Goal: Information Seeking & Learning: Learn about a topic

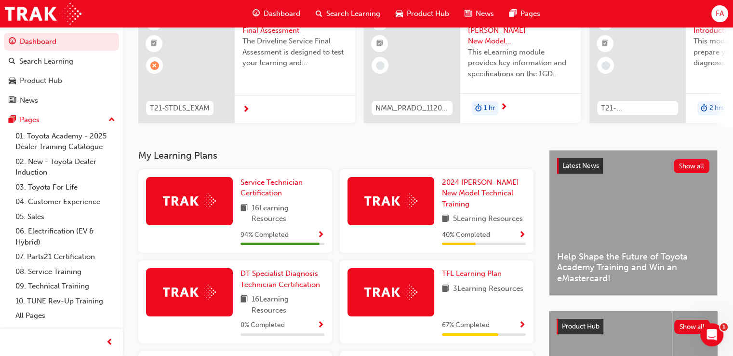
scroll to position [96, 0]
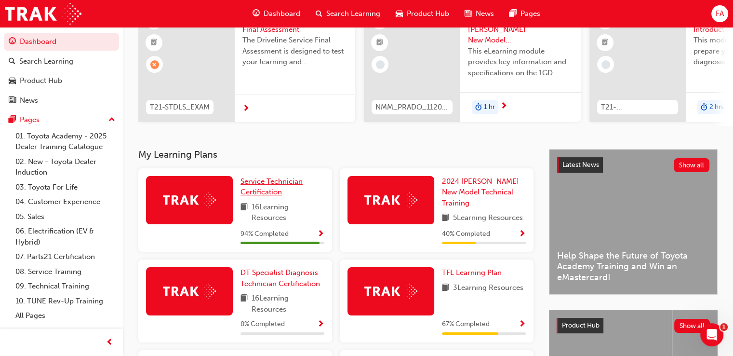
click at [267, 190] on span "Service Technician Certification" at bounding box center [271, 187] width 62 height 20
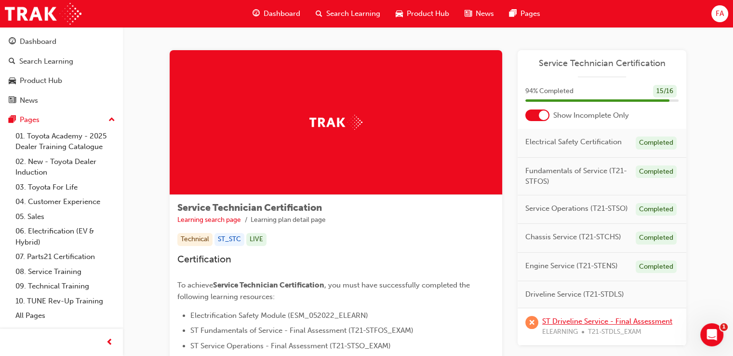
click at [621, 320] on link "ST Driveline Service - Final Assessment" at bounding box center [607, 320] width 130 height 9
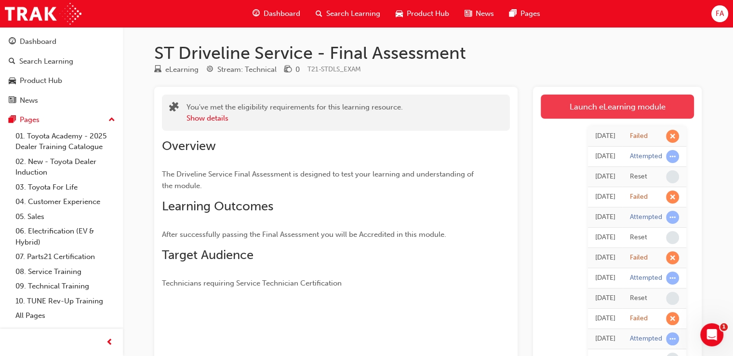
click at [634, 111] on link "Launch eLearning module" at bounding box center [616, 106] width 153 height 24
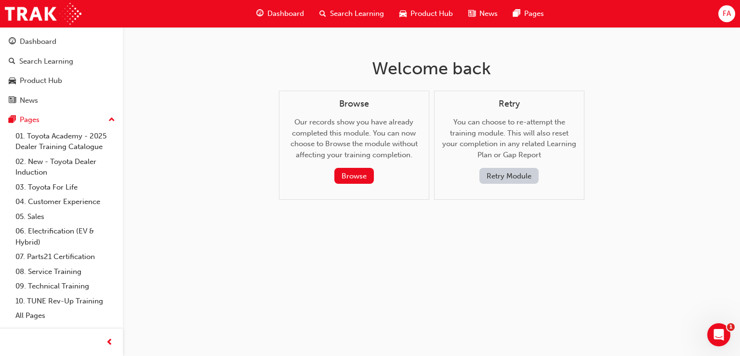
click at [487, 175] on button "Retry Module" at bounding box center [508, 176] width 59 height 16
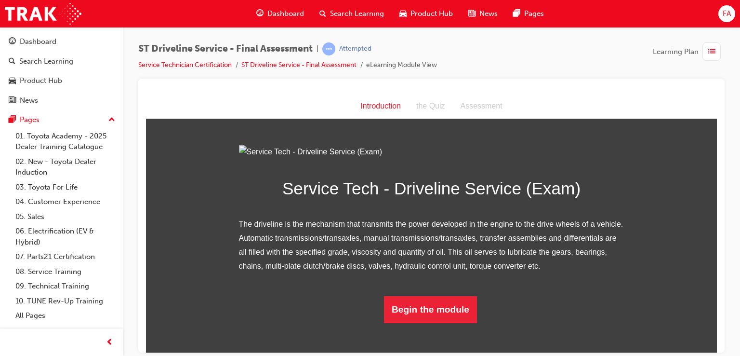
scroll to position [77, 0]
click at [428, 105] on div "the Quiz" at bounding box center [431, 106] width 44 height 14
click at [427, 322] on button "Begin the module" at bounding box center [430, 308] width 93 height 27
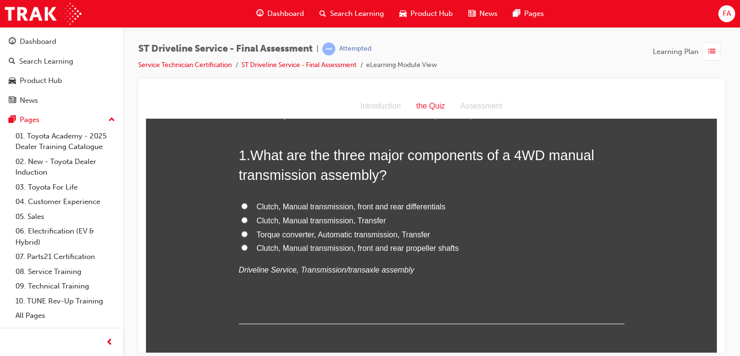
scroll to position [34, 0]
click at [241, 205] on input "Clutch, Manual transmission, front and rear differentials" at bounding box center [244, 206] width 6 height 6
radio input "true"
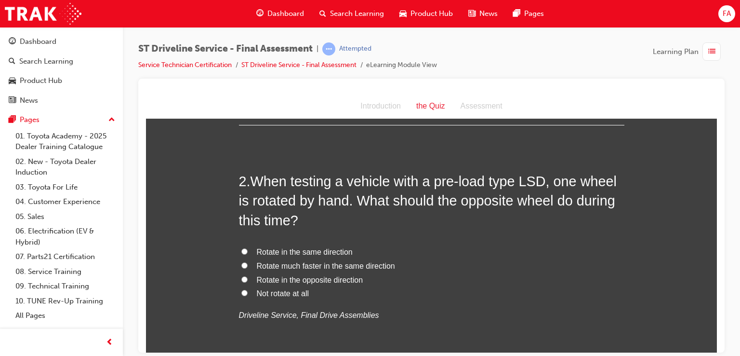
scroll to position [265, 0]
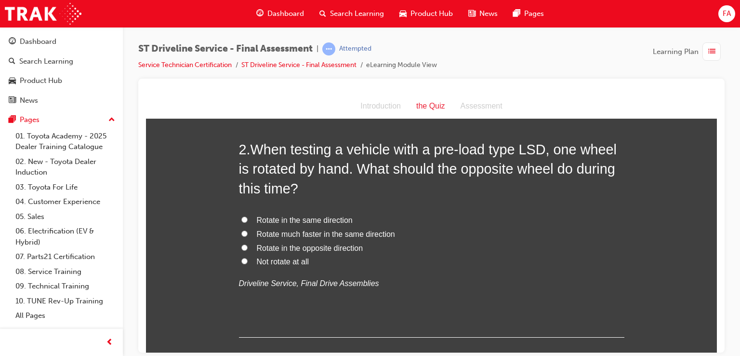
click at [242, 261] on input "Not rotate at all" at bounding box center [244, 260] width 6 height 6
radio input "true"
click at [242, 244] on input "Rotate in the opposite direction" at bounding box center [244, 247] width 6 height 6
radio input "true"
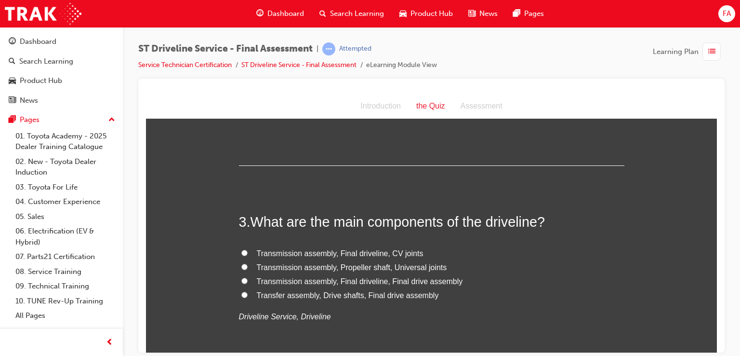
scroll to position [445, 0]
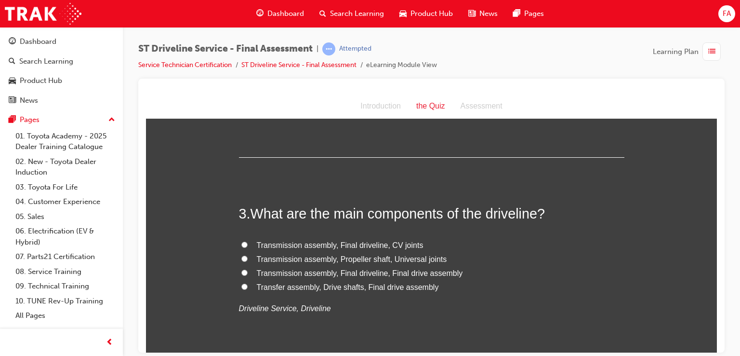
click at [244, 254] on label "Transmission assembly, Propeller shaft, Universal joints" at bounding box center [431, 259] width 385 height 14
click at [244, 255] on input "Transmission assembly, Propeller shaft, Universal joints" at bounding box center [244, 258] width 6 height 6
radio input "true"
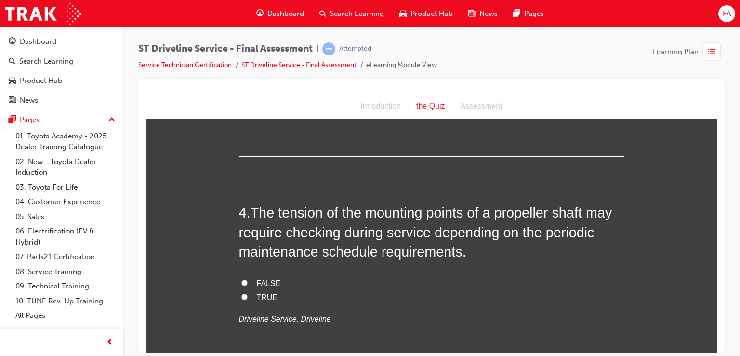
scroll to position [657, 0]
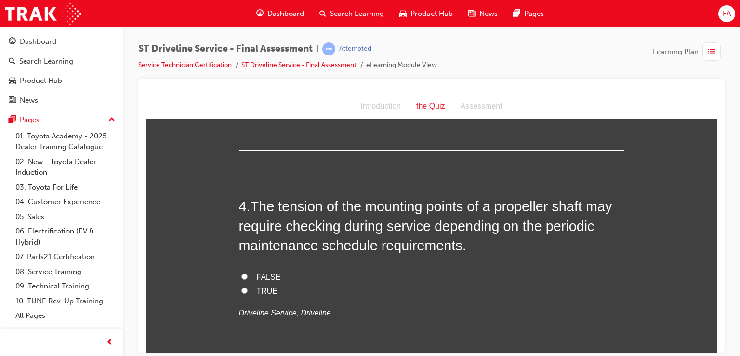
click at [241, 288] on input "TRUE" at bounding box center [244, 290] width 6 height 6
radio input "true"
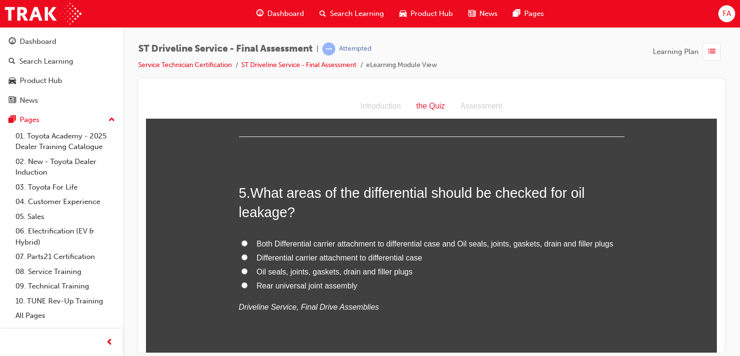
scroll to position [894, 0]
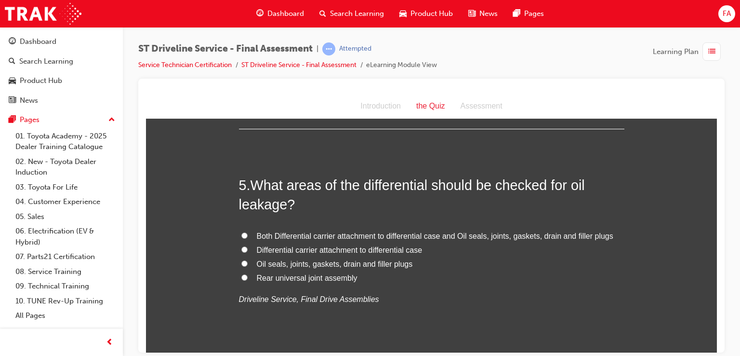
click at [241, 234] on input "Both Differential carrier attachment to differential case and Oil seals, joints…" at bounding box center [244, 235] width 6 height 6
radio input "true"
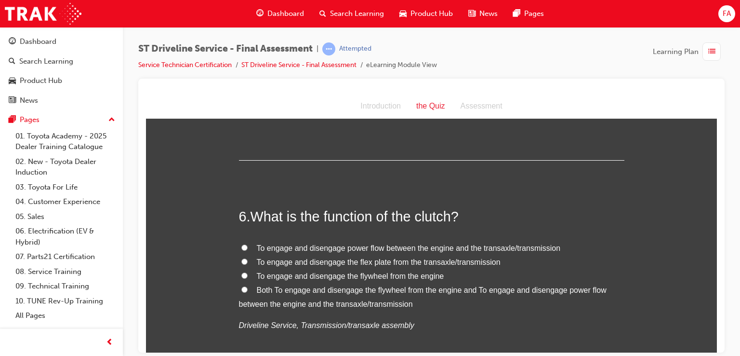
scroll to position [1106, 0]
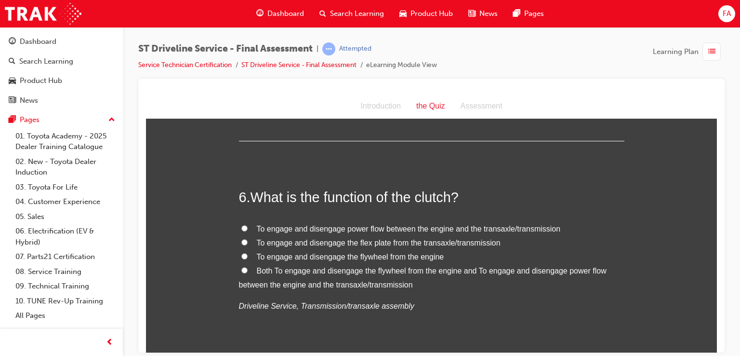
click at [243, 267] on input "Both To engage and disengage the flywheel from the engine and To engage and dis…" at bounding box center [244, 269] width 6 height 6
radio input "true"
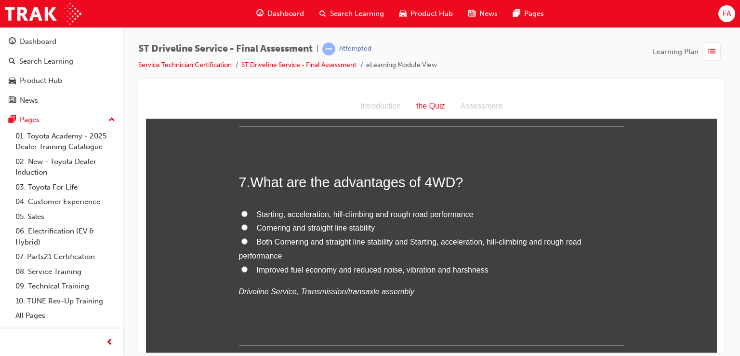
scroll to position [1344, 0]
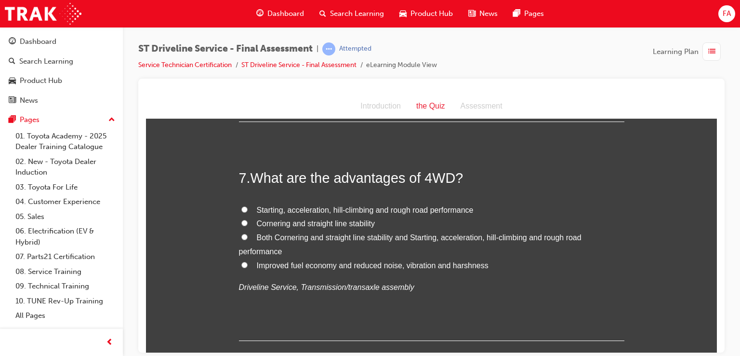
click at [241, 237] on input "Both Cornering and straight line stability and Starting, acceleration, hill-cli…" at bounding box center [244, 236] width 6 height 6
radio input "true"
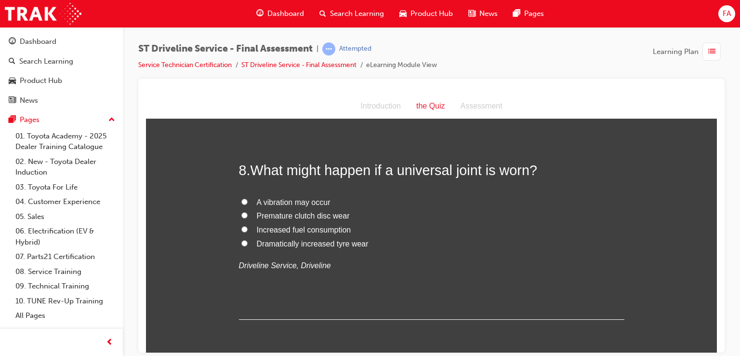
scroll to position [1575, 0]
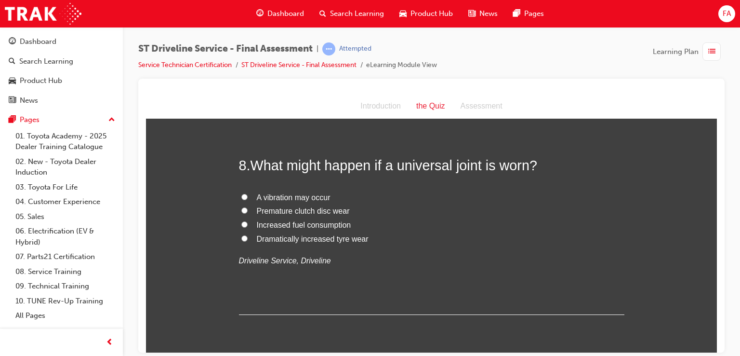
click at [242, 193] on input "A vibration may occur" at bounding box center [244, 196] width 6 height 6
radio input "true"
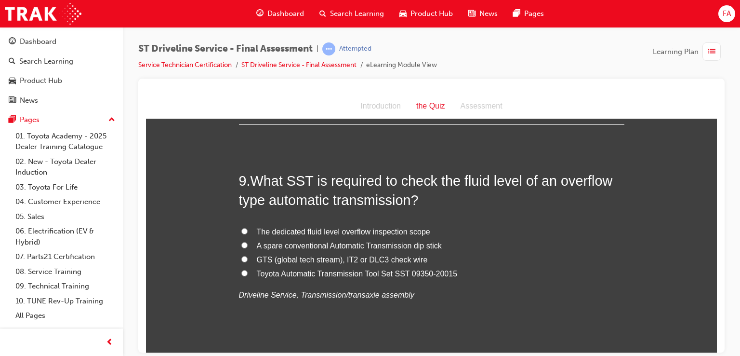
scroll to position [1768, 0]
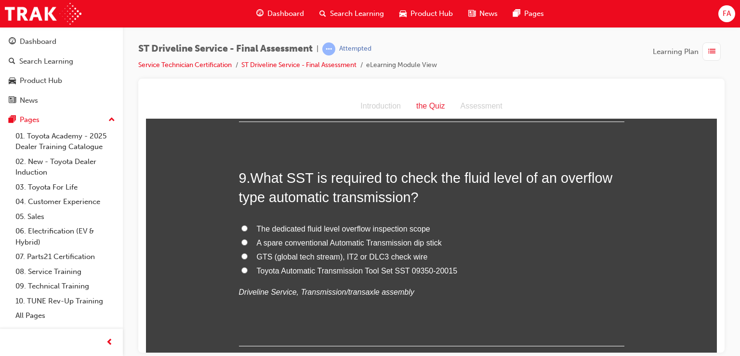
click at [241, 267] on input "Toyota Automatic Transmission Tool Set SST 09350-20015" at bounding box center [244, 269] width 6 height 6
radio input "true"
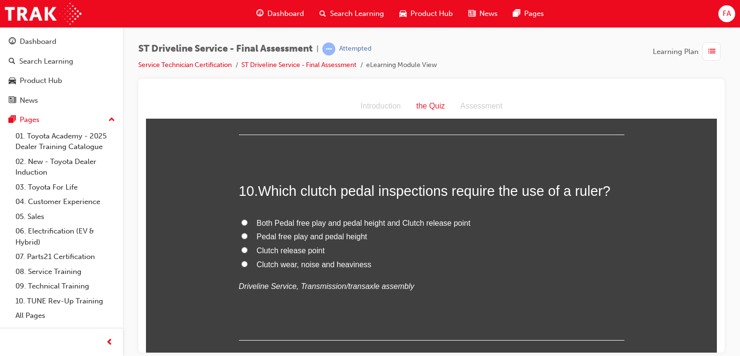
scroll to position [1980, 0]
click at [241, 235] on input "Pedal free play and pedal height" at bounding box center [244, 234] width 6 height 6
radio input "true"
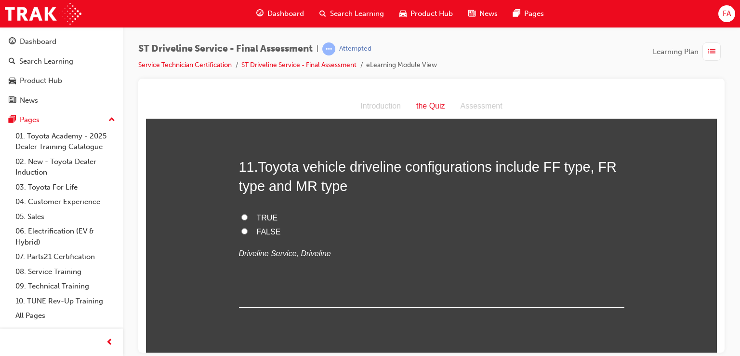
scroll to position [2211, 0]
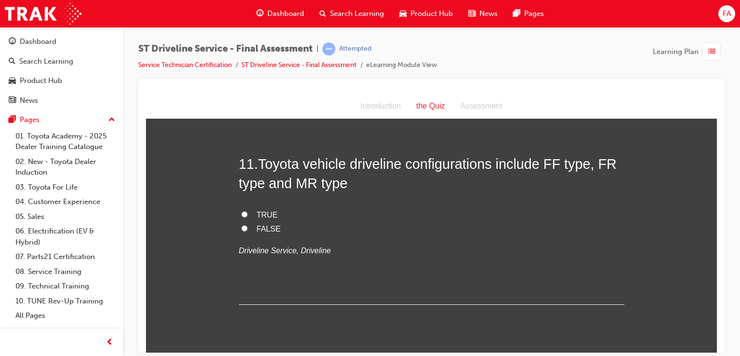
click at [240, 209] on label "TRUE" at bounding box center [431, 215] width 385 height 14
click at [241, 211] on input "TRUE" at bounding box center [244, 214] width 6 height 6
radio input "true"
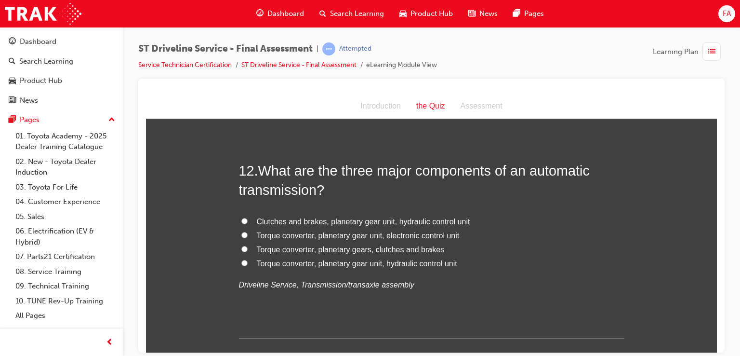
scroll to position [2404, 0]
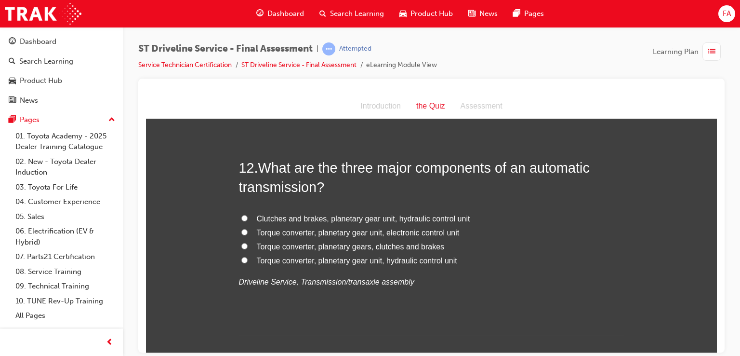
click at [243, 229] on input "Torque converter, planetary gear unit, electronic control unit" at bounding box center [244, 231] width 6 height 6
radio input "true"
click at [241, 244] on input "Torque converter, planetary gears, clutches and brakes" at bounding box center [244, 245] width 6 height 6
radio input "true"
click at [241, 232] on input "Torque converter, planetary gear unit, electronic control unit" at bounding box center [244, 231] width 6 height 6
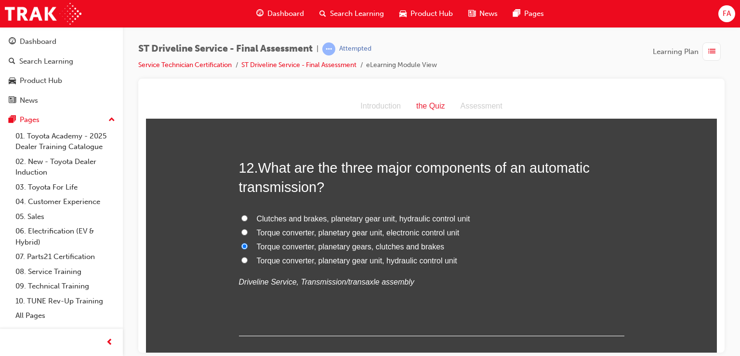
radio input "true"
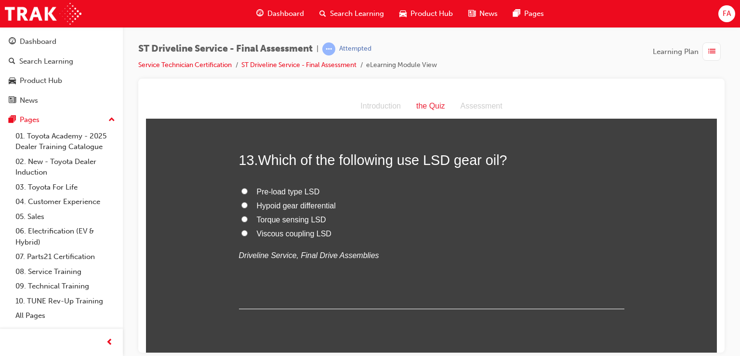
scroll to position [2641, 0]
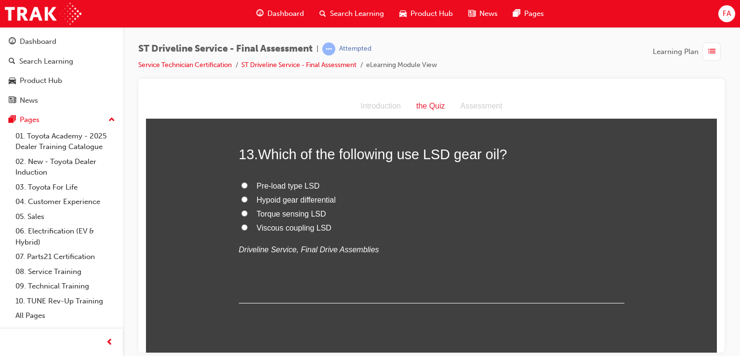
click at [243, 180] on label "Pre-load type LSD" at bounding box center [431, 186] width 385 height 14
click at [243, 182] on input "Pre-load type LSD" at bounding box center [244, 185] width 6 height 6
radio input "true"
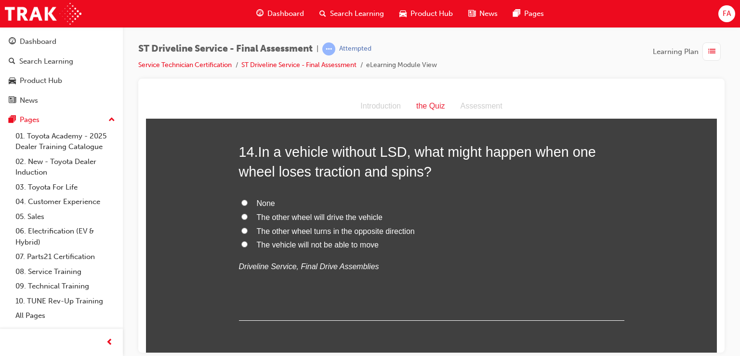
scroll to position [2860, 0]
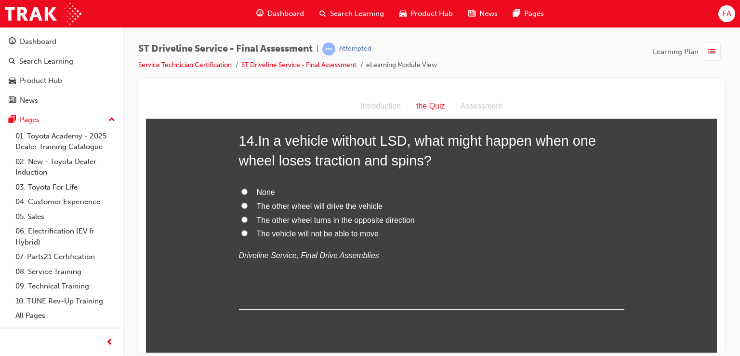
click at [241, 231] on input "The vehicle will not be able to move" at bounding box center [244, 232] width 6 height 6
radio input "true"
click at [244, 216] on label "The other wheel turns in the opposite direction" at bounding box center [431, 220] width 385 height 14
click at [244, 216] on input "The other wheel turns in the opposite direction" at bounding box center [244, 219] width 6 height 6
radio input "true"
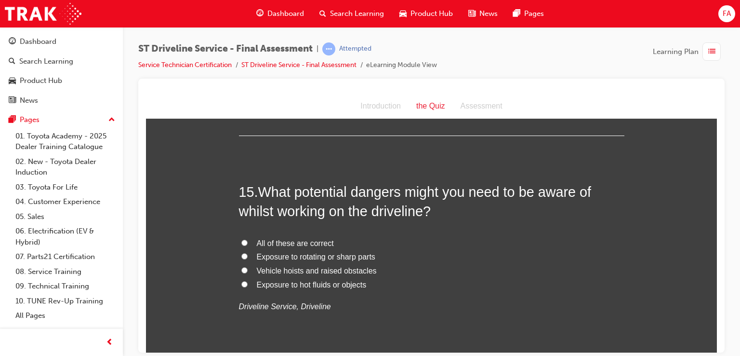
scroll to position [3052, 0]
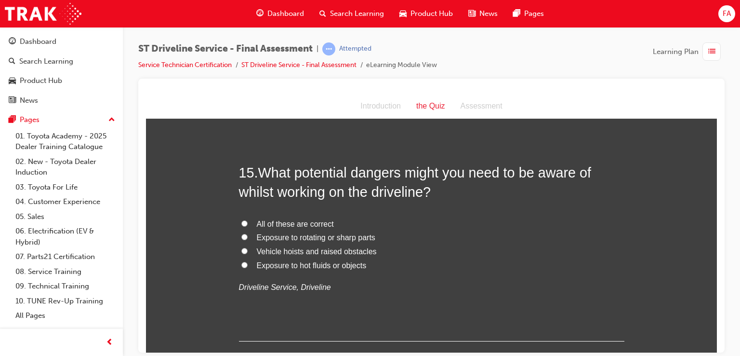
click at [245, 219] on label "All of these are correct" at bounding box center [431, 224] width 385 height 14
click at [245, 220] on input "All of these are correct" at bounding box center [244, 223] width 6 height 6
radio input "true"
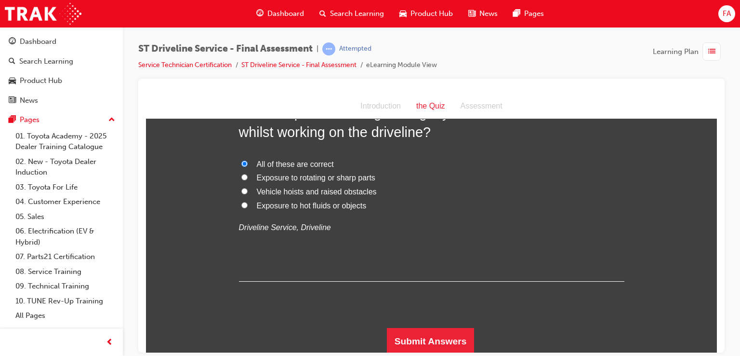
scroll to position [3112, 0]
click at [444, 348] on button "Submit Answers" at bounding box center [431, 340] width 88 height 27
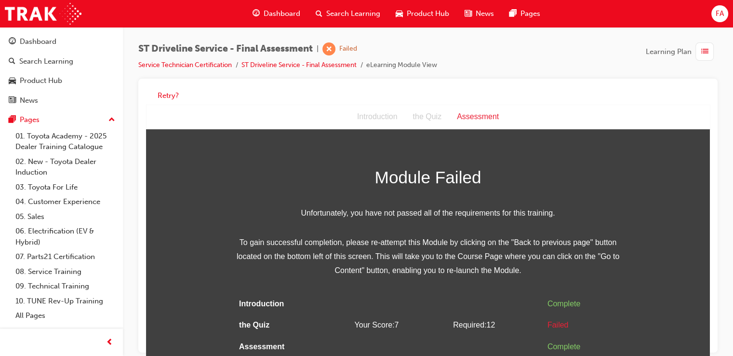
scroll to position [7, 0]
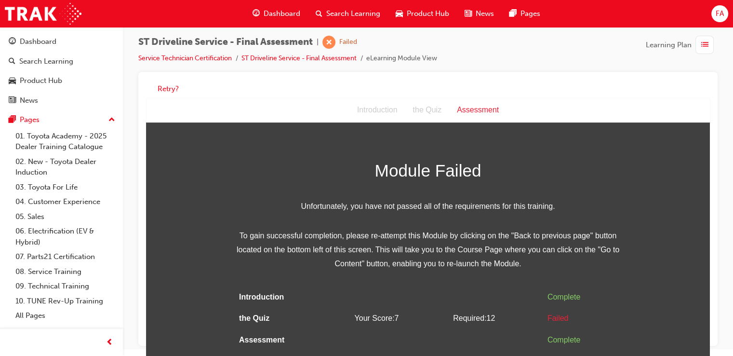
click at [429, 107] on div "the Quiz" at bounding box center [427, 110] width 44 height 14
click at [160, 85] on button "Retry?" at bounding box center [168, 88] width 21 height 11
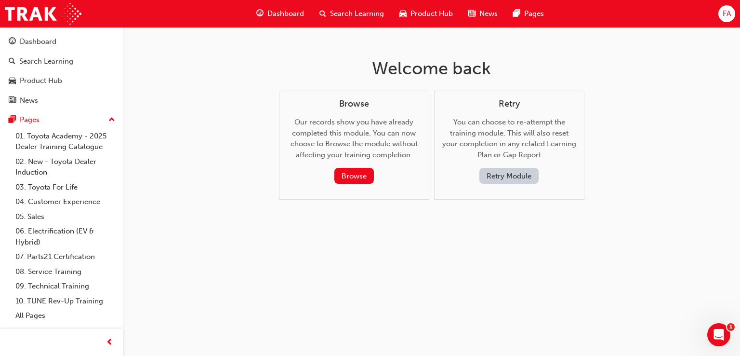
click at [488, 177] on button "Retry Module" at bounding box center [508, 176] width 59 height 16
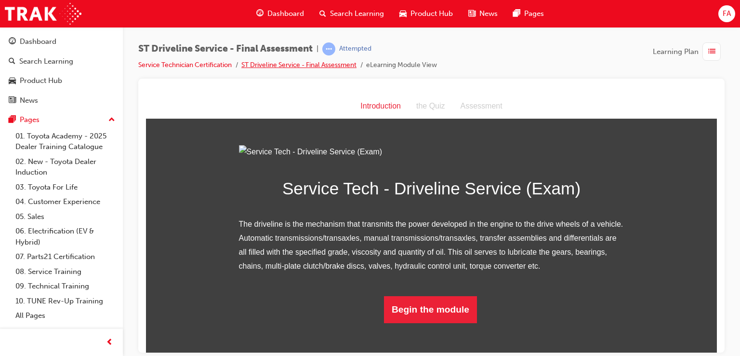
click at [336, 66] on link "ST Driveline Service - Final Assessment" at bounding box center [298, 65] width 115 height 8
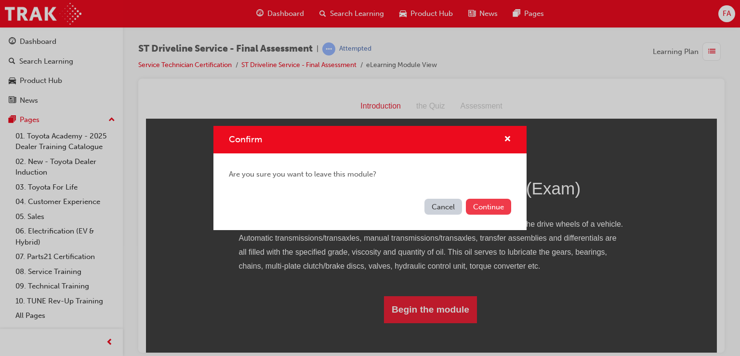
click at [492, 205] on button "Continue" at bounding box center [488, 206] width 45 height 16
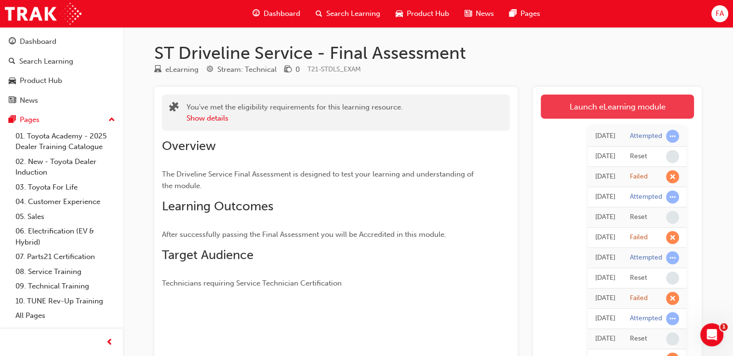
click at [576, 108] on link "Launch eLearning module" at bounding box center [616, 106] width 153 height 24
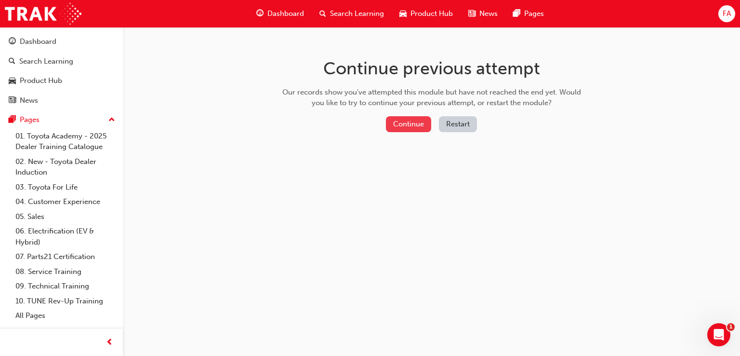
click at [420, 127] on button "Continue" at bounding box center [408, 124] width 45 height 16
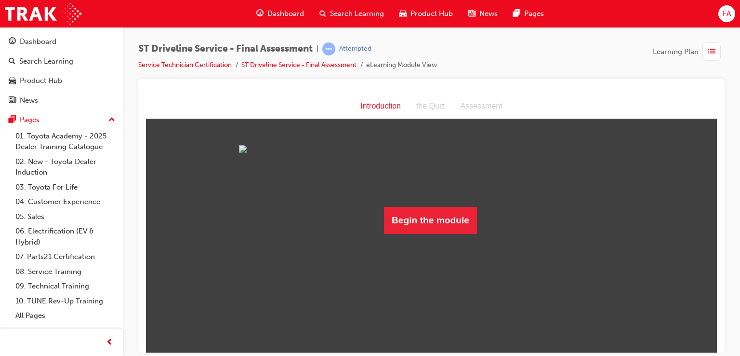
click at [732, 351] on div "ST Driveline Service - Final Assessment | Attempted Service Technician Certific…" at bounding box center [370, 178] width 740 height 356
click at [421, 233] on button "Begin the module" at bounding box center [430, 219] width 93 height 27
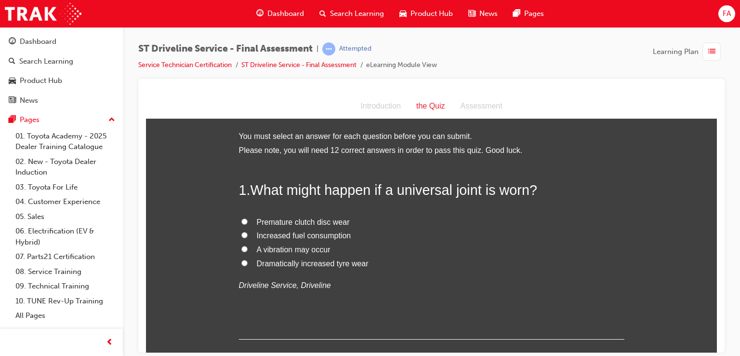
click at [376, 105] on div "Introduction" at bounding box center [381, 106] width 56 height 14
click at [241, 249] on input "A vibration may occur" at bounding box center [244, 248] width 6 height 6
radio input "true"
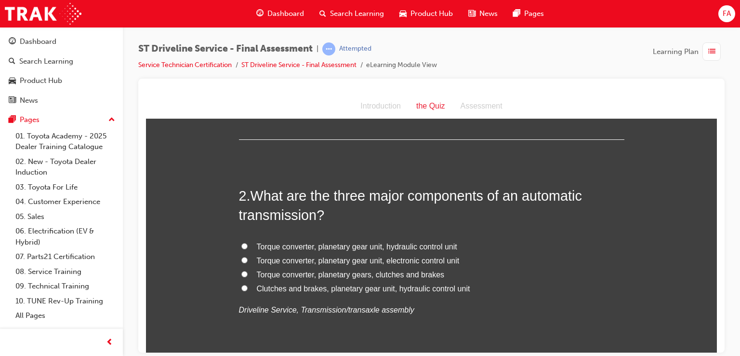
scroll to position [212, 0]
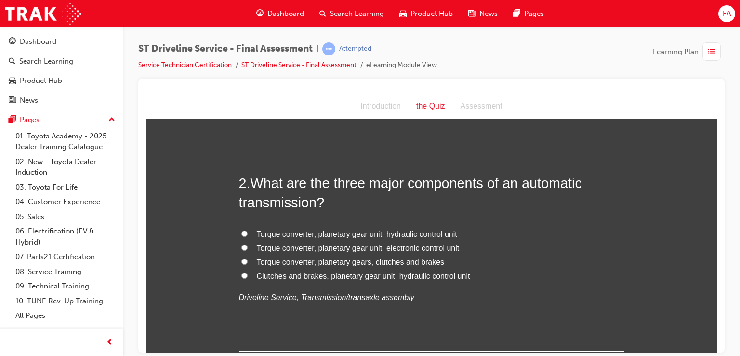
click at [243, 233] on input "Torque converter, planetary gear unit, hydraulic control unit" at bounding box center [244, 233] width 6 height 6
radio input "true"
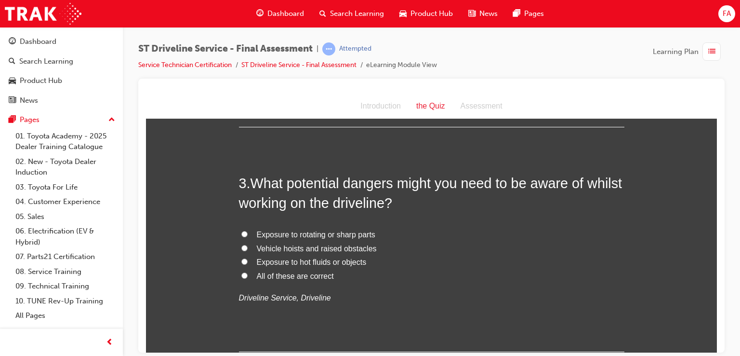
scroll to position [443, 0]
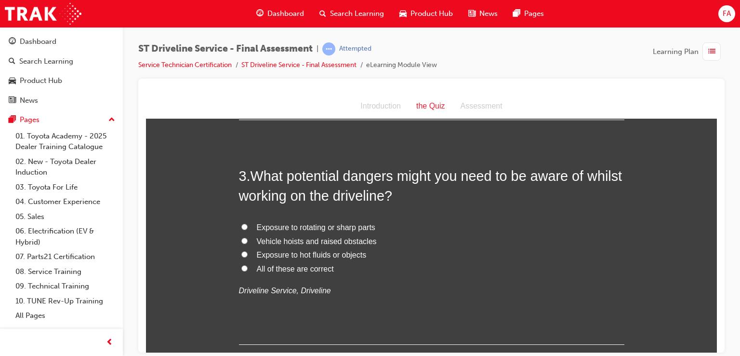
click at [240, 271] on label "All of these are correct" at bounding box center [431, 269] width 385 height 14
click at [241, 271] on input "All of these are correct" at bounding box center [244, 267] width 6 height 6
radio input "true"
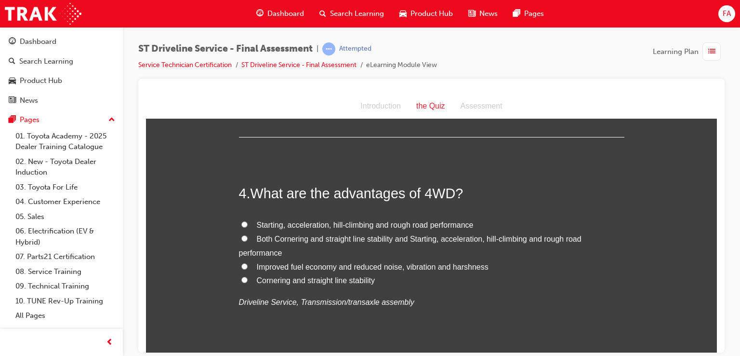
scroll to position [655, 0]
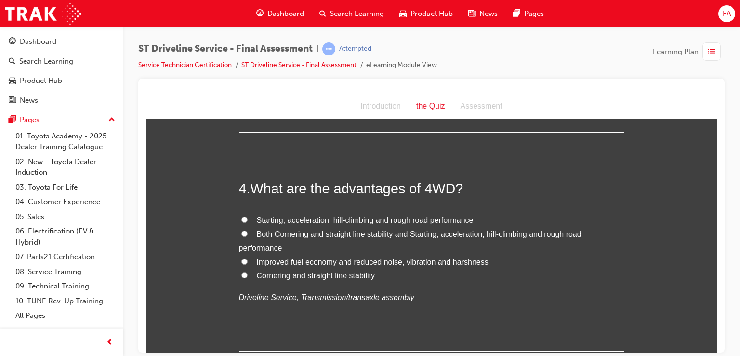
click at [243, 230] on input "Both Cornering and straight line stability and Starting, acceleration, hill-cli…" at bounding box center [244, 233] width 6 height 6
radio input "true"
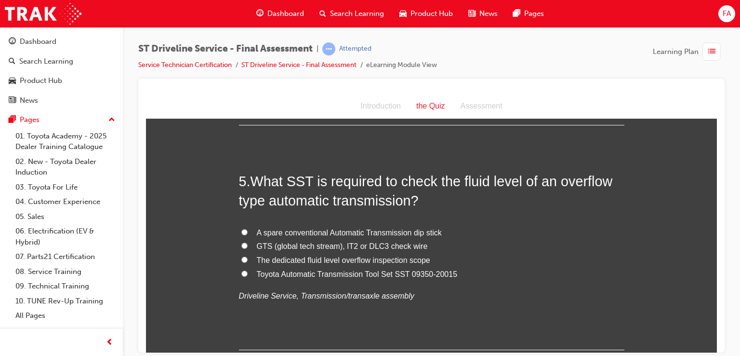
scroll to position [886, 0]
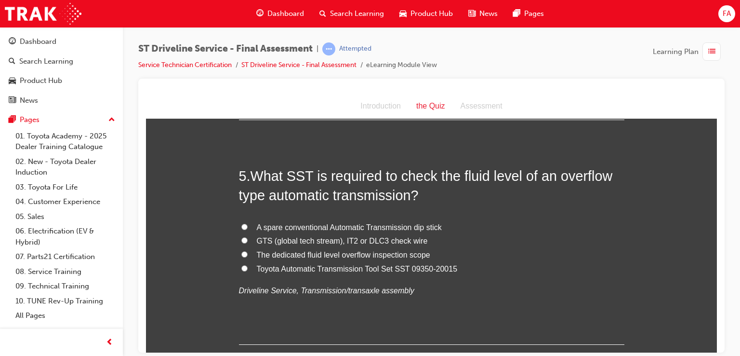
click at [242, 266] on input "Toyota Automatic Transmission Tool Set SST 09350-20015" at bounding box center [244, 267] width 6 height 6
radio input "true"
click at [241, 223] on input "A spare conventional Automatic Transmission dip stick" at bounding box center [244, 226] width 6 height 6
radio input "true"
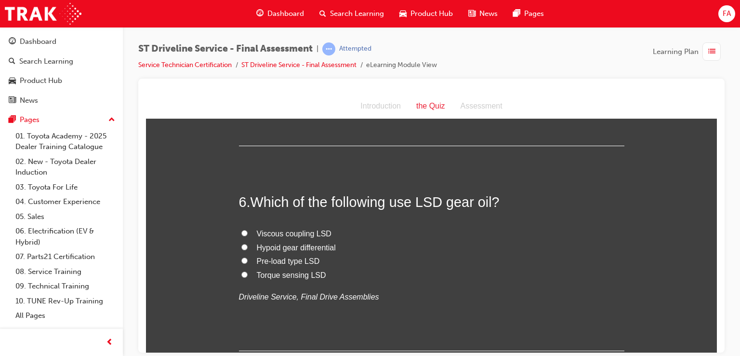
scroll to position [1104, 0]
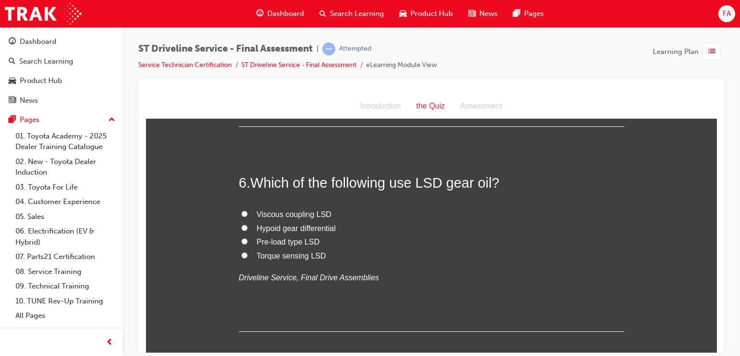
click at [244, 227] on label "Hypoid gear differential" at bounding box center [431, 228] width 385 height 14
click at [244, 227] on input "Hypoid gear differential" at bounding box center [244, 227] width 6 height 6
radio input "true"
click at [244, 243] on label "Pre-load type LSD" at bounding box center [431, 242] width 385 height 14
click at [244, 243] on input "Pre-load type LSD" at bounding box center [244, 240] width 6 height 6
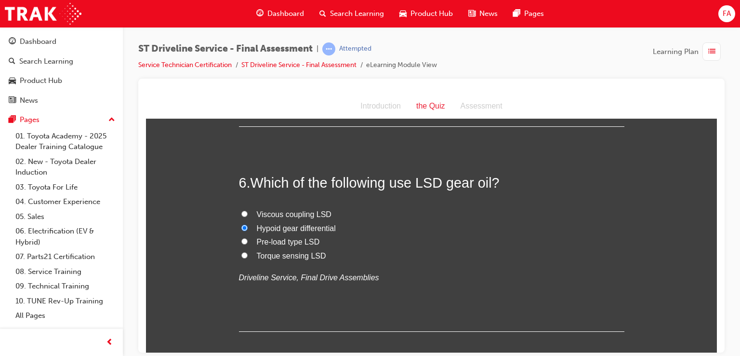
radio input "true"
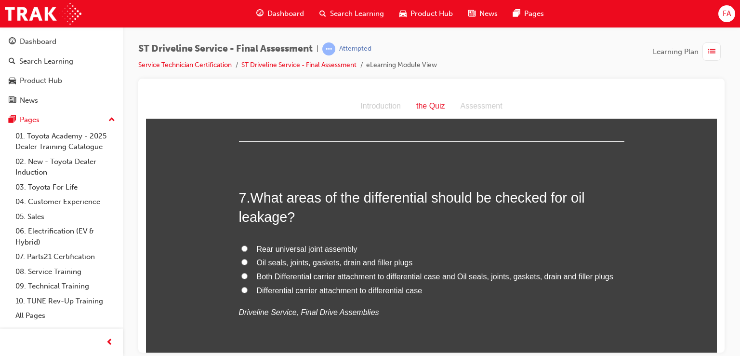
scroll to position [1304, 0]
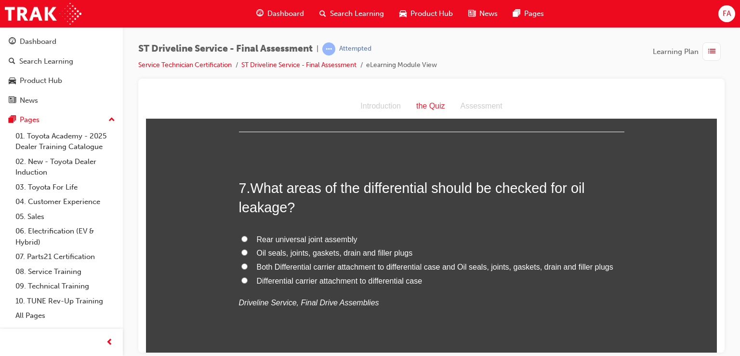
click at [241, 267] on input "Both Differential carrier attachment to differential case and Oil seals, joints…" at bounding box center [244, 266] width 6 height 6
radio input "true"
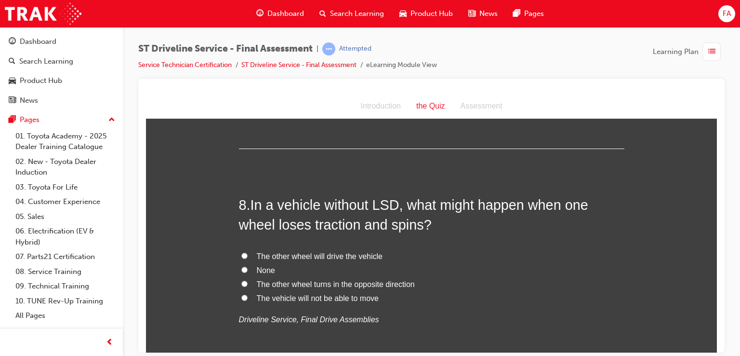
scroll to position [1516, 0]
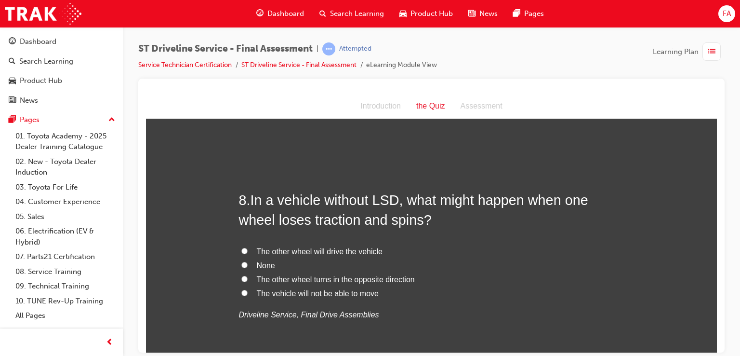
click at [241, 261] on input "None" at bounding box center [244, 264] width 6 height 6
radio input "true"
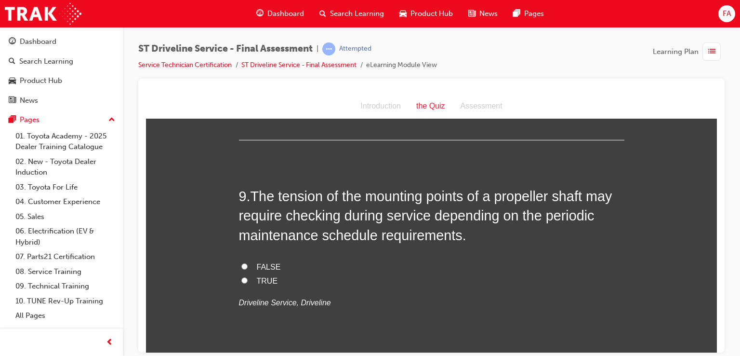
scroll to position [1753, 0]
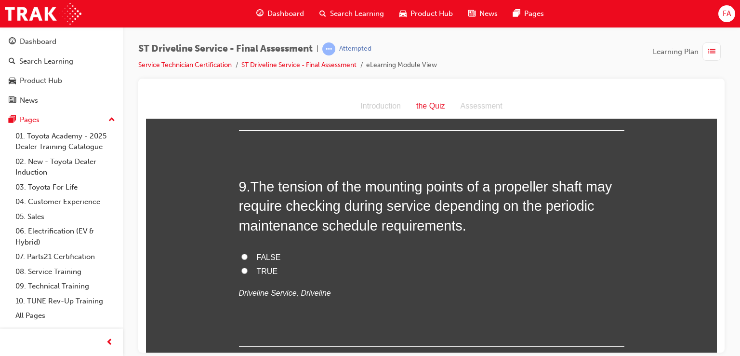
click at [242, 271] on input "TRUE" at bounding box center [244, 270] width 6 height 6
radio input "true"
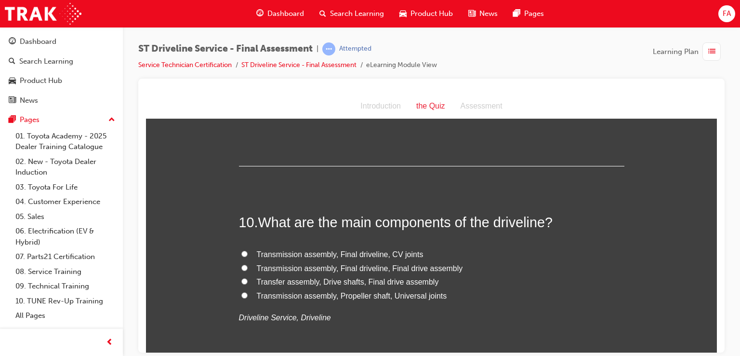
scroll to position [1946, 0]
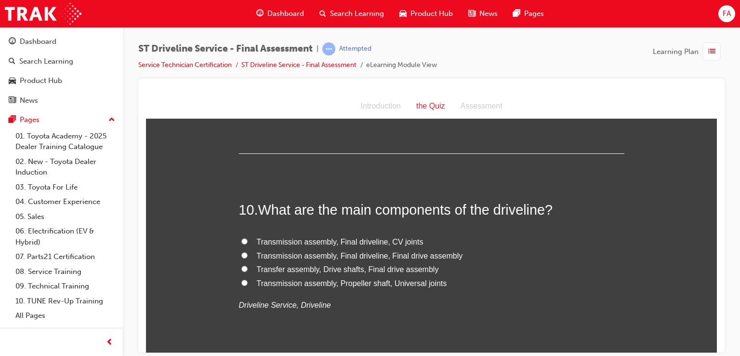
click at [241, 267] on input "Transfer assembly, Drive shafts, Final drive assembly" at bounding box center [244, 268] width 6 height 6
radio input "true"
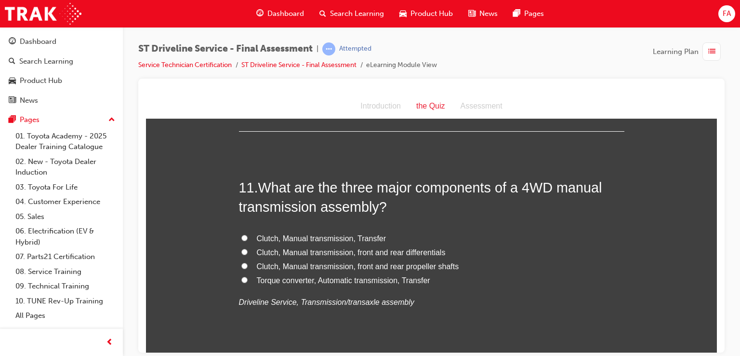
scroll to position [2177, 0]
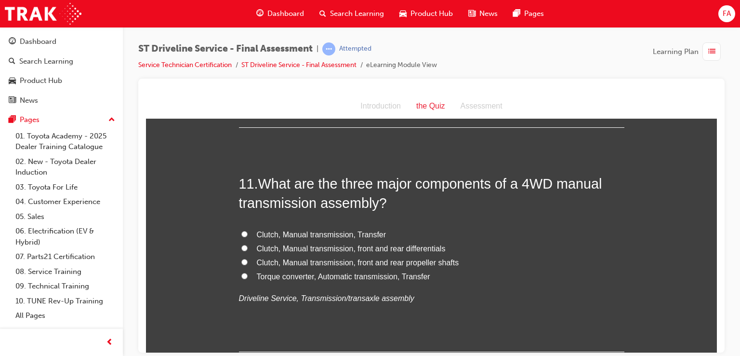
click at [248, 250] on label "Clutch, Manual transmission, front and rear differentials" at bounding box center [431, 248] width 385 height 14
click at [248, 250] on input "Clutch, Manual transmission, front and rear differentials" at bounding box center [244, 247] width 6 height 6
radio input "true"
click at [248, 238] on label "Clutch, Manual transmission, Transfer" at bounding box center [431, 234] width 385 height 14
click at [248, 237] on input "Clutch, Manual transmission, Transfer" at bounding box center [244, 233] width 6 height 6
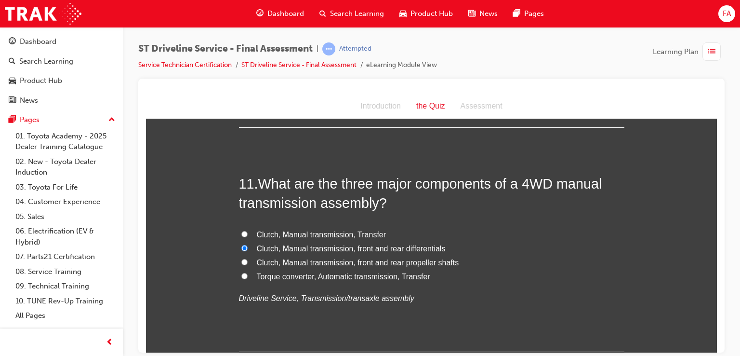
radio input "true"
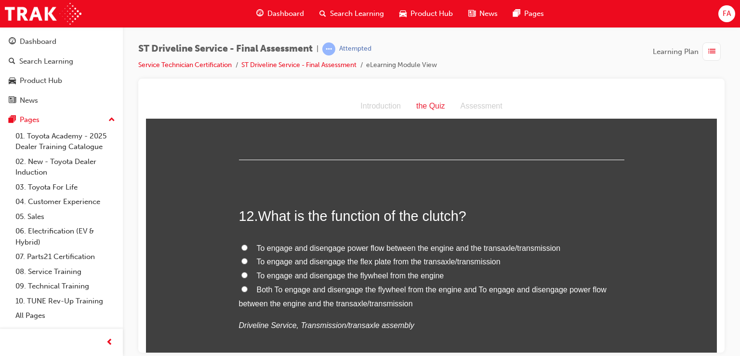
scroll to position [2370, 0]
click at [242, 284] on input "Both To engage and disengage the flywheel from the engine and To engage and dis…" at bounding box center [244, 287] width 6 height 6
radio input "true"
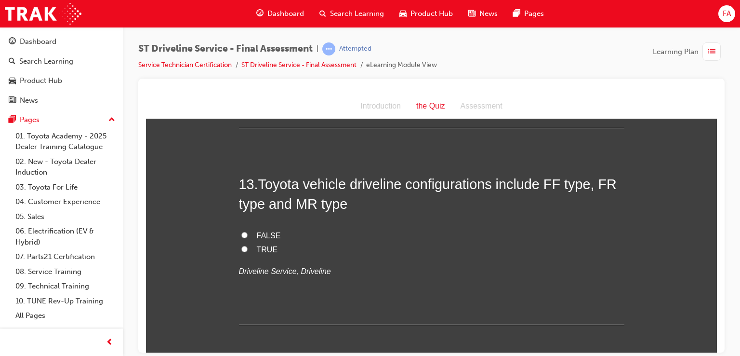
scroll to position [2621, 0]
click at [246, 248] on label "TRUE" at bounding box center [431, 248] width 385 height 14
click at [246, 248] on input "TRUE" at bounding box center [244, 247] width 6 height 6
radio input "true"
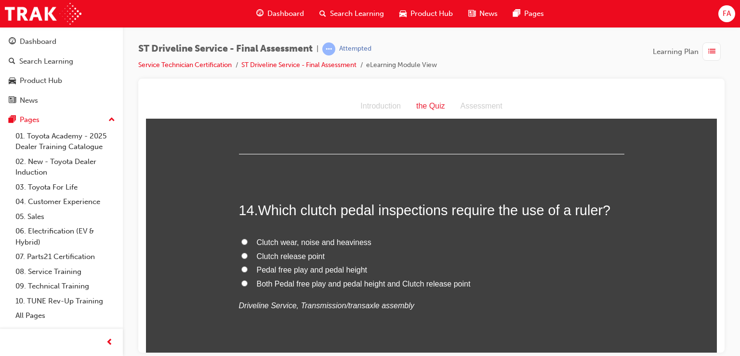
scroll to position [2794, 0]
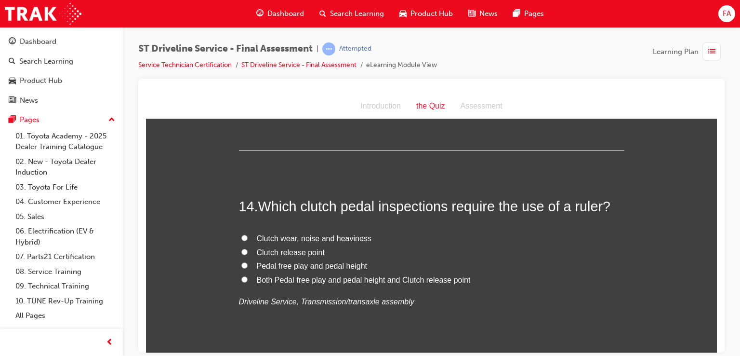
click at [243, 264] on input "Pedal free play and pedal height" at bounding box center [244, 265] width 6 height 6
radio input "true"
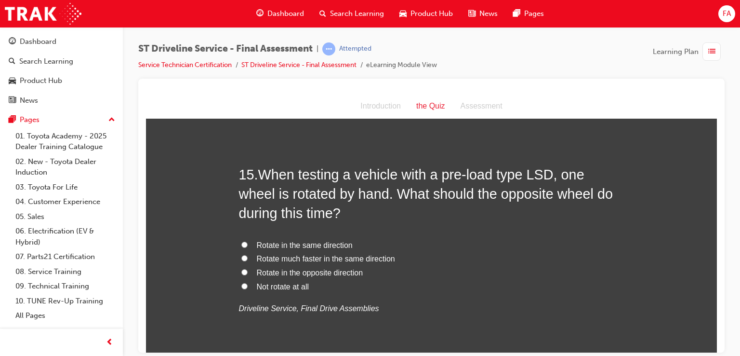
scroll to position [3050, 0]
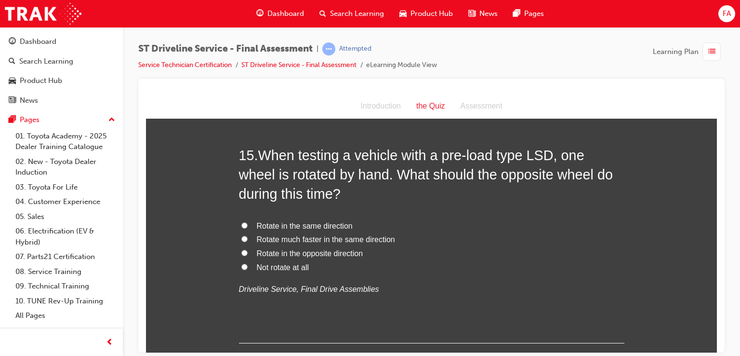
click at [241, 263] on input "Not rotate at all" at bounding box center [244, 266] width 6 height 6
radio input "true"
click at [241, 256] on label "Rotate in the opposite direction" at bounding box center [431, 253] width 385 height 14
click at [241, 255] on input "Rotate in the opposite direction" at bounding box center [244, 252] width 6 height 6
radio input "true"
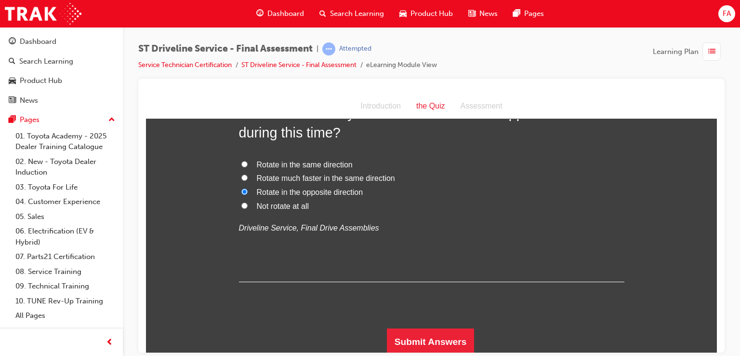
scroll to position [3112, 0]
click at [456, 341] on button "Submit Answers" at bounding box center [431, 340] width 88 height 27
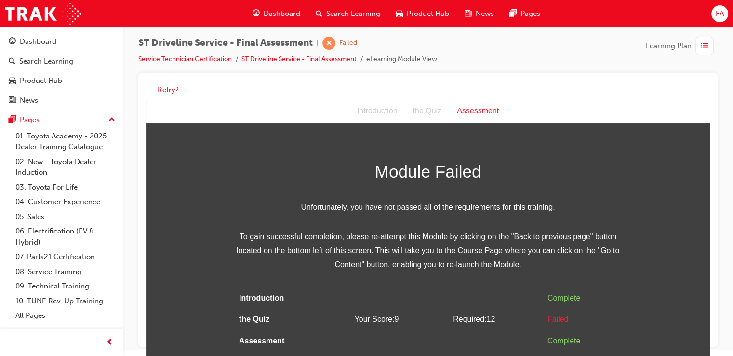
scroll to position [7, 0]
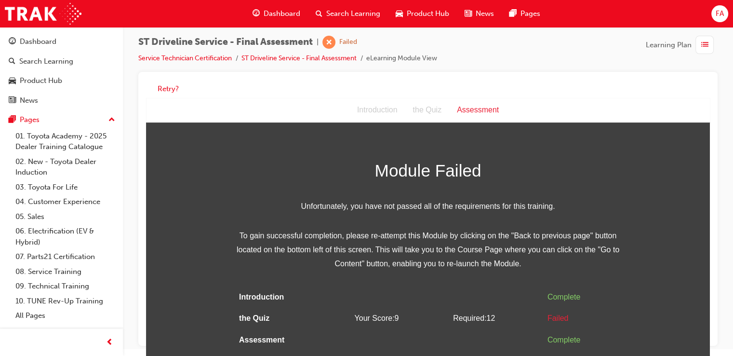
drag, startPoint x: 735, startPoint y: 351, endPoint x: 409, endPoint y: 199, distance: 360.1
click at [274, 58] on link "ST Driveline Service - Final Assessment" at bounding box center [298, 58] width 115 height 8
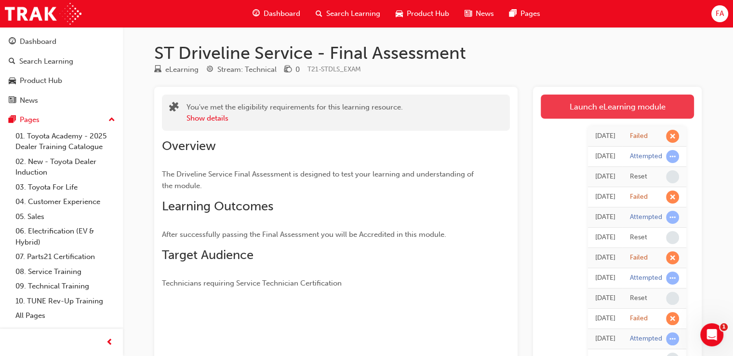
click at [569, 101] on link "Launch eLearning module" at bounding box center [616, 106] width 153 height 24
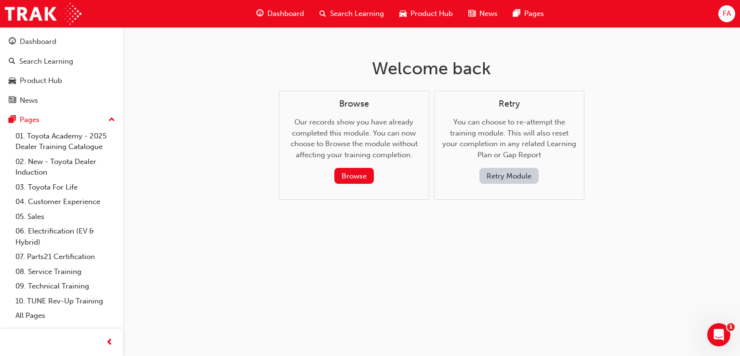
click at [503, 174] on button "Retry Module" at bounding box center [508, 176] width 59 height 16
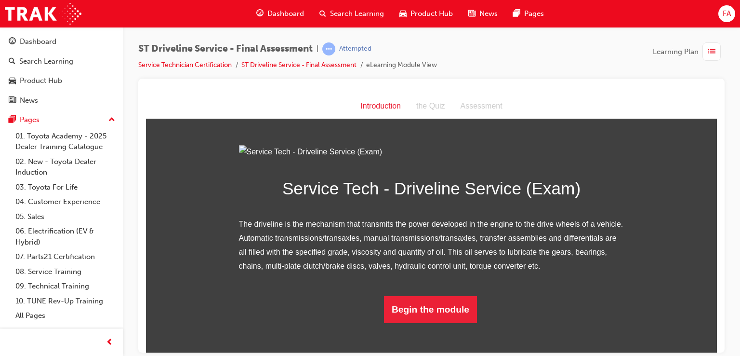
scroll to position [77, 0]
click at [701, 117] on div "Introduction the Quiz Assessment" at bounding box center [431, 105] width 571 height 25
click at [513, 202] on h1 "Service Tech - Driveline Service (Exam)" at bounding box center [431, 188] width 385 height 28
click at [393, 105] on div "Introduction" at bounding box center [381, 106] width 56 height 14
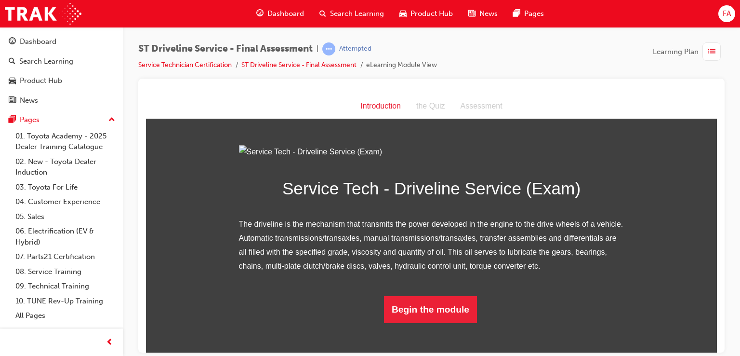
click at [549, 158] on img at bounding box center [431, 152] width 385 height 14
click at [424, 106] on div "the Quiz" at bounding box center [431, 106] width 44 height 14
click at [427, 103] on div "the Quiz" at bounding box center [431, 106] width 44 height 14
click at [450, 322] on button "Begin the module" at bounding box center [430, 308] width 93 height 27
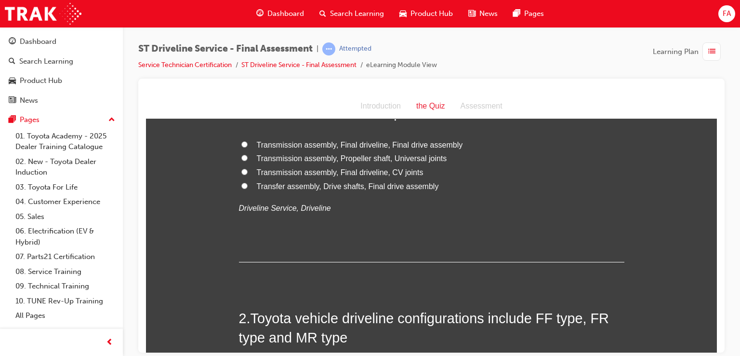
scroll to position [0, 0]
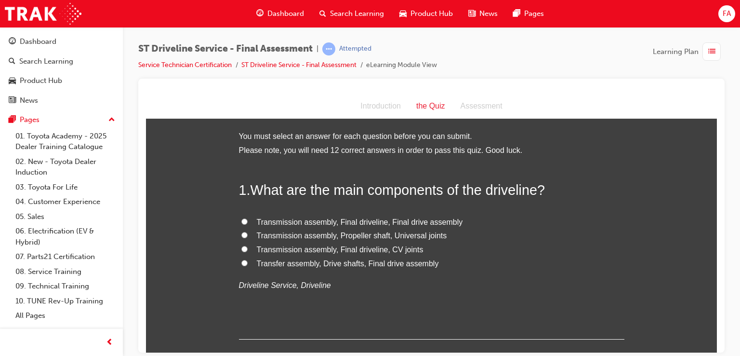
click at [244, 219] on label "Transmission assembly, Final driveline, Final drive assembly" at bounding box center [431, 222] width 385 height 14
click at [244, 219] on input "Transmission assembly, Final driveline, Final drive assembly" at bounding box center [244, 221] width 6 height 6
radio input "true"
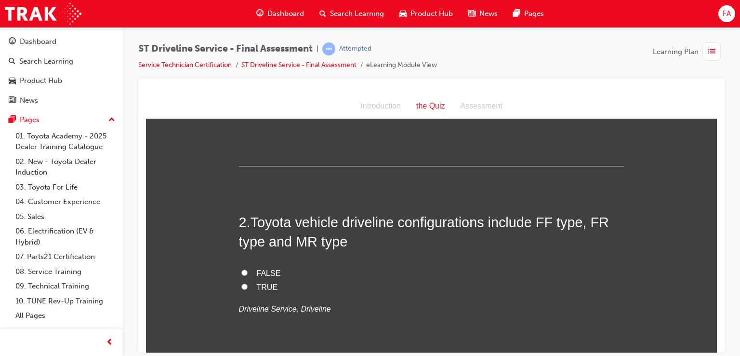
scroll to position [193, 0]
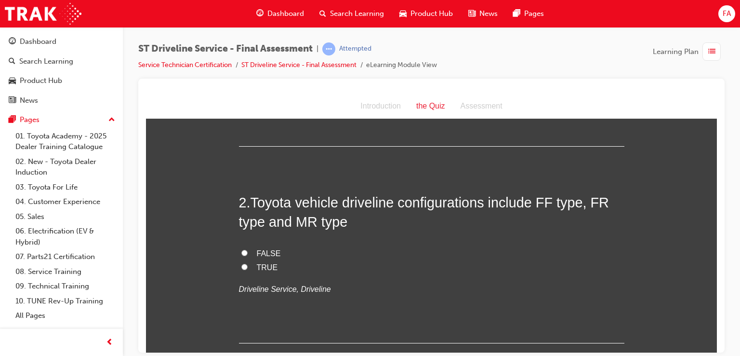
click at [241, 254] on input "FALSE" at bounding box center [244, 252] width 6 height 6
radio input "true"
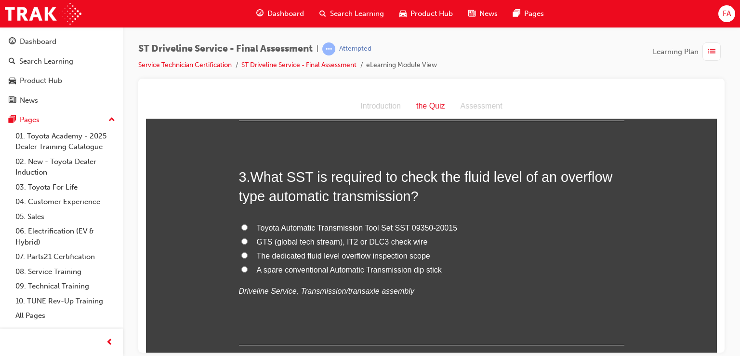
scroll to position [424, 0]
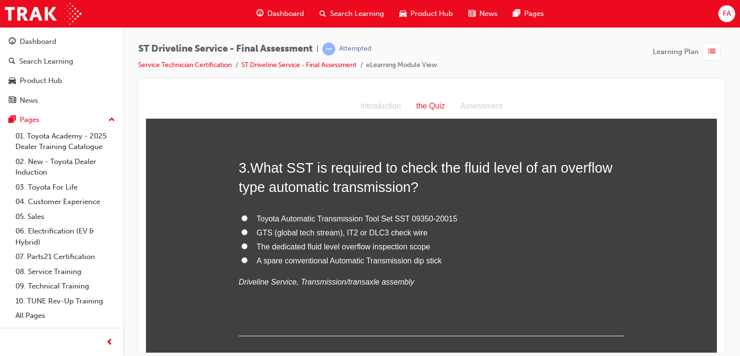
click at [241, 215] on input "Toyota Automatic Transmission Tool Set SST 09350-20015" at bounding box center [244, 217] width 6 height 6
radio input "true"
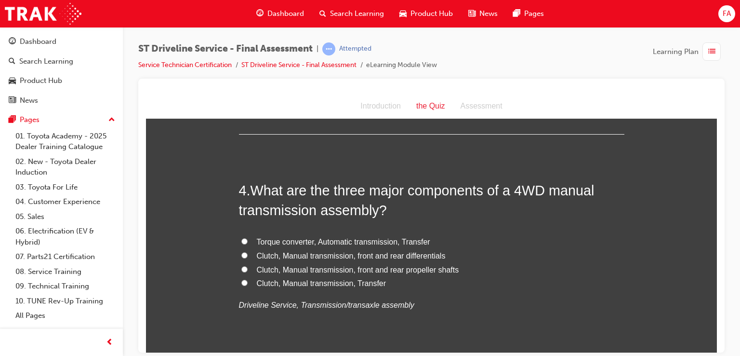
scroll to position [636, 0]
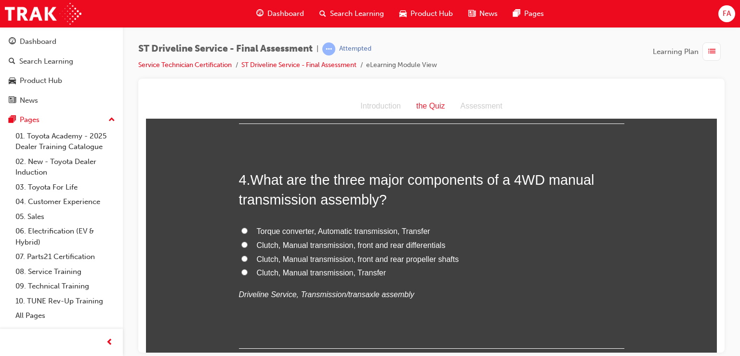
click at [241, 276] on label "Clutch, Manual transmission, Transfer" at bounding box center [431, 272] width 385 height 14
click at [241, 275] on input "Clutch, Manual transmission, Transfer" at bounding box center [244, 271] width 6 height 6
radio input "true"
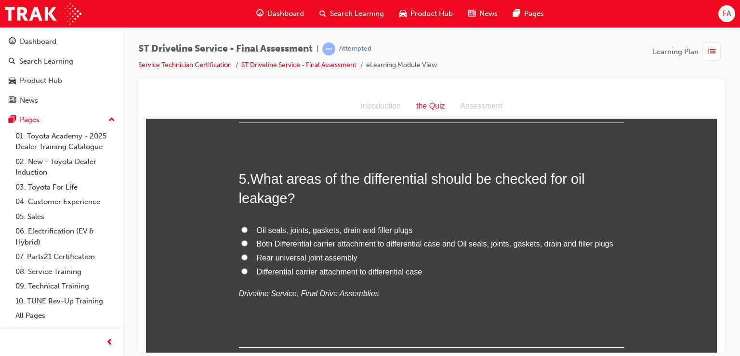
scroll to position [867, 0]
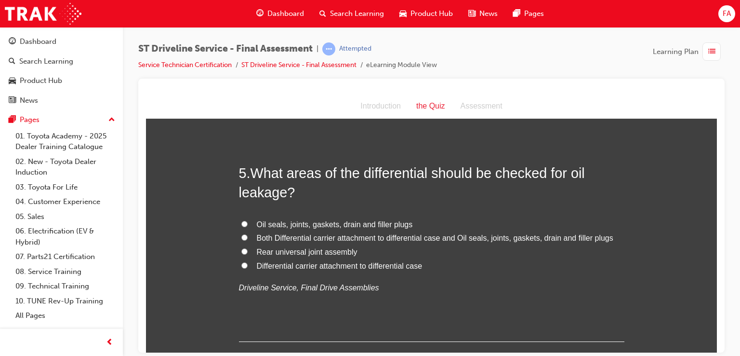
click at [243, 227] on label "Oil seals, joints, gaskets, drain and filler plugs" at bounding box center [431, 224] width 385 height 14
click at [243, 226] on input "Oil seals, joints, gaskets, drain and filler plugs" at bounding box center [244, 223] width 6 height 6
radio input "true"
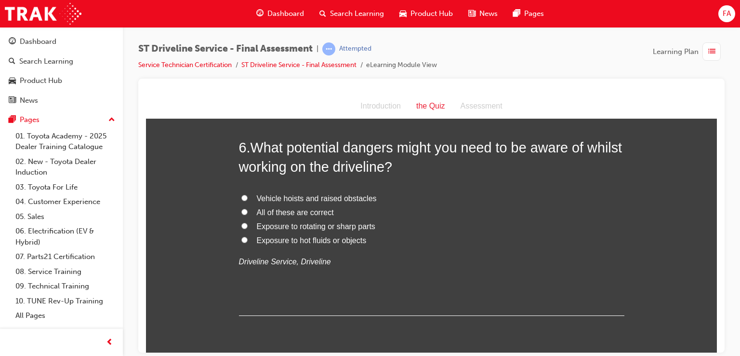
scroll to position [1118, 0]
click at [243, 209] on input "All of these are correct" at bounding box center [244, 211] width 6 height 6
radio input "true"
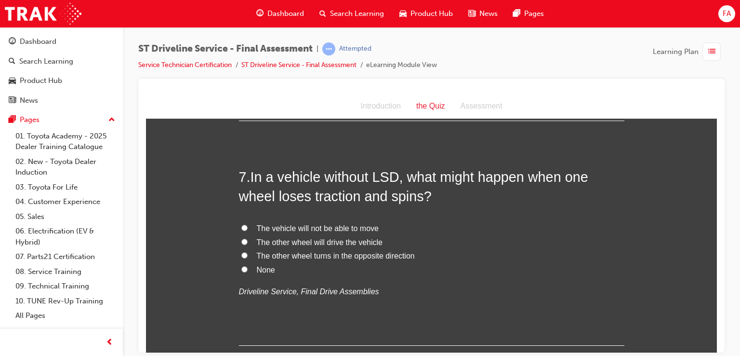
scroll to position [1330, 0]
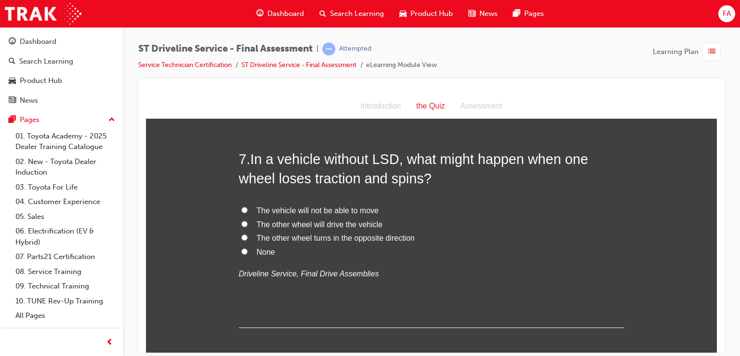
click at [241, 250] on input "None" at bounding box center [244, 251] width 6 height 6
radio input "true"
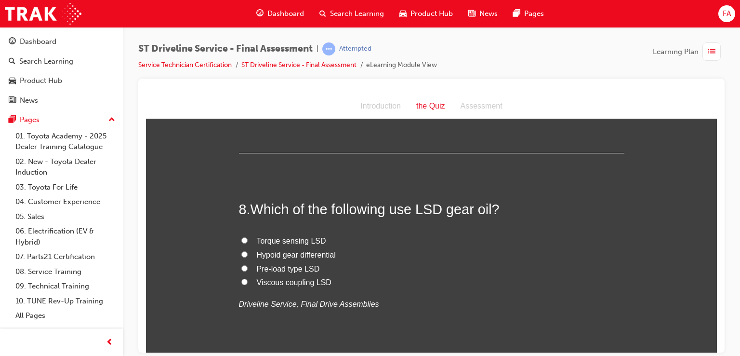
scroll to position [1522, 0]
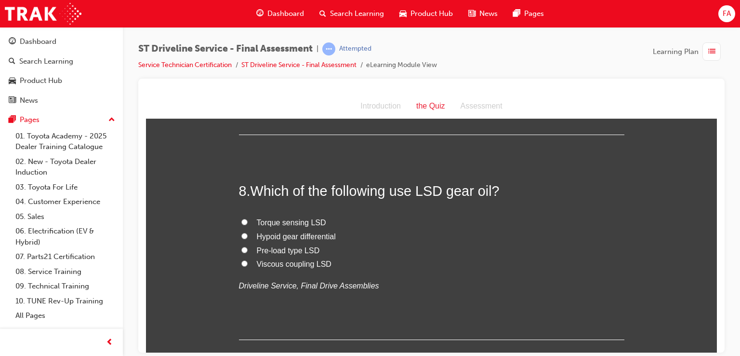
click at [239, 230] on label "Hypoid gear differential" at bounding box center [431, 236] width 385 height 14
click at [241, 232] on input "Hypoid gear differential" at bounding box center [244, 235] width 6 height 6
radio input "true"
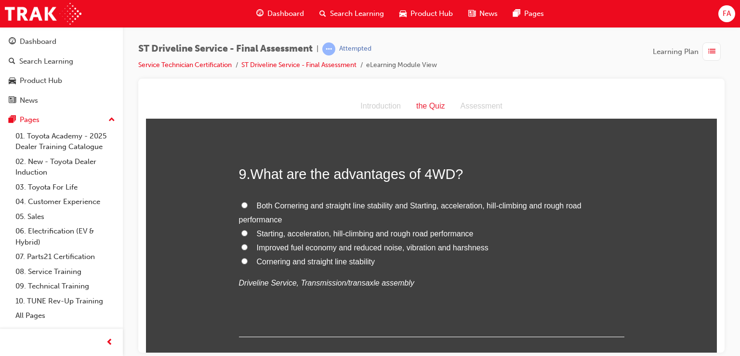
scroll to position [1753, 0]
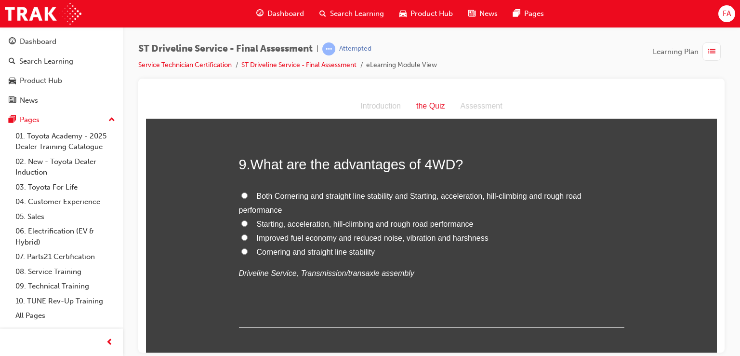
click at [245, 194] on label "Both Cornering and straight line stability and Starting, acceleration, hill-cli…" at bounding box center [431, 203] width 385 height 28
click at [245, 194] on input "Both Cornering and straight line stability and Starting, acceleration, hill-cli…" at bounding box center [244, 195] width 6 height 6
radio input "true"
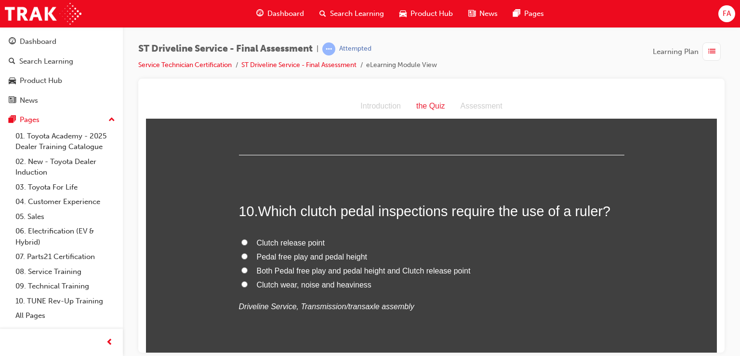
scroll to position [1927, 0]
click at [244, 276] on label "Clutch wear, noise and heaviness" at bounding box center [431, 283] width 385 height 14
click at [244, 279] on input "Clutch wear, noise and heaviness" at bounding box center [244, 282] width 6 height 6
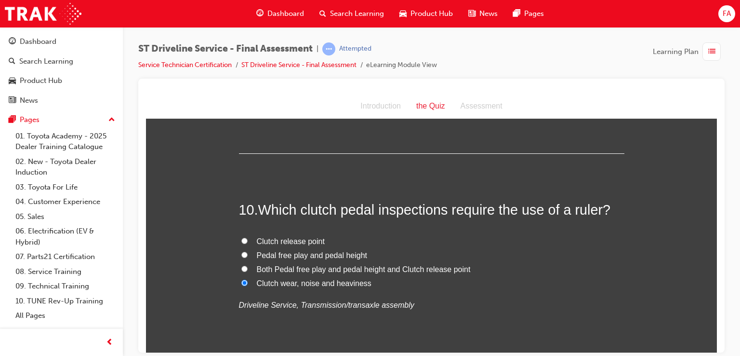
radio input "true"
click at [251, 264] on label "Both Pedal free play and pedal height and Clutch release point" at bounding box center [431, 269] width 385 height 14
click at [248, 265] on input "Both Pedal free play and pedal height and Clutch release point" at bounding box center [244, 268] width 6 height 6
radio input "true"
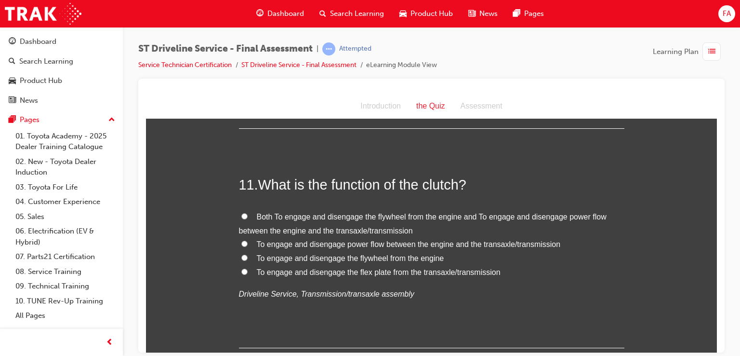
scroll to position [2158, 0]
click at [250, 211] on label "Both To engage and disengage the flywheel from the engine and To engage and dis…" at bounding box center [431, 222] width 385 height 28
click at [248, 211] on input "Both To engage and disengage the flywheel from the engine and To engage and dis…" at bounding box center [244, 214] width 6 height 6
radio input "true"
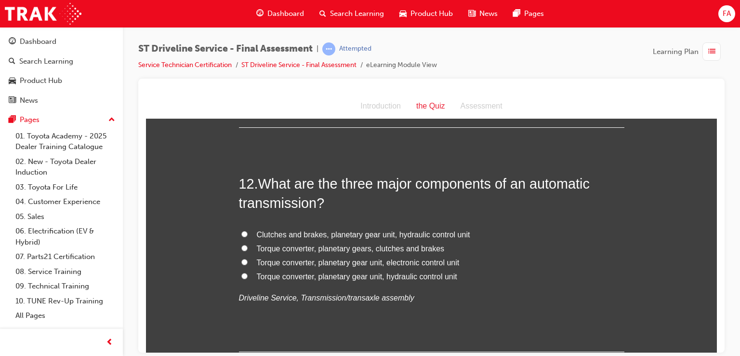
scroll to position [2383, 0]
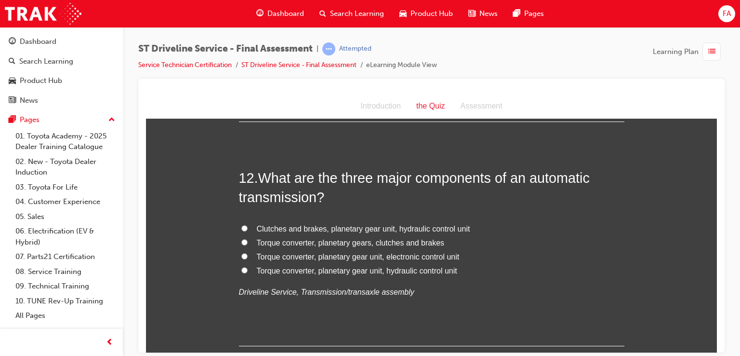
click at [243, 266] on input "Torque converter, planetary gear unit, hydraulic control unit" at bounding box center [244, 269] width 6 height 6
radio input "true"
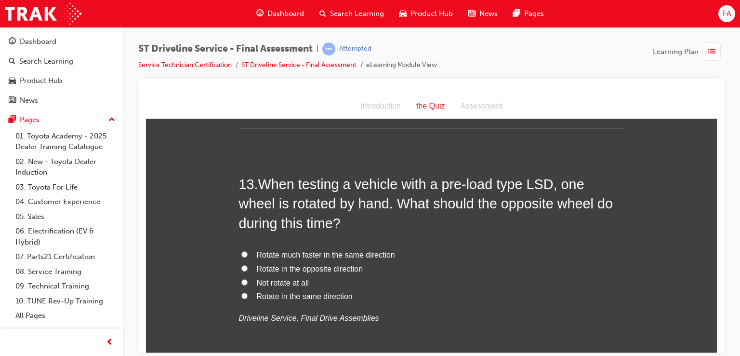
scroll to position [2614, 0]
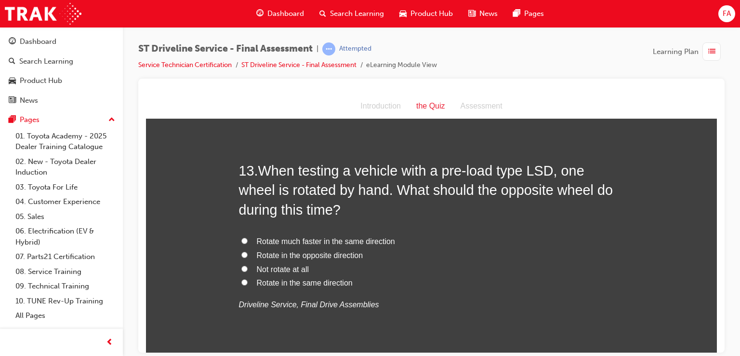
click at [257, 252] on span "Rotate in the opposite direction" at bounding box center [310, 254] width 106 height 8
click at [248, 252] on input "Rotate in the opposite direction" at bounding box center [244, 254] width 6 height 6
radio input "true"
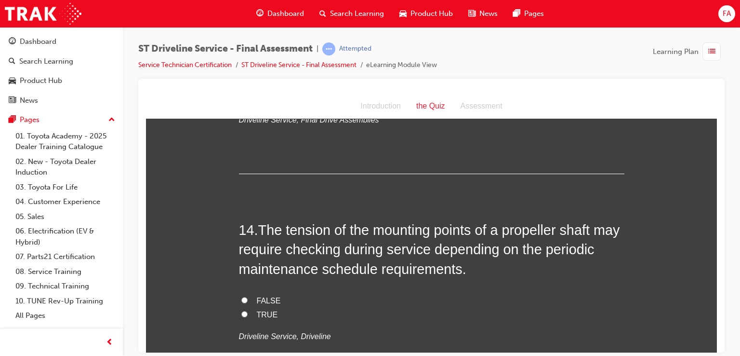
scroll to position [2807, 0]
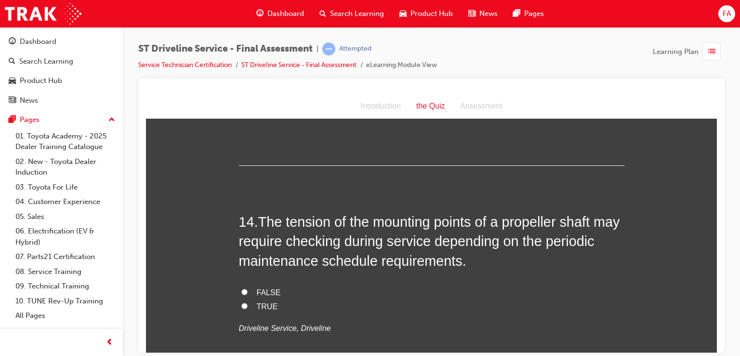
click at [241, 302] on input "TRUE" at bounding box center [244, 305] width 6 height 6
radio input "true"
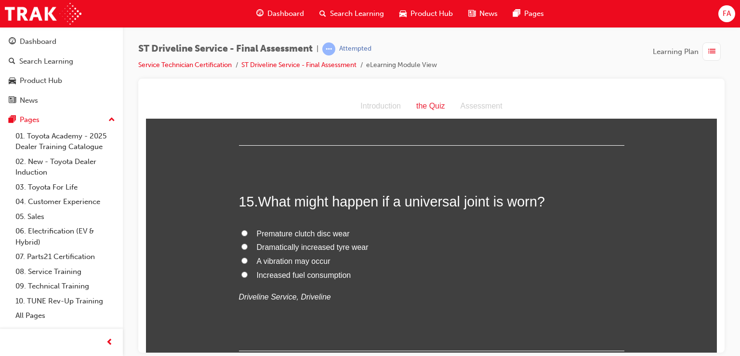
scroll to position [3057, 0]
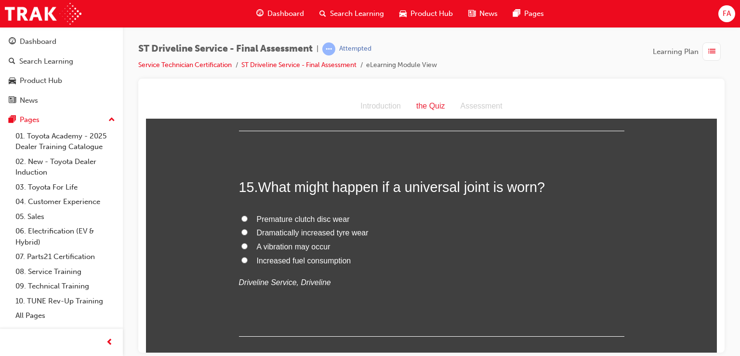
click at [243, 242] on input "A vibration may occur" at bounding box center [244, 245] width 6 height 6
radio input "true"
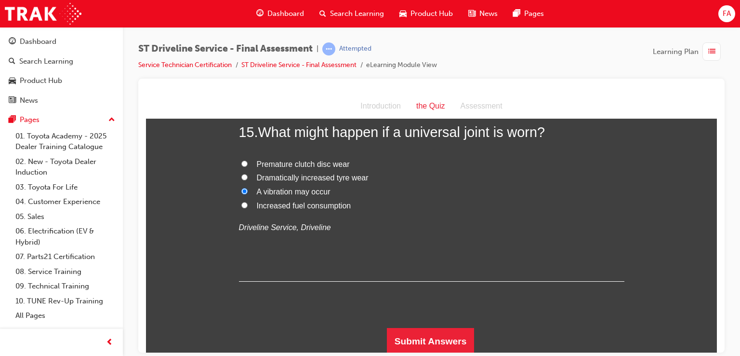
scroll to position [3112, 0]
click at [430, 335] on button "Submit Answers" at bounding box center [431, 340] width 88 height 27
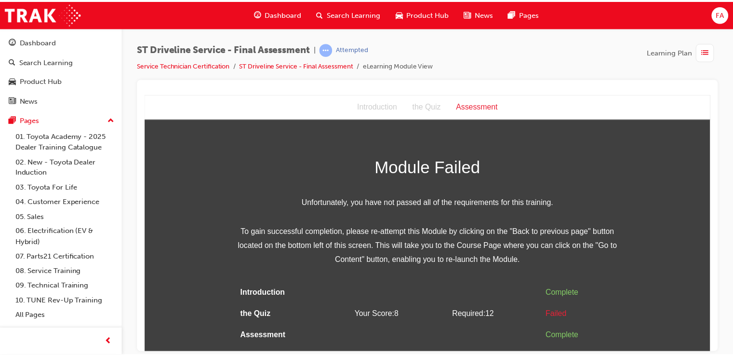
scroll to position [0, 0]
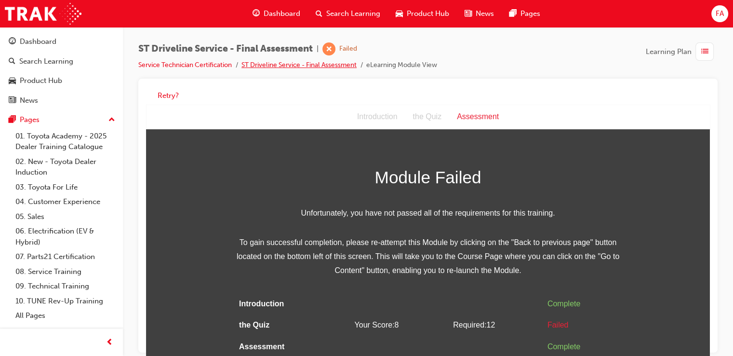
click at [318, 67] on link "ST Driveline Service - Final Assessment" at bounding box center [298, 65] width 115 height 8
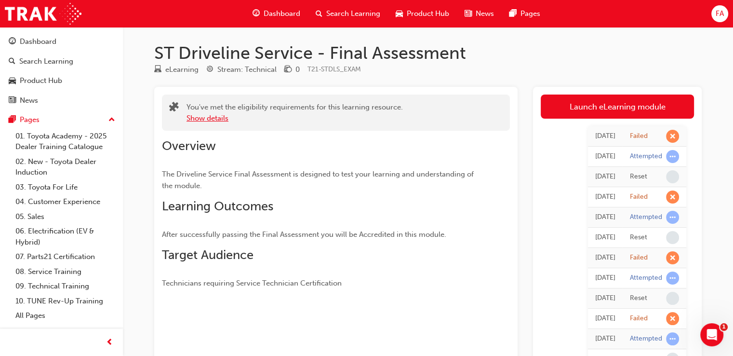
click at [205, 119] on button "Show details" at bounding box center [207, 118] width 42 height 11
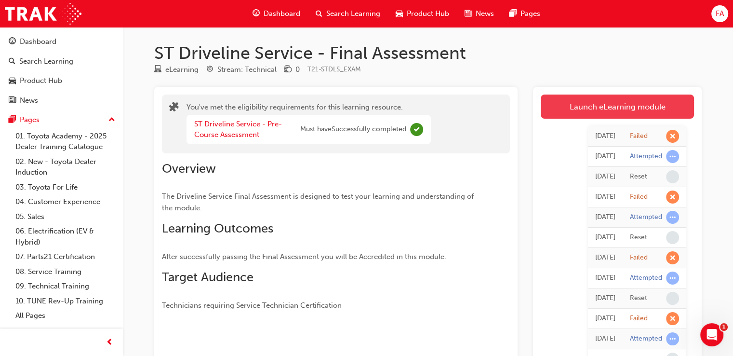
click at [578, 102] on link "Launch eLearning module" at bounding box center [616, 106] width 153 height 24
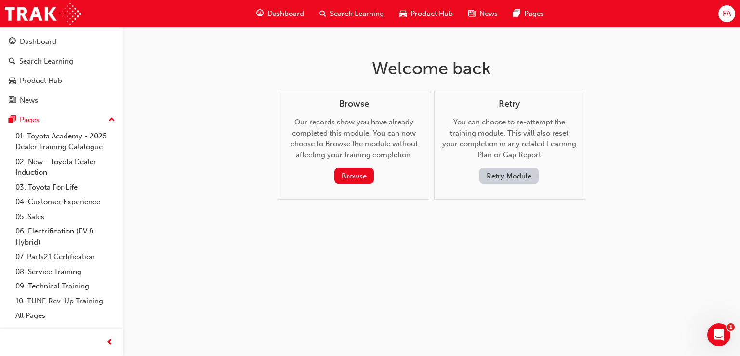
click at [493, 175] on button "Retry Module" at bounding box center [508, 176] width 59 height 16
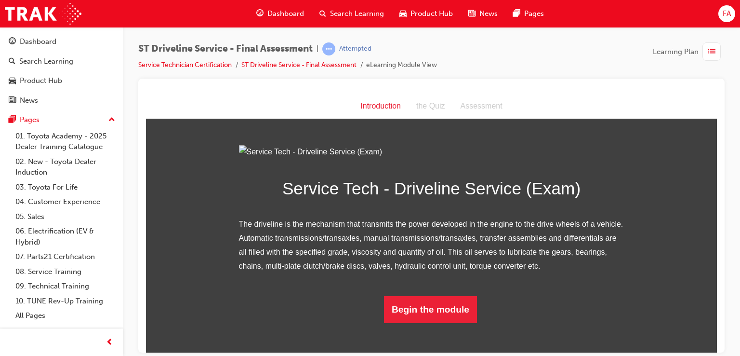
scroll to position [77, 0]
click at [439, 322] on button "Begin the module" at bounding box center [430, 308] width 93 height 27
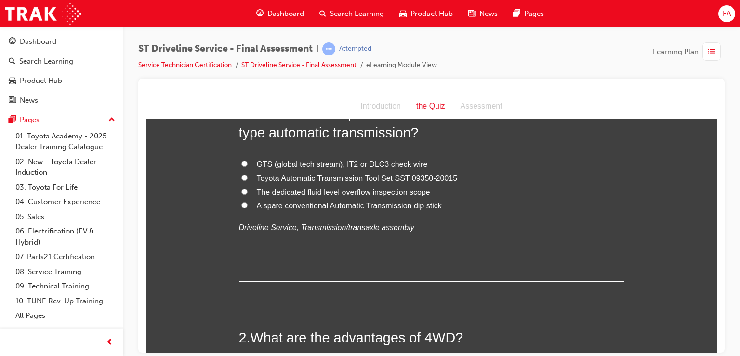
scroll to position [0, 0]
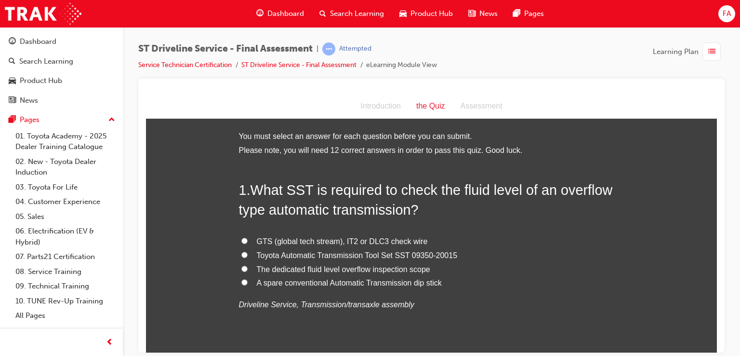
click at [244, 282] on label "A spare conventional Automatic Transmission dip stick" at bounding box center [431, 283] width 385 height 14
click at [244, 282] on input "A spare conventional Automatic Transmission dip stick" at bounding box center [244, 281] width 6 height 6
radio input "true"
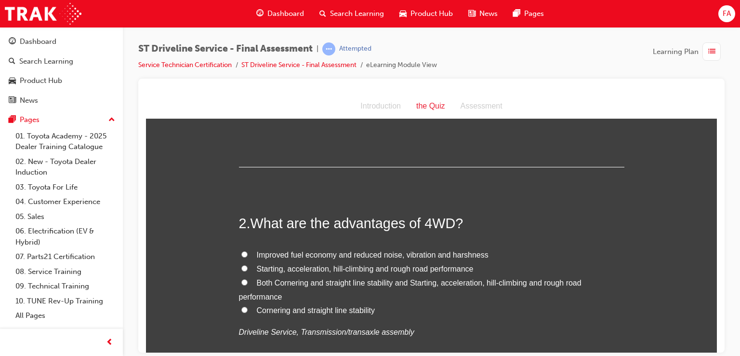
scroll to position [212, 0]
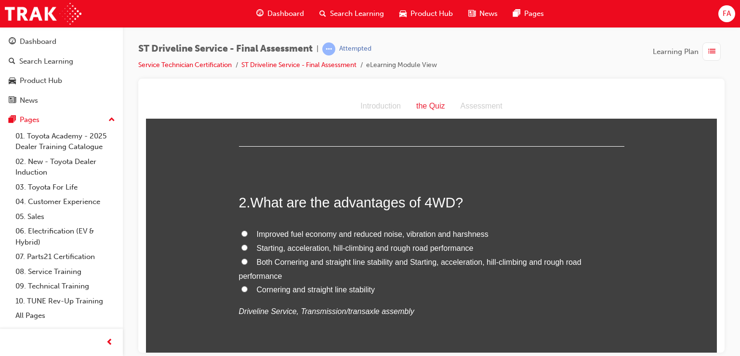
click at [244, 263] on label "Both Cornering and straight line stability and Starting, acceleration, hill-cli…" at bounding box center [431, 269] width 385 height 28
click at [244, 263] on input "Both Cornering and straight line stability and Starting, acceleration, hill-cli…" at bounding box center [244, 261] width 6 height 6
radio input "true"
click at [239, 284] on label "Cornering and straight line stability" at bounding box center [431, 289] width 385 height 14
click at [241, 285] on input "Cornering and straight line stability" at bounding box center [244, 288] width 6 height 6
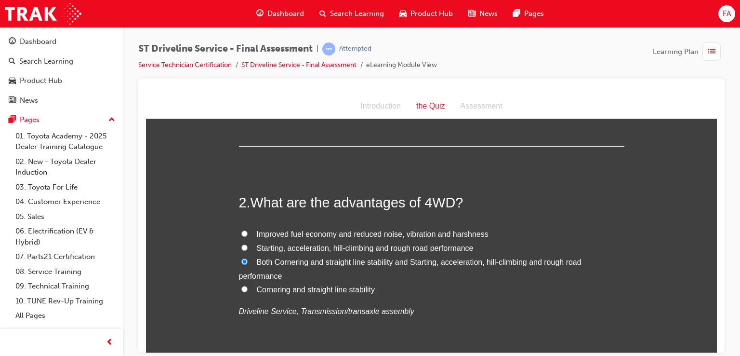
radio input "true"
click at [245, 255] on label "Both Cornering and straight line stability and Starting, acceleration, hill-cli…" at bounding box center [431, 269] width 385 height 28
click at [245, 258] on input "Both Cornering and straight line stability and Starting, acceleration, hill-cli…" at bounding box center [244, 261] width 6 height 6
radio input "true"
click at [243, 248] on input "Starting, acceleration, hill-climbing and rough road performance" at bounding box center [244, 247] width 6 height 6
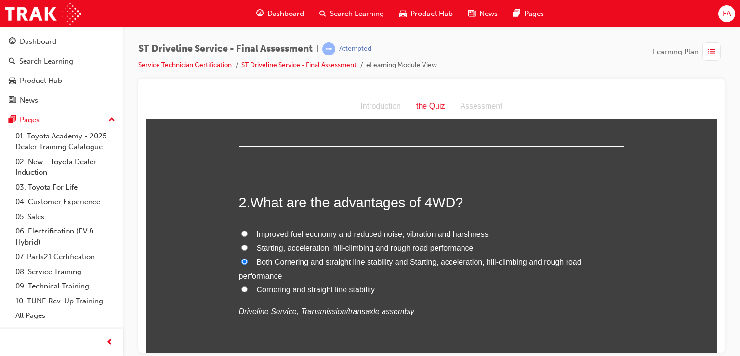
radio input "true"
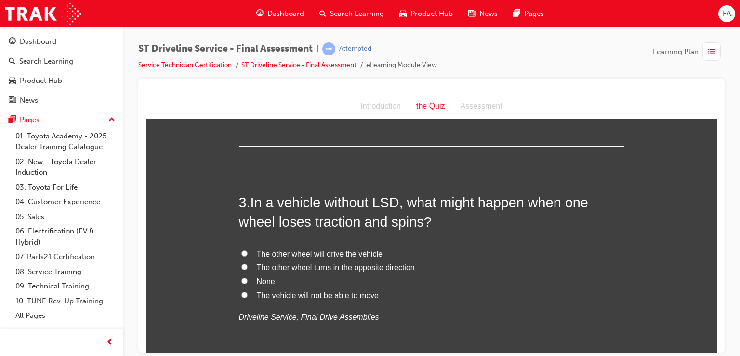
scroll to position [436, 0]
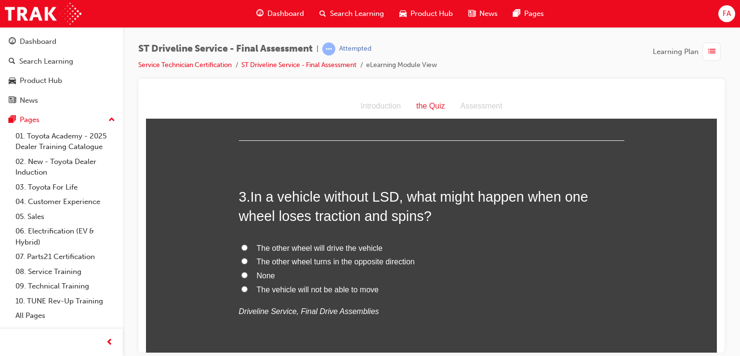
click at [241, 260] on input "The other wheel turns in the opposite direction" at bounding box center [244, 260] width 6 height 6
radio input "true"
click at [246, 248] on label "The other wheel will drive the vehicle" at bounding box center [431, 248] width 385 height 14
click at [246, 248] on input "The other wheel will drive the vehicle" at bounding box center [244, 247] width 6 height 6
radio input "true"
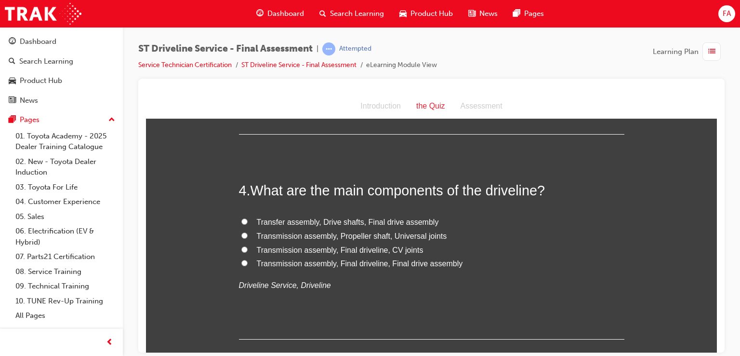
scroll to position [668, 0]
click at [242, 219] on input "Transfer assembly, Drive shafts, Final drive assembly" at bounding box center [244, 220] width 6 height 6
radio input "true"
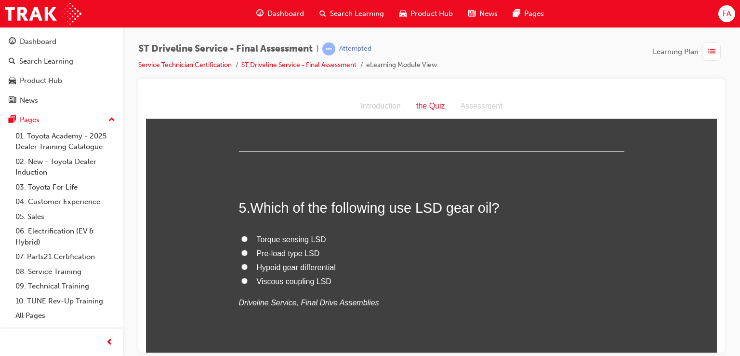
scroll to position [860, 0]
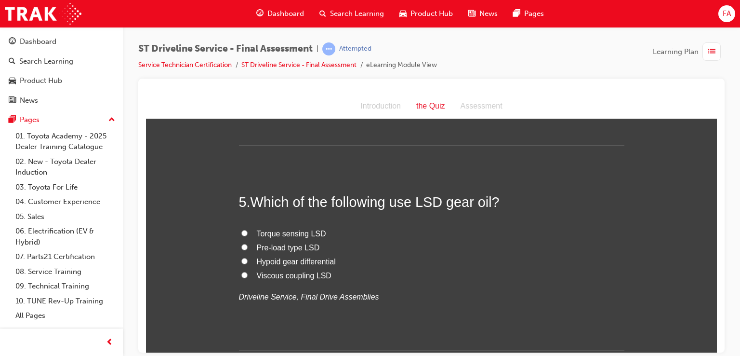
click at [241, 228] on label "Torque sensing LSD" at bounding box center [431, 233] width 385 height 14
click at [241, 229] on input "Torque sensing LSD" at bounding box center [244, 232] width 6 height 6
radio input "true"
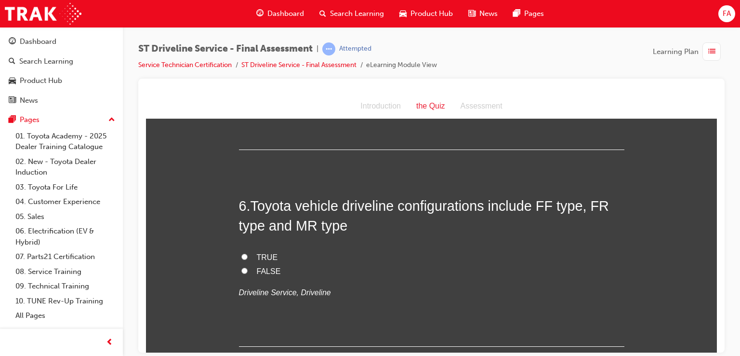
scroll to position [1072, 0]
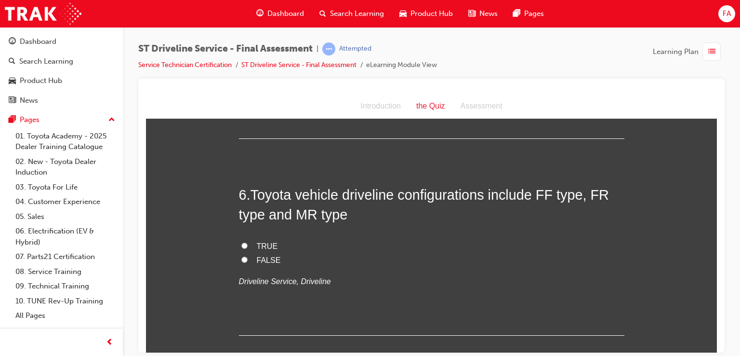
click at [245, 242] on label "TRUE" at bounding box center [431, 246] width 385 height 14
click at [245, 242] on input "TRUE" at bounding box center [244, 245] width 6 height 6
radio input "true"
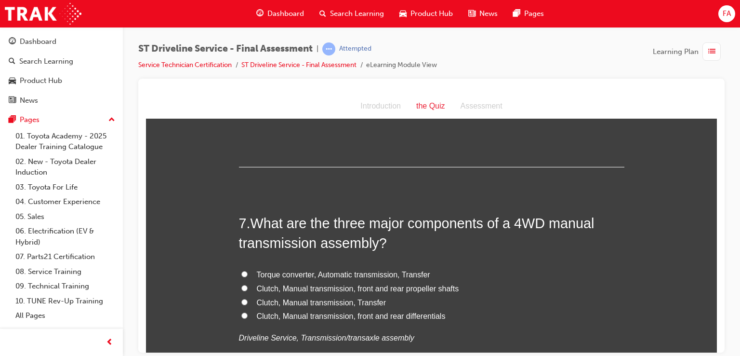
scroll to position [1272, 0]
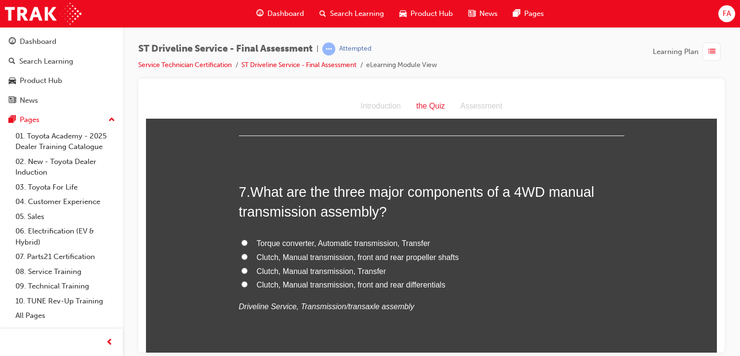
click at [242, 289] on label "Clutch, Manual transmission, front and rear differentials" at bounding box center [431, 284] width 385 height 14
click at [242, 287] on input "Clutch, Manual transmission, front and rear differentials" at bounding box center [244, 283] width 6 height 6
radio input "true"
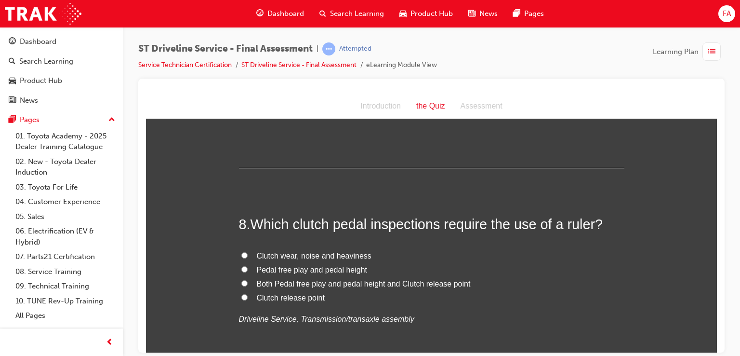
scroll to position [1464, 0]
click at [240, 285] on label "Both Pedal free play and pedal height and Clutch release point" at bounding box center [431, 283] width 385 height 14
click at [241, 285] on input "Both Pedal free play and pedal height and Clutch release point" at bounding box center [244, 282] width 6 height 6
radio input "true"
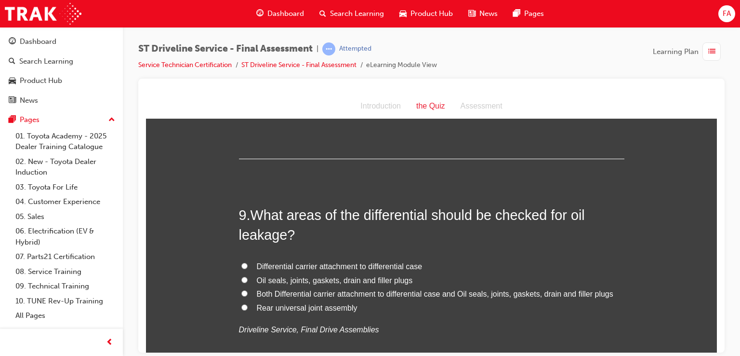
scroll to position [1689, 0]
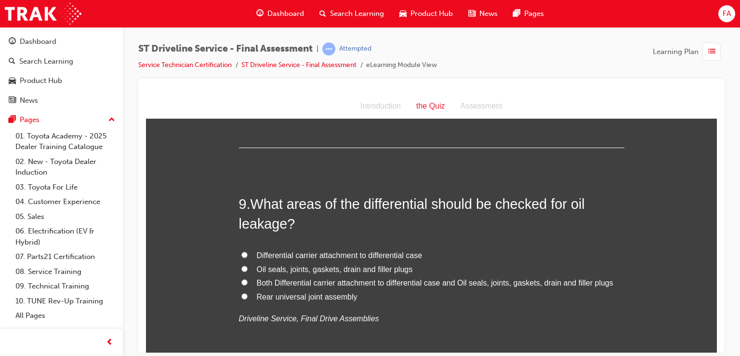
click at [244, 265] on label "Oil seals, joints, gaskets, drain and filler plugs" at bounding box center [431, 269] width 385 height 14
click at [244, 265] on input "Oil seals, joints, gaskets, drain and filler plugs" at bounding box center [244, 268] width 6 height 6
radio input "true"
click at [242, 278] on input "Both Differential carrier attachment to differential case and Oil seals, joints…" at bounding box center [244, 281] width 6 height 6
radio input "true"
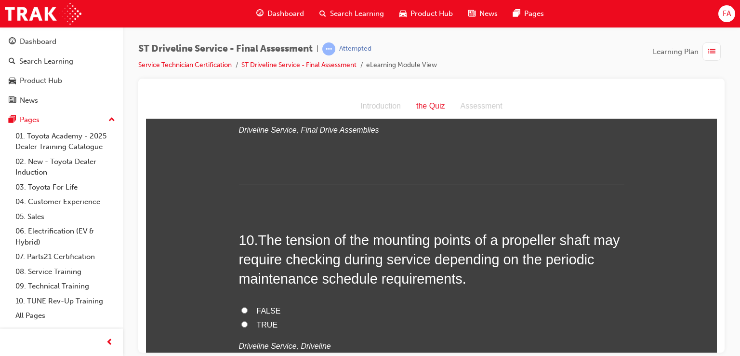
scroll to position [1882, 0]
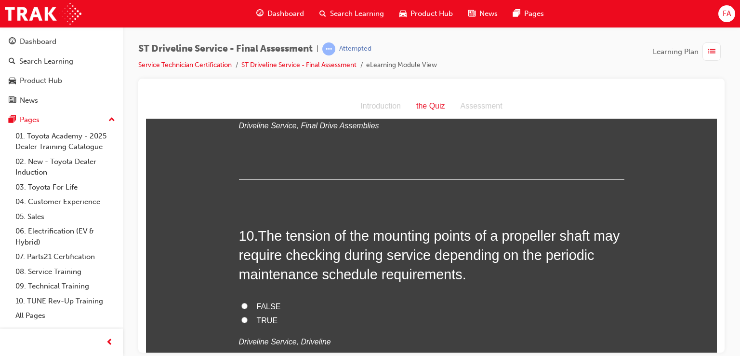
click at [243, 319] on input "TRUE" at bounding box center [244, 319] width 6 height 6
radio input "true"
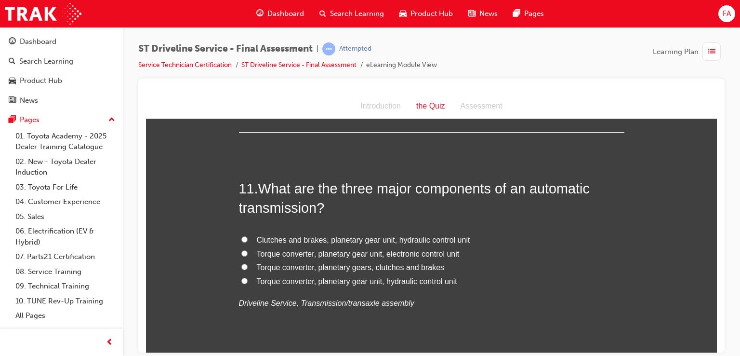
scroll to position [2145, 0]
click at [243, 277] on input "Torque converter, planetary gear unit, hydraulic control unit" at bounding box center [244, 280] width 6 height 6
radio input "true"
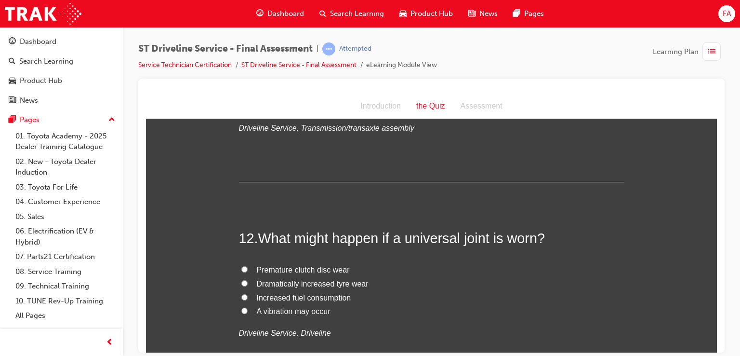
scroll to position [2338, 0]
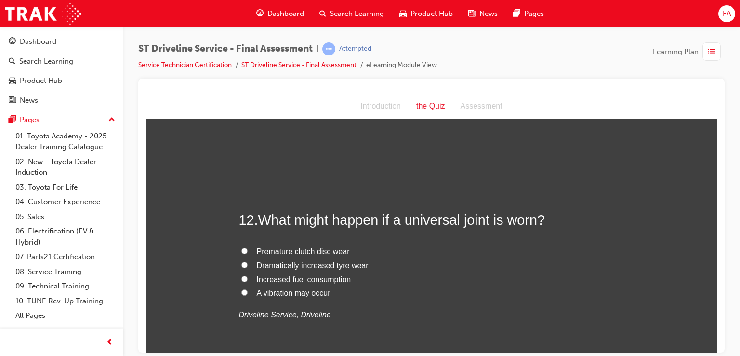
click at [249, 289] on label "A vibration may occur" at bounding box center [431, 293] width 385 height 14
click at [248, 289] on input "A vibration may occur" at bounding box center [244, 292] width 6 height 6
radio input "true"
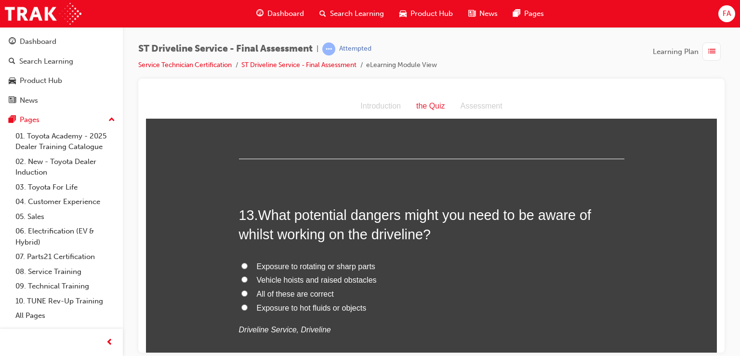
scroll to position [2556, 0]
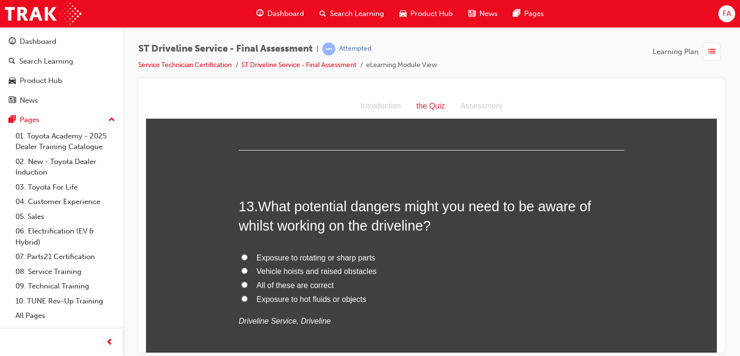
click at [241, 282] on input "All of these are correct" at bounding box center [244, 284] width 6 height 6
radio input "true"
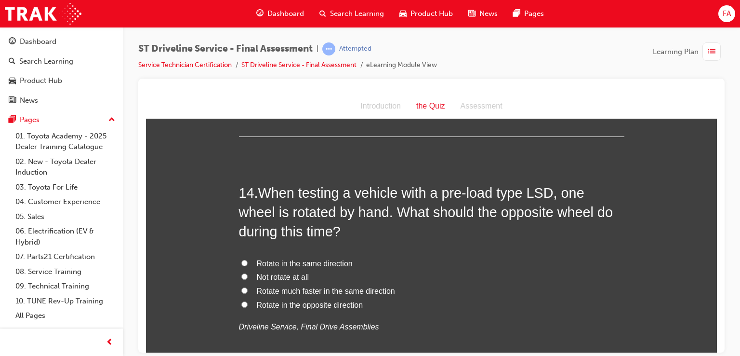
scroll to position [2813, 0]
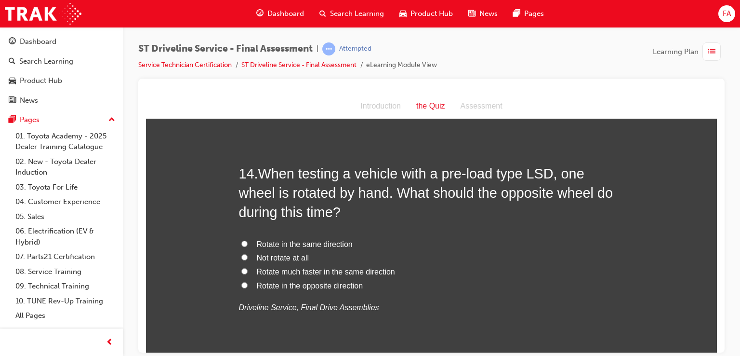
click at [241, 283] on input "Rotate in the opposite direction" at bounding box center [244, 284] width 6 height 6
radio input "true"
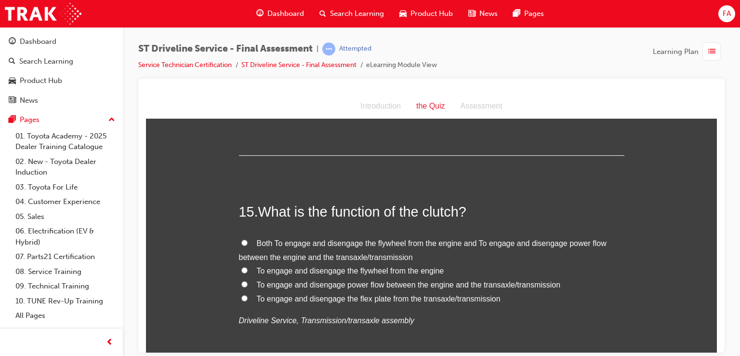
scroll to position [3025, 0]
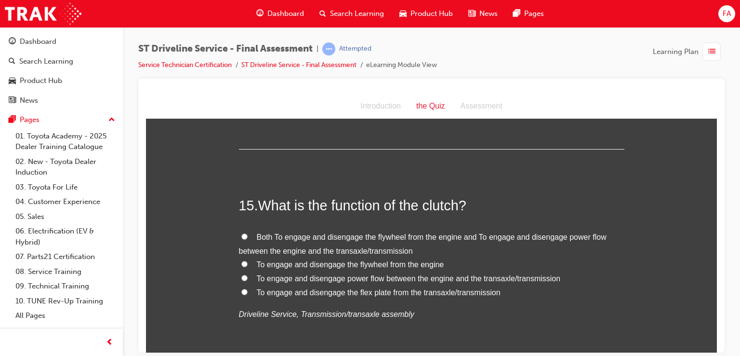
click at [243, 264] on input "To engage and disengage the flywheel from the engine" at bounding box center [244, 263] width 6 height 6
radio input "true"
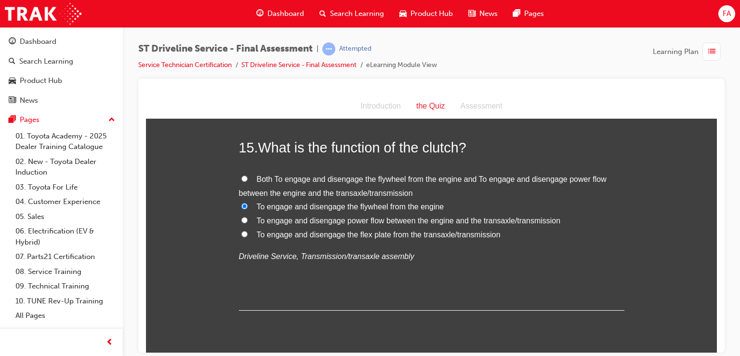
scroll to position [3112, 0]
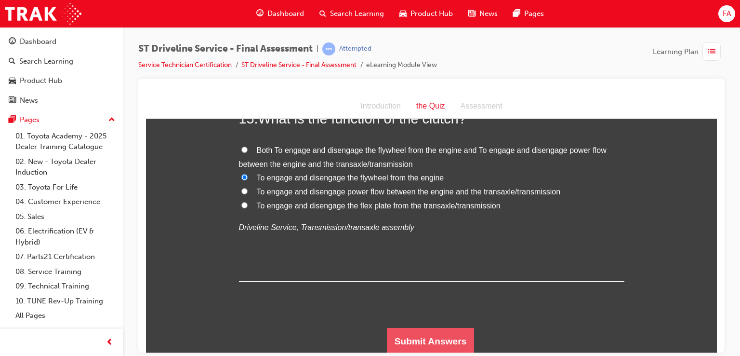
click at [454, 343] on button "Submit Answers" at bounding box center [431, 340] width 88 height 27
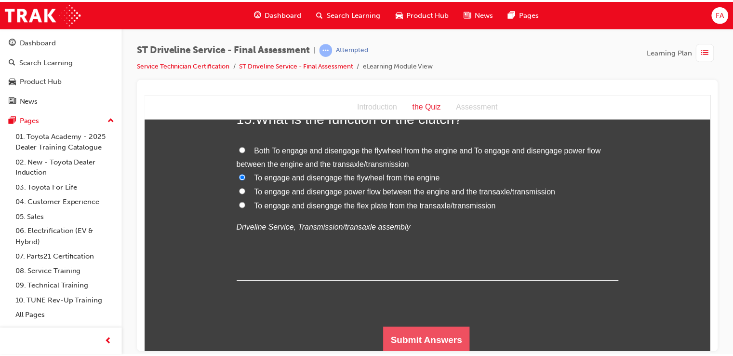
scroll to position [0, 0]
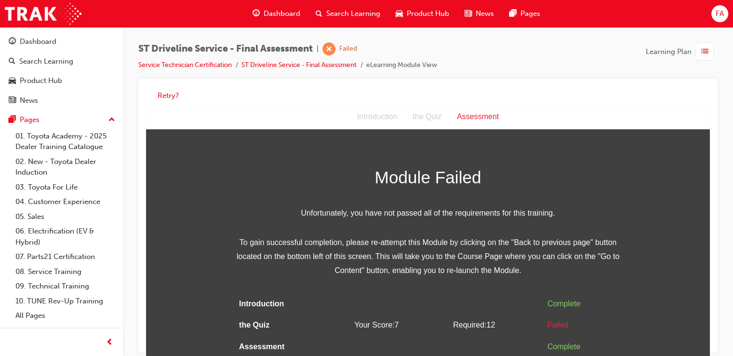
click at [407, 70] on div "ST Driveline Service - Final Assessment | Failed Service Technician Certificati…" at bounding box center [427, 60] width 579 height 36
click at [677, 51] on span "Learning Plan" at bounding box center [669, 51] width 46 height 11
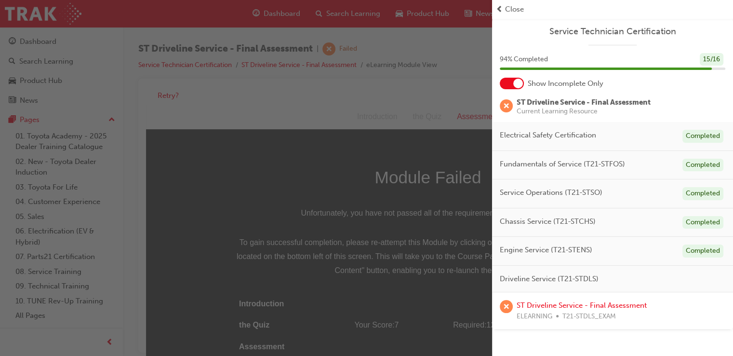
click at [504, 7] on div "Close" at bounding box center [612, 9] width 233 height 11
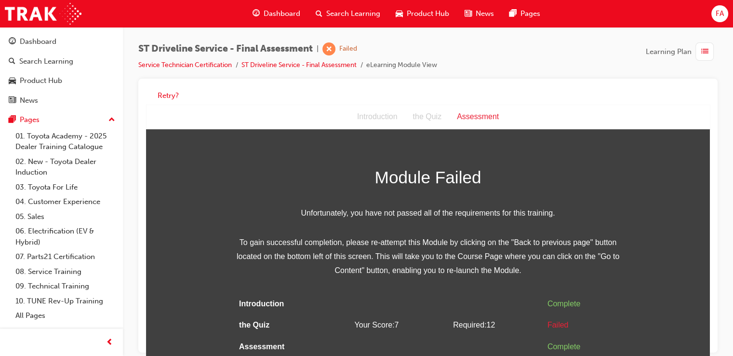
click at [386, 116] on div "Introduction" at bounding box center [377, 117] width 56 height 14
click at [435, 112] on div "the Quiz" at bounding box center [427, 117] width 44 height 14
click at [175, 99] on button "Retry?" at bounding box center [168, 95] width 21 height 11
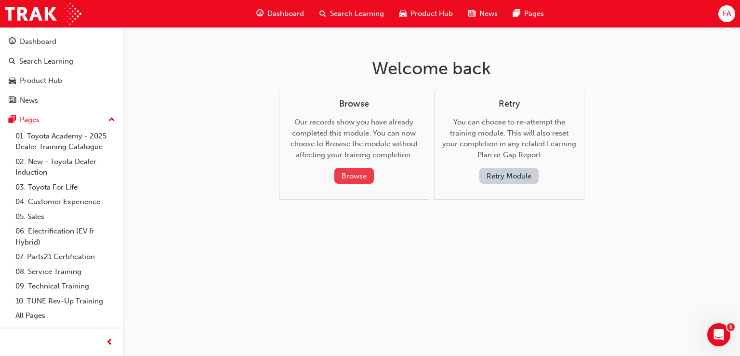
click at [365, 179] on button "Browse" at bounding box center [354, 176] width 40 height 16
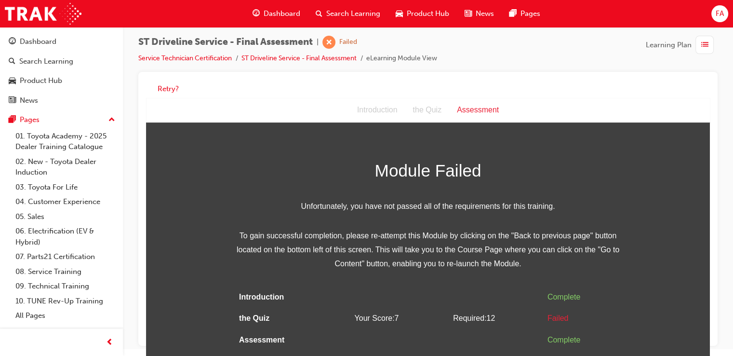
scroll to position [6, 0]
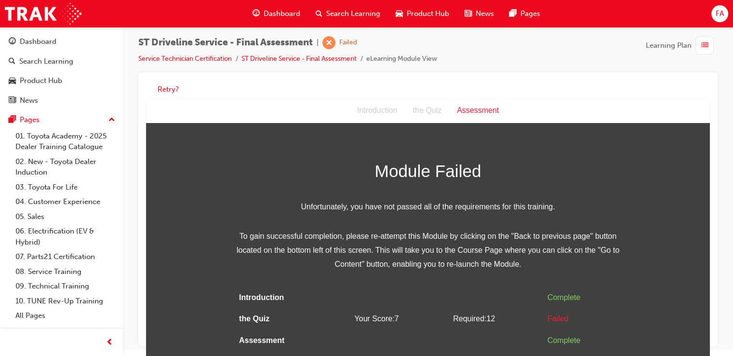
click at [422, 113] on div "the Quiz" at bounding box center [427, 111] width 44 height 14
click at [168, 89] on button "Retry?" at bounding box center [168, 89] width 21 height 11
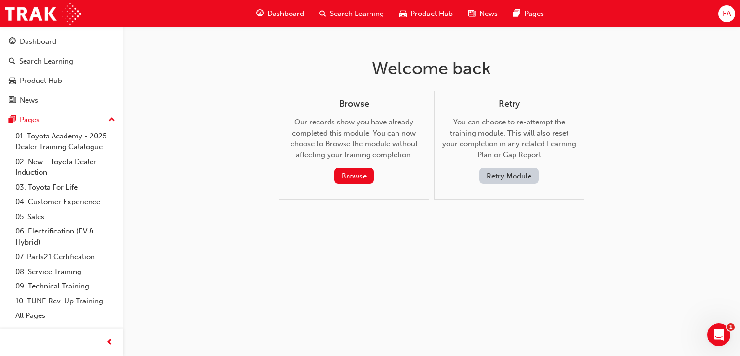
click at [489, 181] on button "Retry Module" at bounding box center [508, 176] width 59 height 16
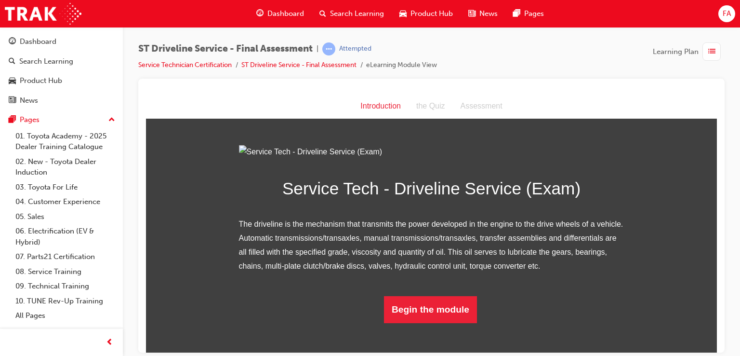
scroll to position [77, 0]
click at [425, 322] on button "Begin the module" at bounding box center [430, 308] width 93 height 27
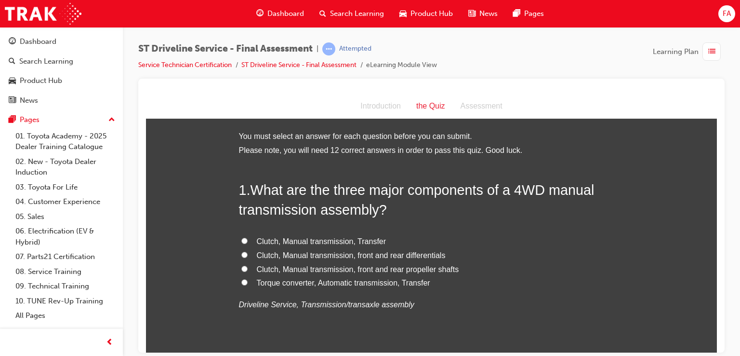
click at [241, 241] on input "Clutch, Manual transmission, Transfer" at bounding box center [244, 240] width 6 height 6
radio input "true"
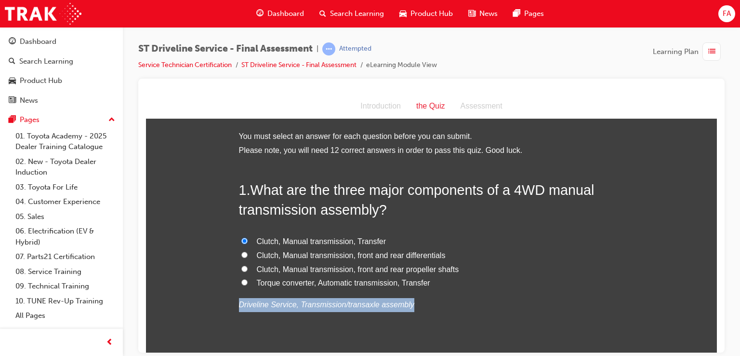
drag, startPoint x: 601, startPoint y: 284, endPoint x: 649, endPoint y: 296, distance: 49.7
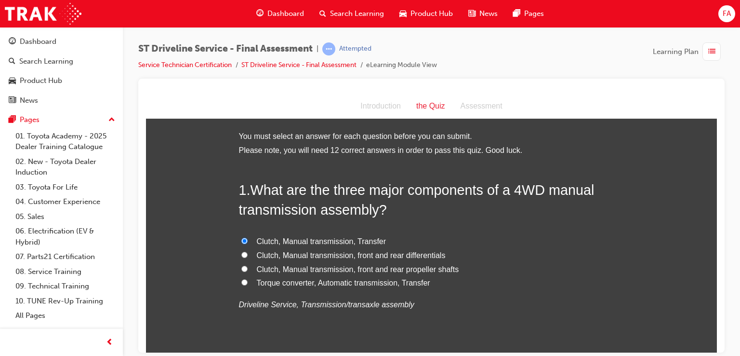
click at [245, 258] on label "Clutch, Manual transmission, front and rear differentials" at bounding box center [431, 255] width 385 height 14
click at [245, 257] on input "Clutch, Manual transmission, front and rear differentials" at bounding box center [244, 254] width 6 height 6
radio input "true"
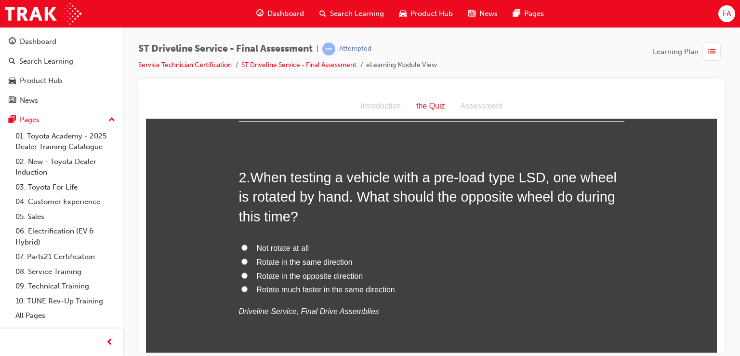
scroll to position [257, 0]
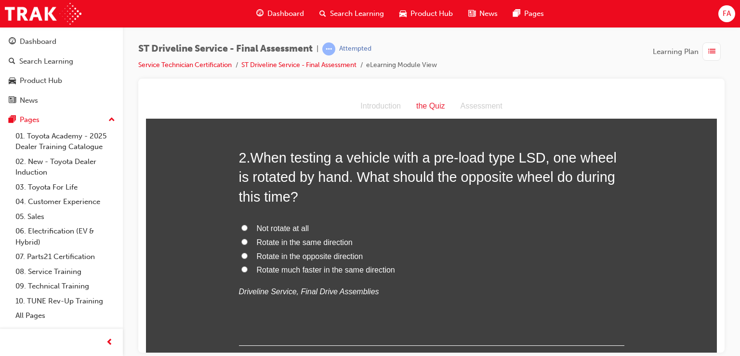
click at [241, 225] on input "Not rotate at all" at bounding box center [244, 227] width 6 height 6
radio input "true"
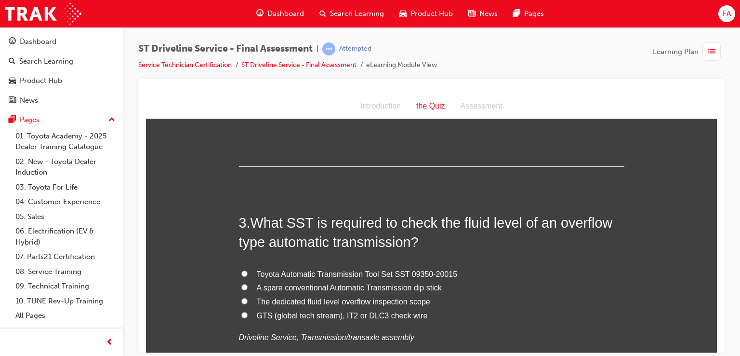
scroll to position [449, 0]
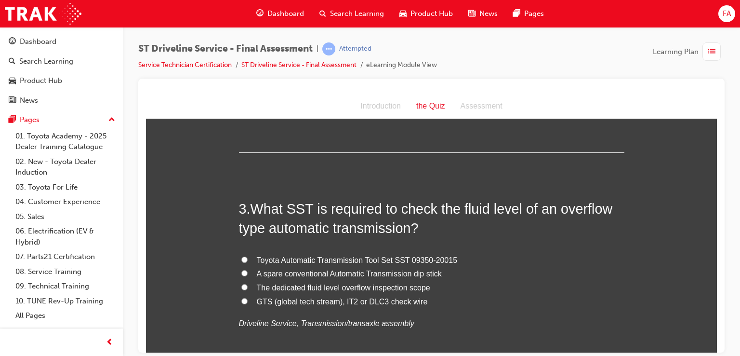
click at [242, 263] on label "Toyota Automatic Transmission Tool Set SST 09350-20015" at bounding box center [431, 260] width 385 height 14
click at [242, 262] on input "Toyota Automatic Transmission Tool Set SST 09350-20015" at bounding box center [244, 259] width 6 height 6
radio input "true"
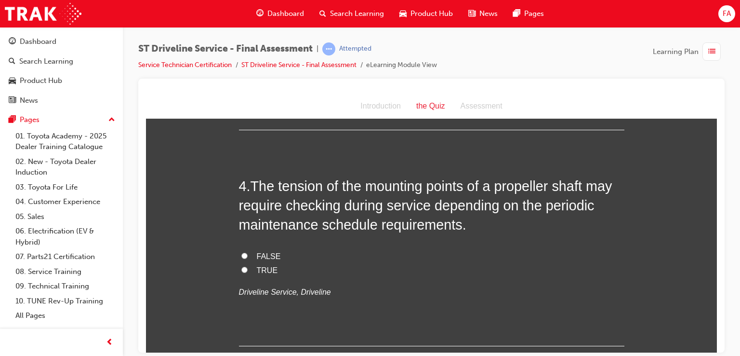
scroll to position [700, 0]
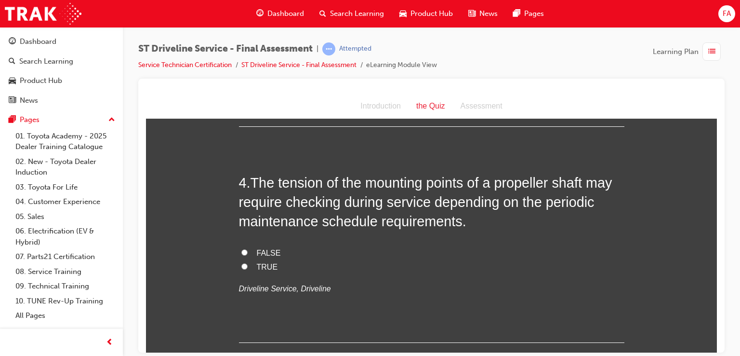
click at [241, 266] on input "TRUE" at bounding box center [244, 266] width 6 height 6
radio input "true"
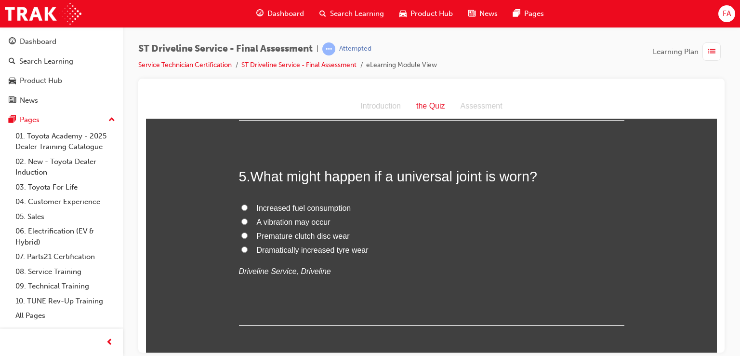
scroll to position [931, 0]
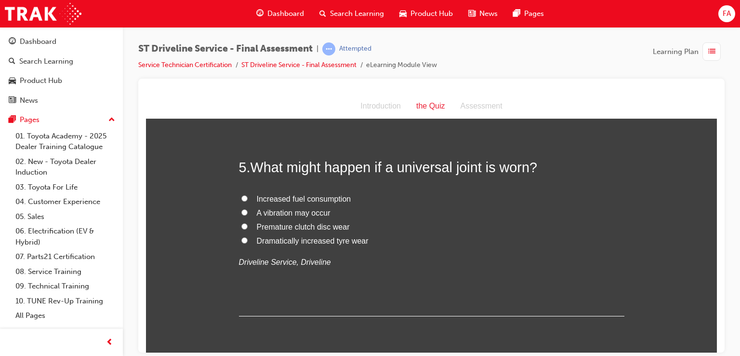
click at [241, 210] on input "A vibration may occur" at bounding box center [244, 212] width 6 height 6
radio input "true"
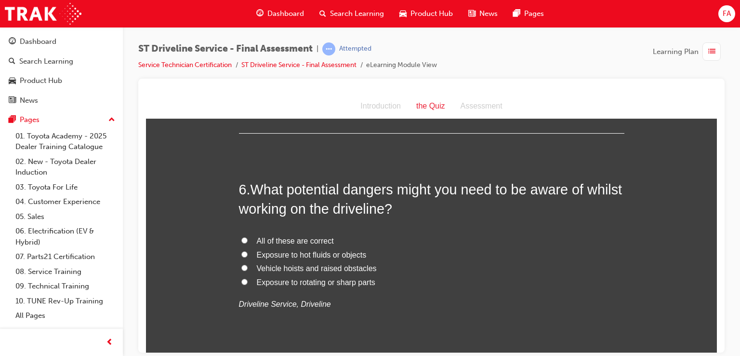
scroll to position [1124, 0]
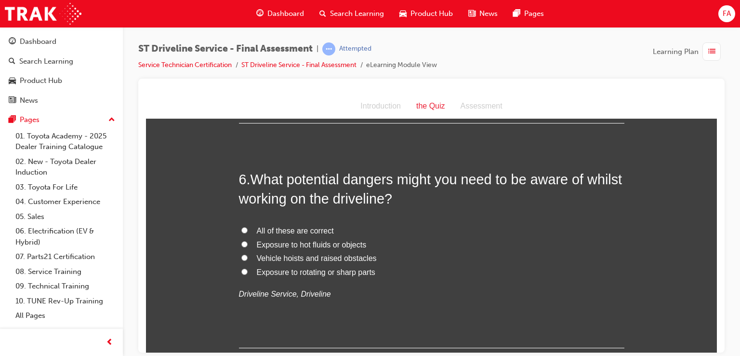
click at [243, 273] on input "Exposure to rotating or sharp parts" at bounding box center [244, 271] width 6 height 6
radio input "true"
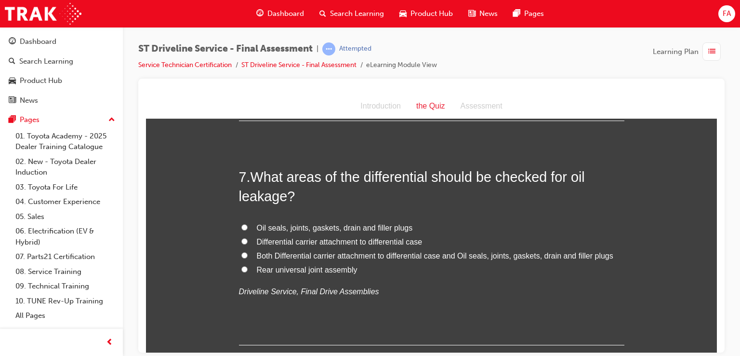
scroll to position [1355, 0]
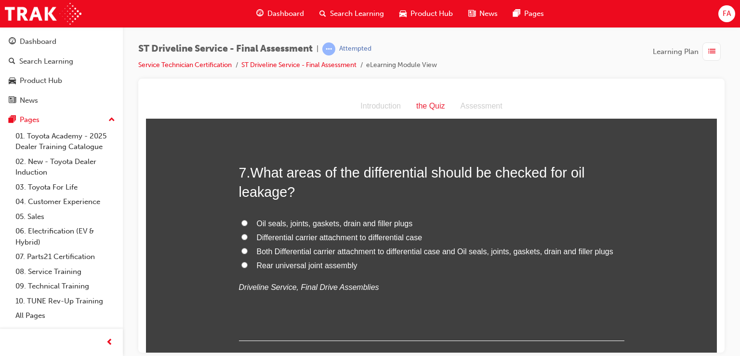
click at [243, 248] on input "Both Differential carrier attachment to differential case and Oil seals, joints…" at bounding box center [244, 250] width 6 height 6
radio input "true"
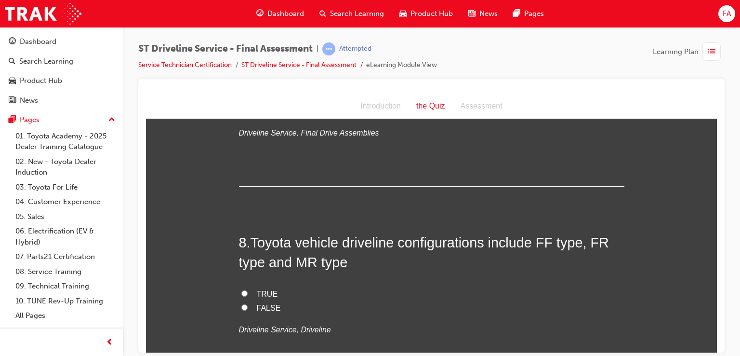
scroll to position [1529, 0]
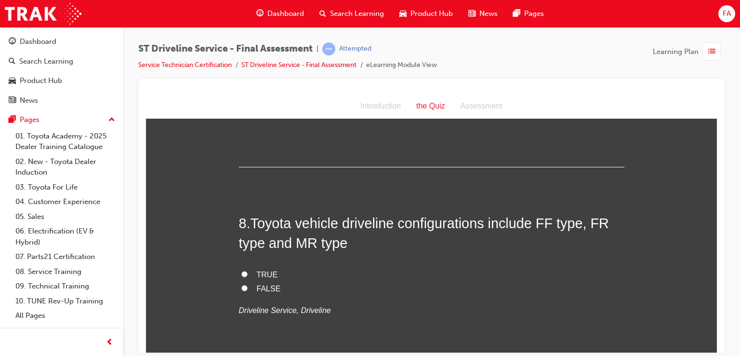
click at [257, 275] on span "TRUE" at bounding box center [267, 274] width 21 height 8
click at [248, 275] on input "TRUE" at bounding box center [244, 273] width 6 height 6
radio input "true"
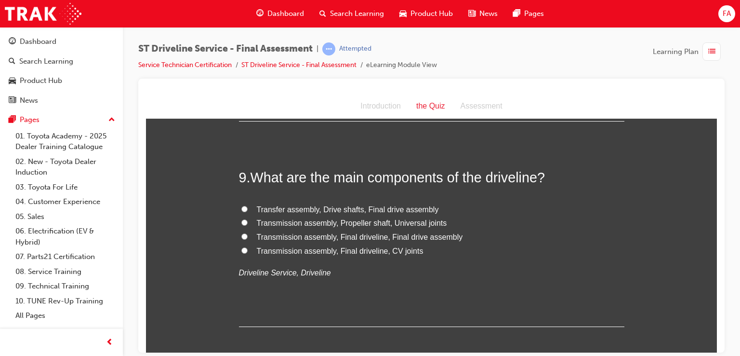
scroll to position [1785, 0]
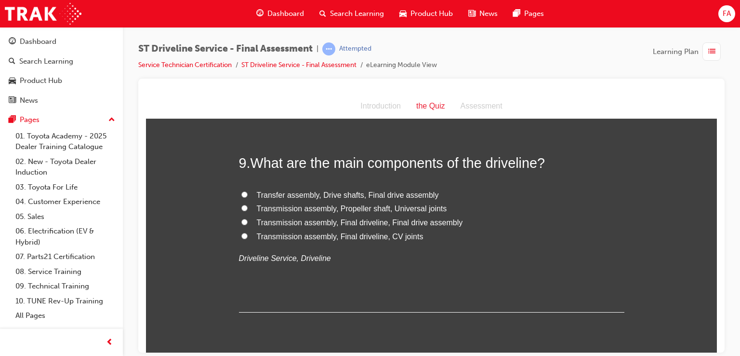
click at [246, 221] on label "Transmission assembly, Final driveline, Final drive assembly" at bounding box center [431, 222] width 385 height 14
click at [246, 221] on input "Transmission assembly, Final driveline, Final drive assembly" at bounding box center [244, 221] width 6 height 6
radio input "true"
click at [250, 195] on label "Transfer assembly, Drive shafts, Final drive assembly" at bounding box center [431, 195] width 385 height 14
click at [248, 195] on input "Transfer assembly, Drive shafts, Final drive assembly" at bounding box center [244, 194] width 6 height 6
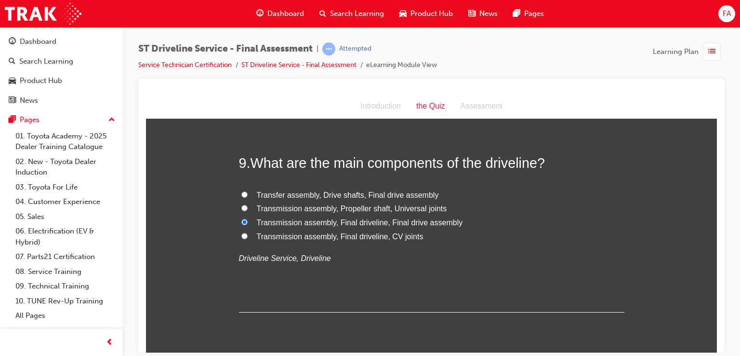
radio input "true"
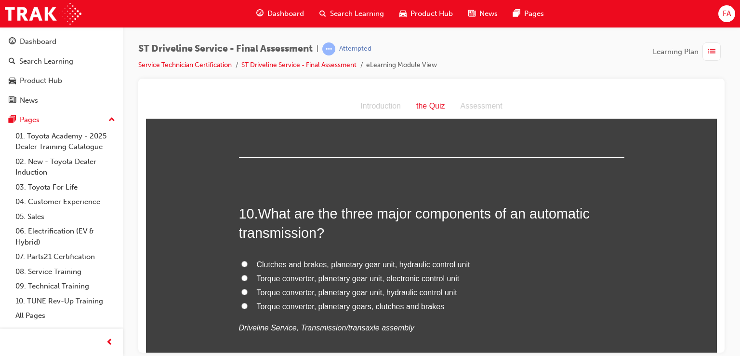
scroll to position [1959, 0]
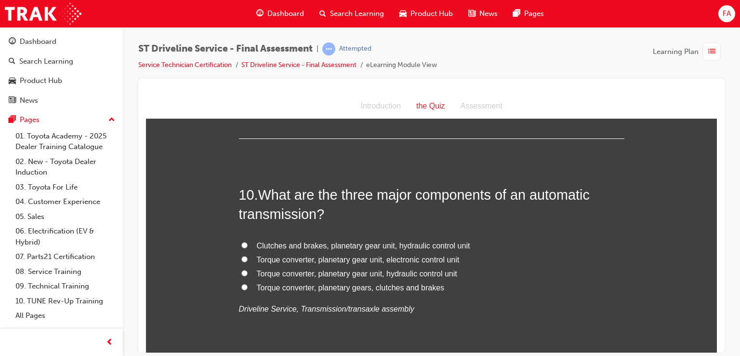
click at [241, 275] on label "Torque converter, planetary gear unit, hydraulic control unit" at bounding box center [431, 273] width 385 height 14
click at [241, 275] on input "Torque converter, planetary gear unit, hydraulic control unit" at bounding box center [244, 272] width 6 height 6
radio input "true"
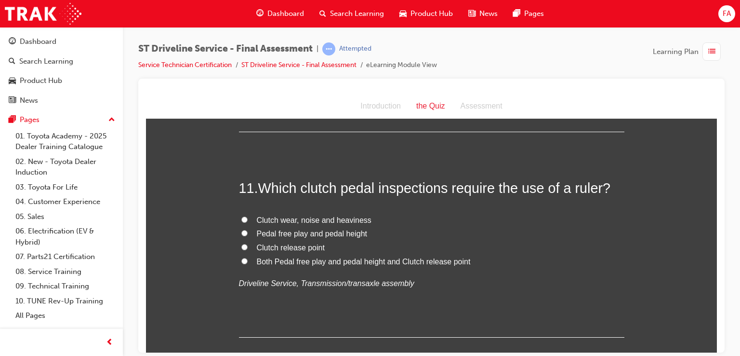
scroll to position [2190, 0]
click at [241, 258] on input "Both Pedal free play and pedal height and Clutch release point" at bounding box center [244, 260] width 6 height 6
radio input "true"
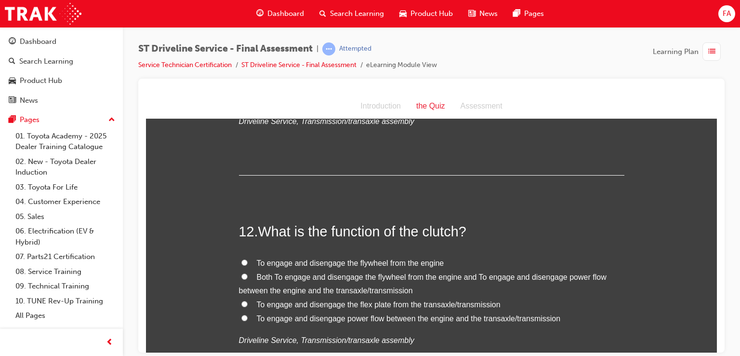
scroll to position [2363, 0]
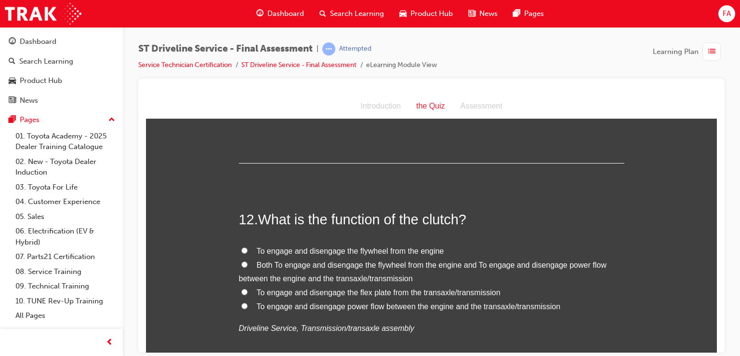
click at [247, 251] on label "To engage and disengage the flywheel from the engine" at bounding box center [431, 251] width 385 height 14
click at [247, 251] on input "To engage and disengage the flywheel from the engine" at bounding box center [244, 250] width 6 height 6
radio input "true"
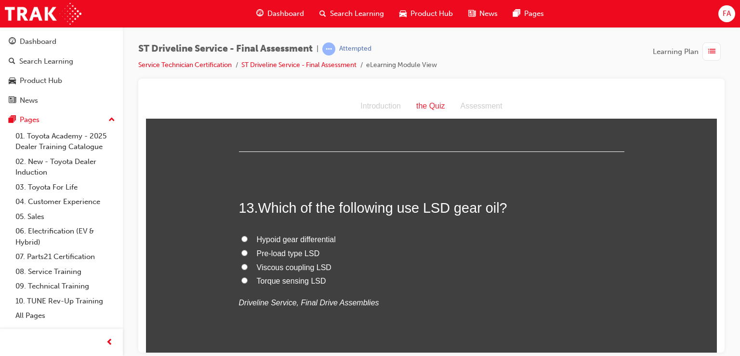
scroll to position [2595, 0]
click at [243, 279] on input "Torque sensing LSD" at bounding box center [244, 278] width 6 height 6
radio input "true"
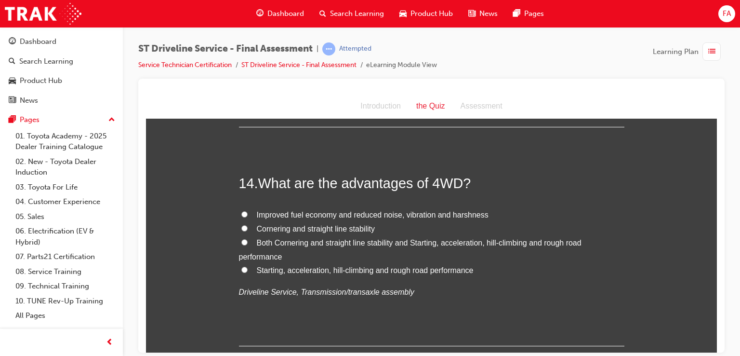
scroll to position [2826, 0]
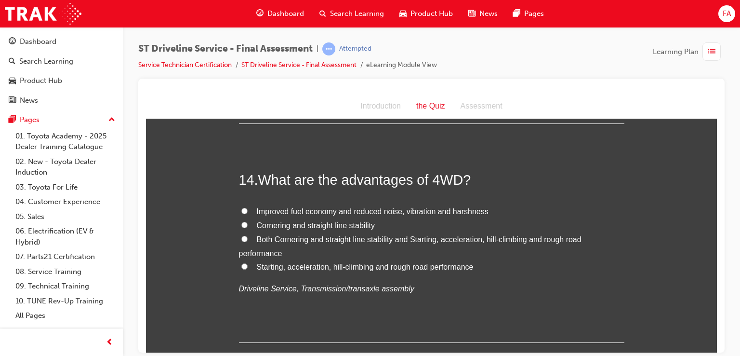
click at [244, 232] on label "Both Cornering and straight line stability and Starting, acceleration, hill-cli…" at bounding box center [431, 246] width 385 height 28
click at [244, 235] on input "Both Cornering and straight line stability and Starting, acceleration, hill-cli…" at bounding box center [244, 238] width 6 height 6
radio input "true"
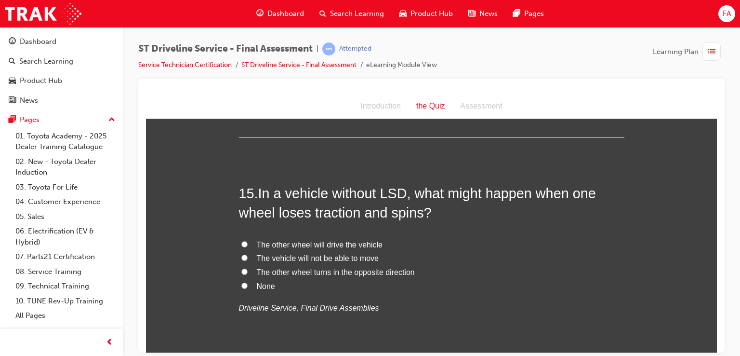
scroll to position [3051, 0]
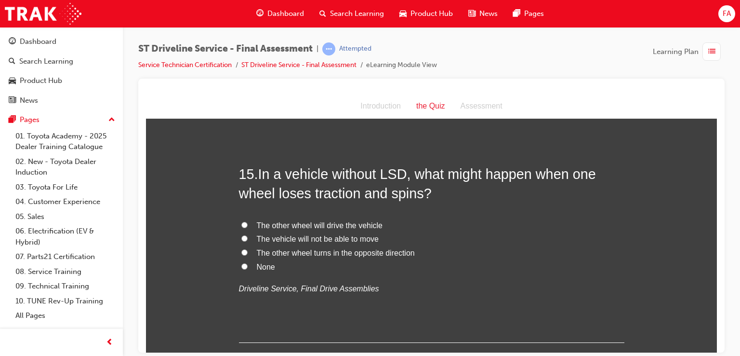
click at [243, 263] on input "None" at bounding box center [244, 266] width 6 height 6
radio input "true"
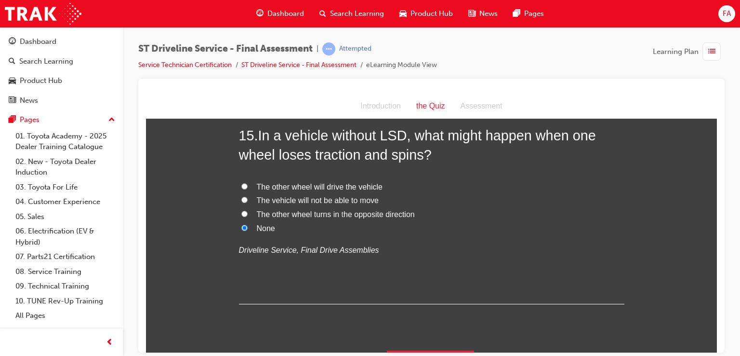
scroll to position [3112, 0]
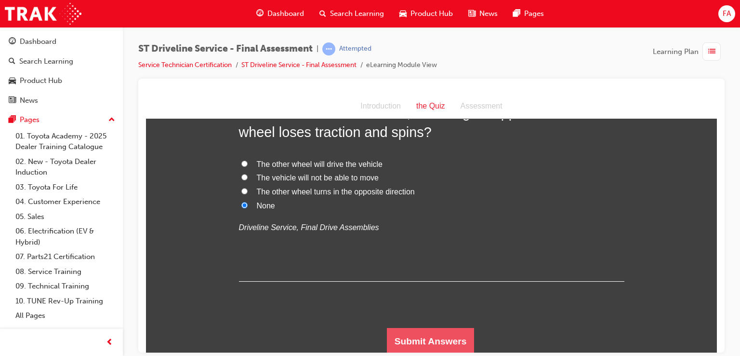
click at [459, 332] on button "Submit Answers" at bounding box center [431, 340] width 88 height 27
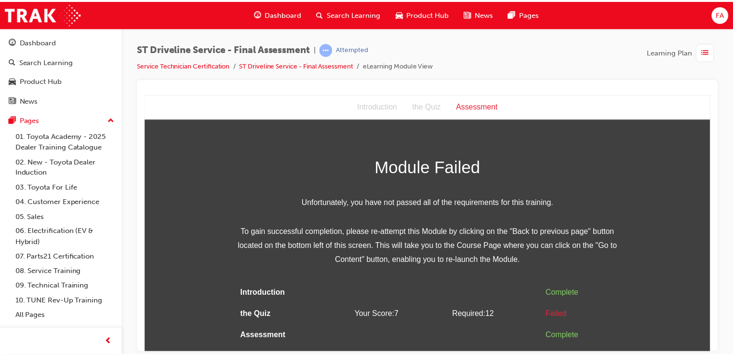
scroll to position [0, 0]
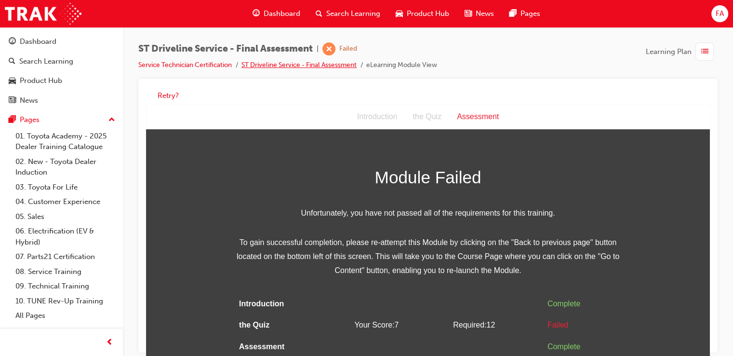
click at [318, 65] on link "ST Driveline Service - Final Assessment" at bounding box center [298, 65] width 115 height 8
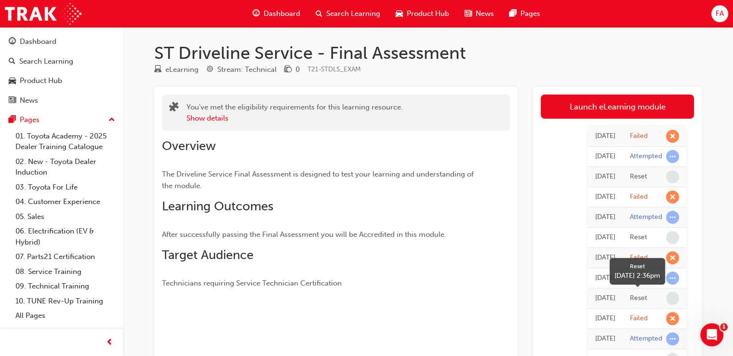
click at [633, 297] on div "Reset" at bounding box center [638, 297] width 17 height 9
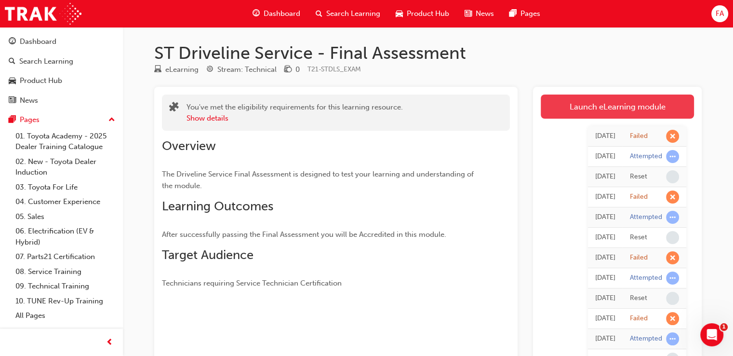
click at [646, 110] on link "Launch eLearning module" at bounding box center [616, 106] width 153 height 24
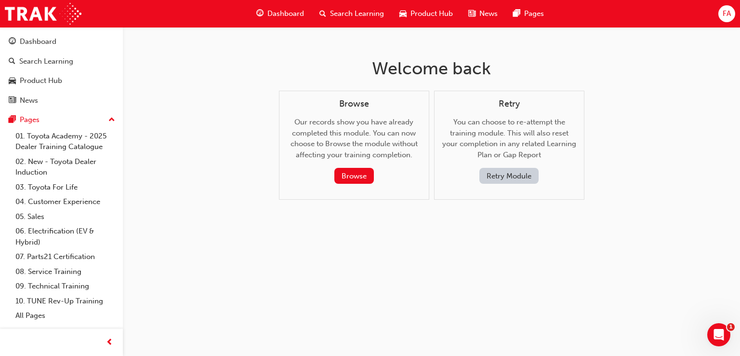
click at [289, 14] on span "Dashboard" at bounding box center [285, 13] width 37 height 11
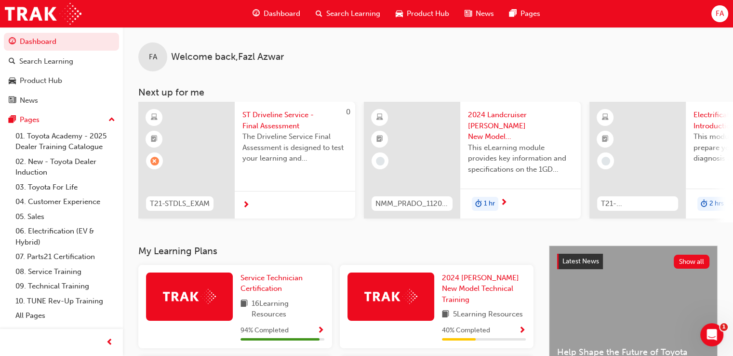
click at [317, 332] on span "Show Progress" at bounding box center [320, 330] width 7 height 9
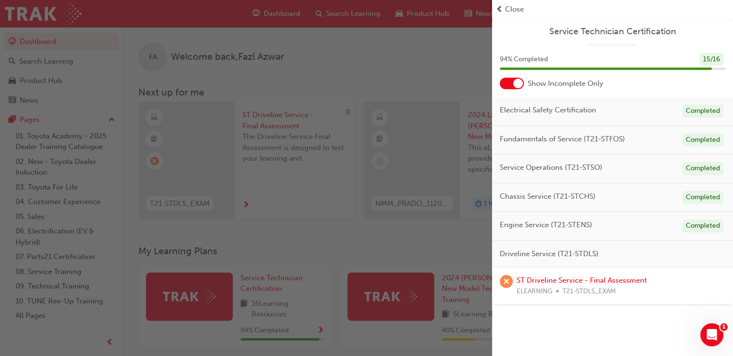
click at [548, 58] on div "94 % Completed 15 / 16" at bounding box center [612, 59] width 225 height 13
click at [709, 59] on div "15 / 16" at bounding box center [711, 59] width 24 height 13
click at [574, 280] on link "ST Driveline Service - Final Assessment" at bounding box center [581, 280] width 130 height 9
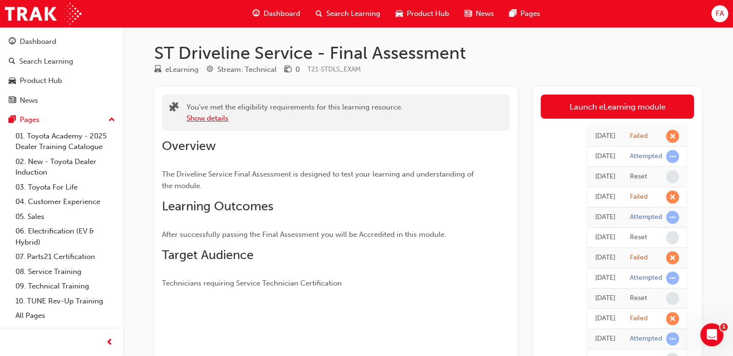
click at [220, 117] on button "Show details" at bounding box center [207, 118] width 42 height 11
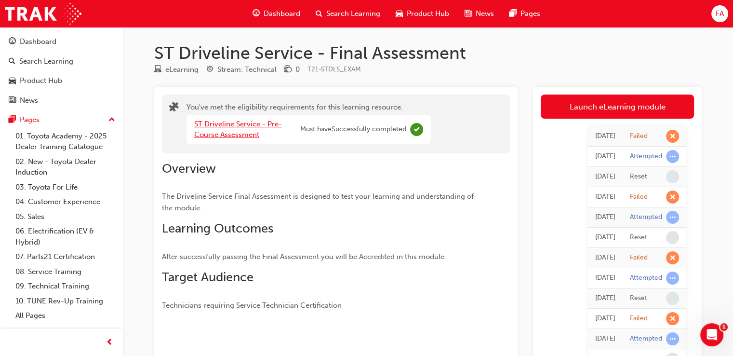
click at [248, 126] on link "ST Driveline Service - Pre-Course Assessment" at bounding box center [238, 129] width 88 height 20
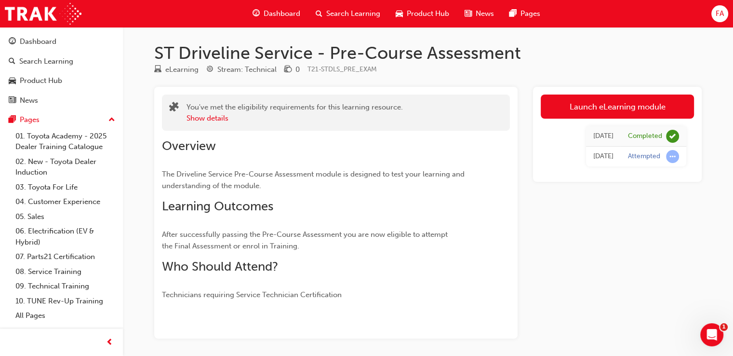
click at [285, 8] on span "Dashboard" at bounding box center [282, 13] width 37 height 11
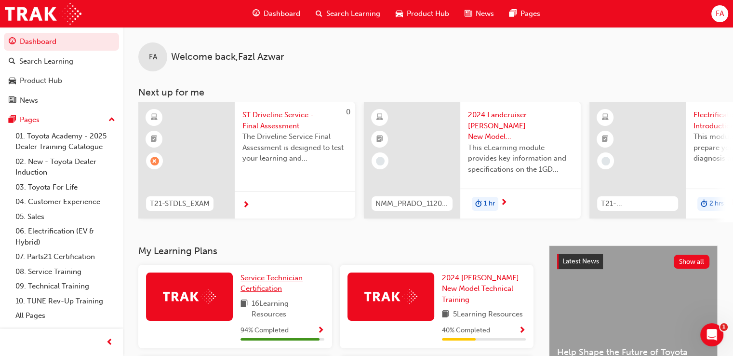
click at [278, 286] on link "Service Technician Certification" at bounding box center [282, 283] width 84 height 22
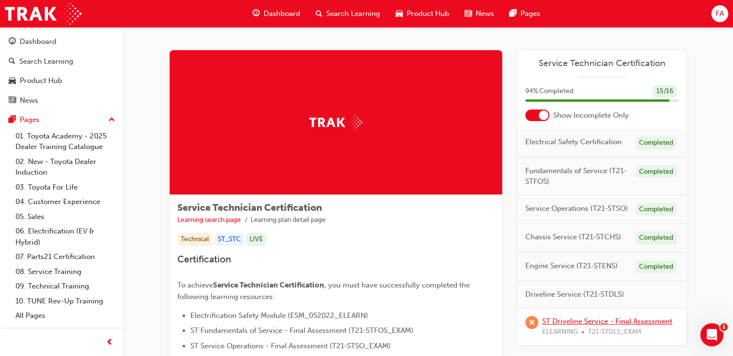
click at [594, 321] on link "ST Driveline Service - Final Assessment" at bounding box center [607, 320] width 130 height 9
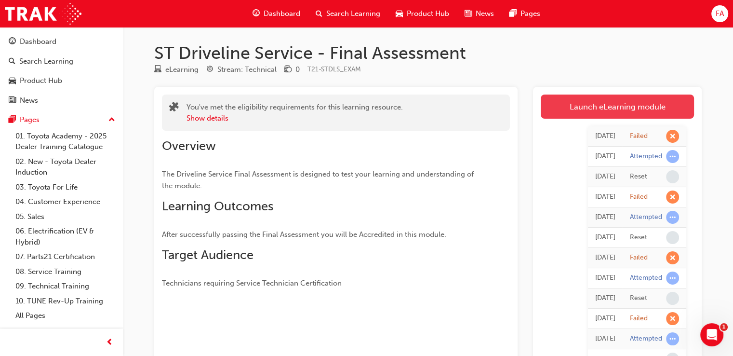
click at [593, 99] on link "Launch eLearning module" at bounding box center [616, 106] width 153 height 24
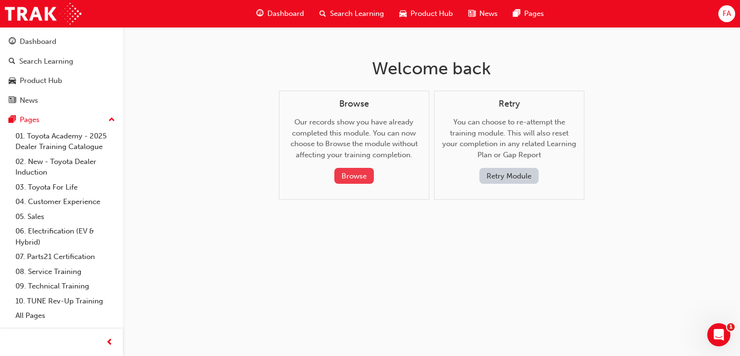
click at [339, 171] on button "Browse" at bounding box center [354, 176] width 40 height 16
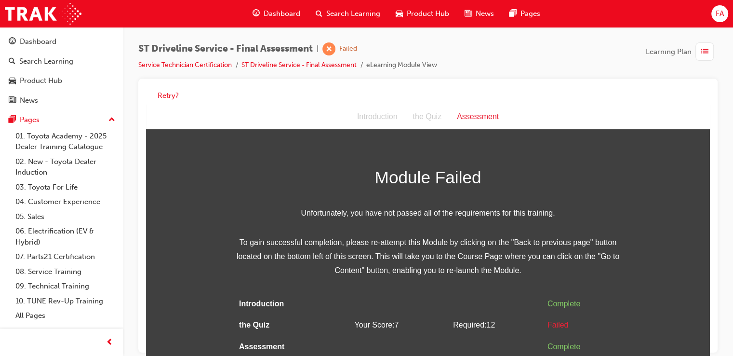
click at [382, 120] on div "Introduction" at bounding box center [377, 117] width 56 height 14
click at [177, 95] on button "Retry?" at bounding box center [168, 95] width 21 height 11
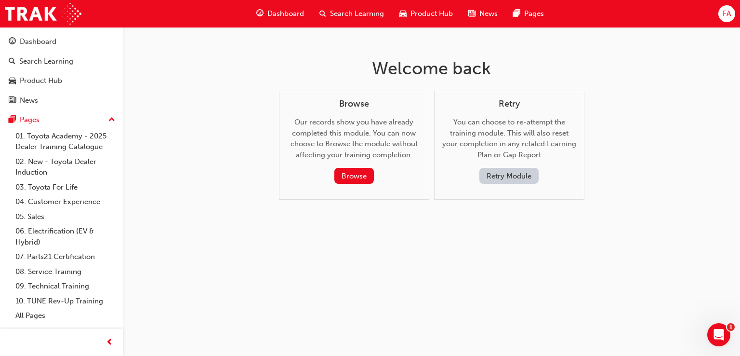
click at [502, 175] on button "Retry Module" at bounding box center [508, 176] width 59 height 16
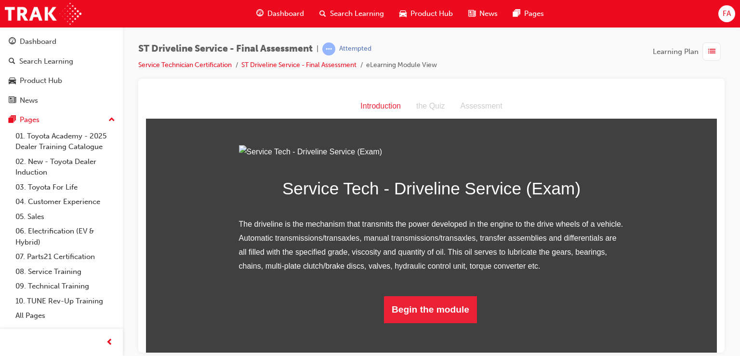
scroll to position [77, 0]
click at [549, 272] on p "The driveline is the mechanism that transmits the power developed in the engine…" at bounding box center [431, 244] width 385 height 55
click at [374, 105] on div "Introduction" at bounding box center [381, 106] width 56 height 14
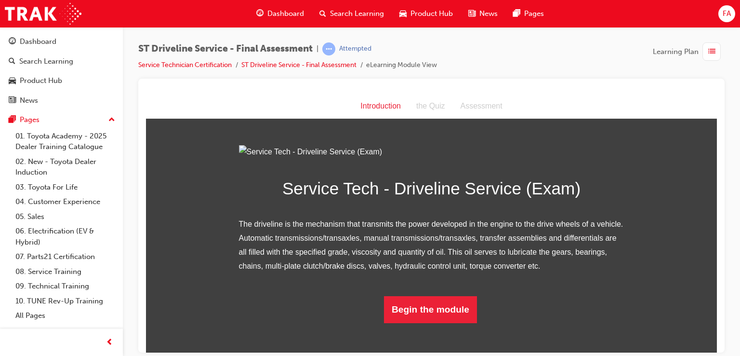
click at [374, 105] on div "Introduction" at bounding box center [381, 106] width 56 height 14
click at [299, 67] on link "ST Driveline Service - Final Assessment" at bounding box center [298, 65] width 115 height 8
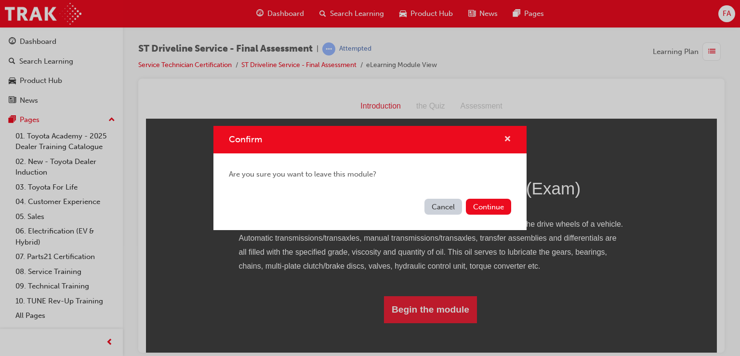
click at [507, 137] on span "cross-icon" at bounding box center [507, 139] width 7 height 9
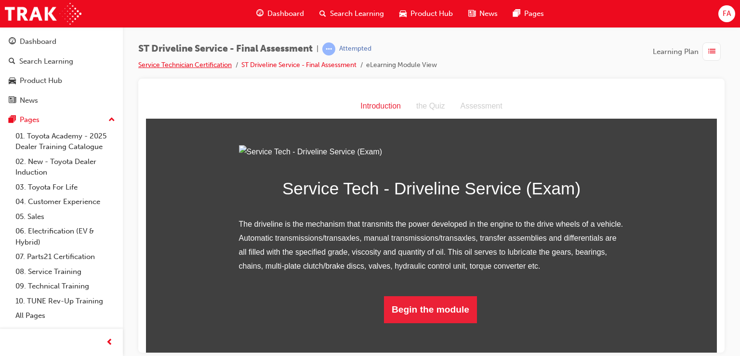
click at [184, 65] on link "Service Technician Certification" at bounding box center [184, 65] width 93 height 8
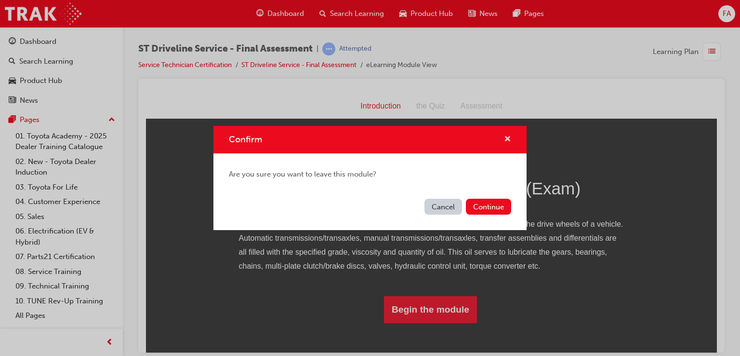
click at [507, 138] on span "cross-icon" at bounding box center [507, 139] width 7 height 9
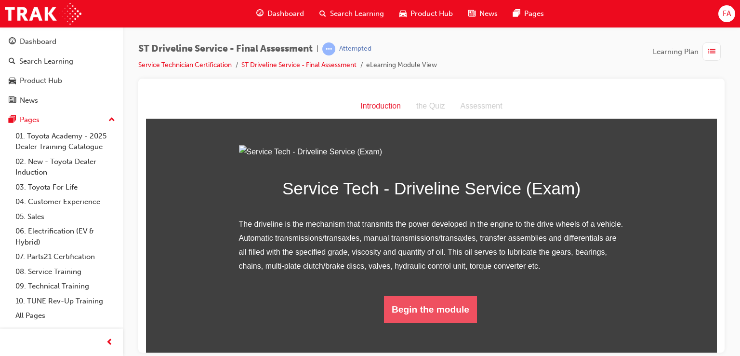
click at [437, 322] on button "Begin the module" at bounding box center [430, 308] width 93 height 27
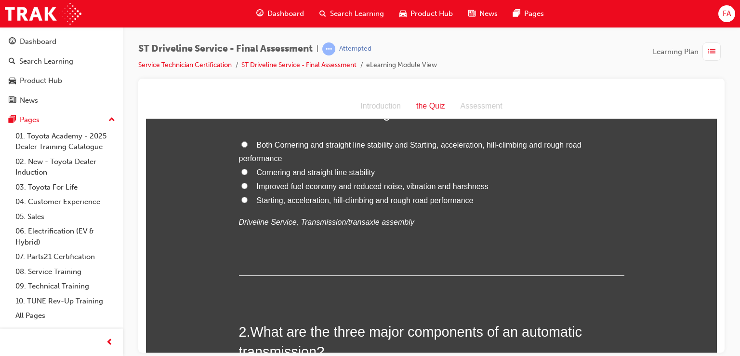
scroll to position [0, 0]
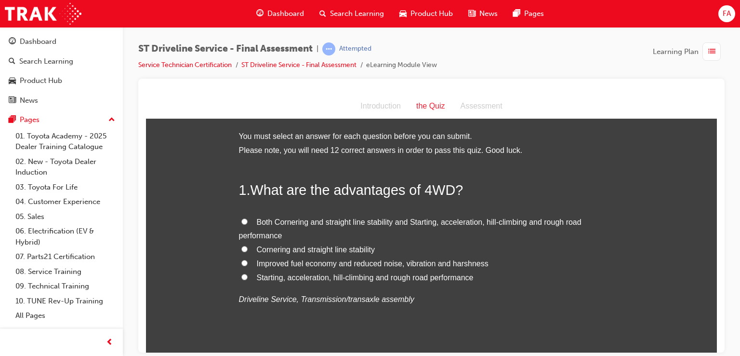
click at [241, 277] on input "Starting, acceleration, hill-climbing and rough road performance" at bounding box center [244, 276] width 6 height 6
radio input "true"
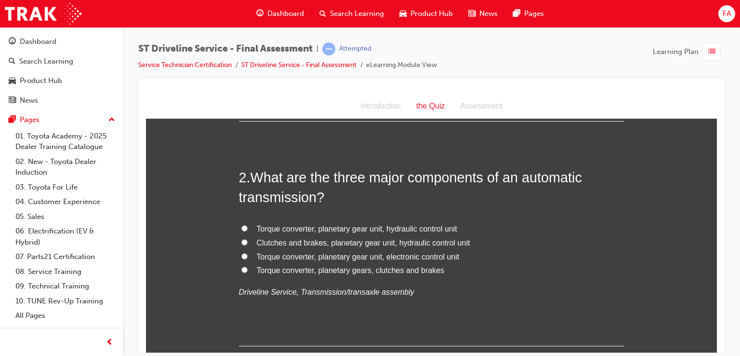
scroll to position [250, 0]
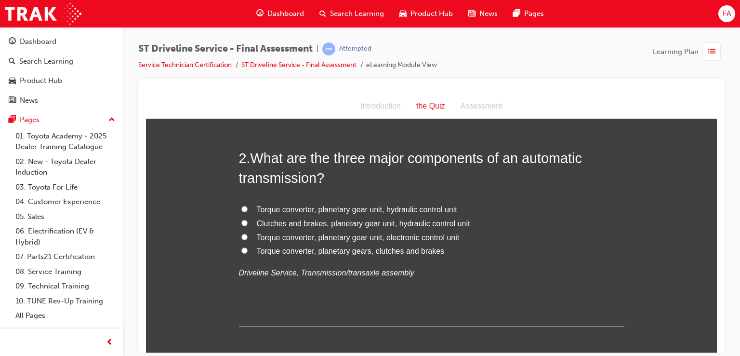
click at [243, 206] on input "Torque converter, planetary gear unit, hydraulic control unit" at bounding box center [244, 208] width 6 height 6
radio input "true"
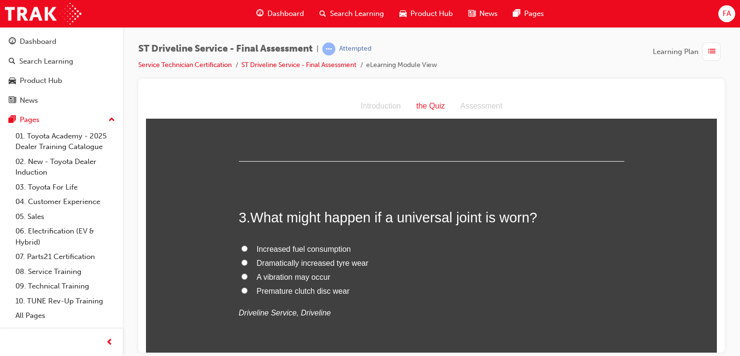
scroll to position [430, 0]
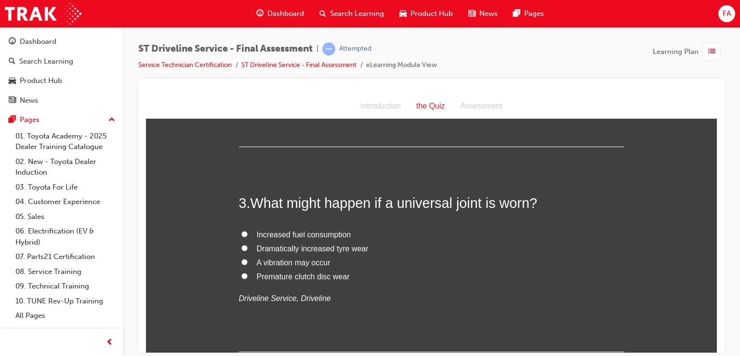
click at [257, 264] on span "A vibration may occur" at bounding box center [294, 262] width 74 height 8
click at [248, 264] on input "A vibration may occur" at bounding box center [244, 261] width 6 height 6
radio input "true"
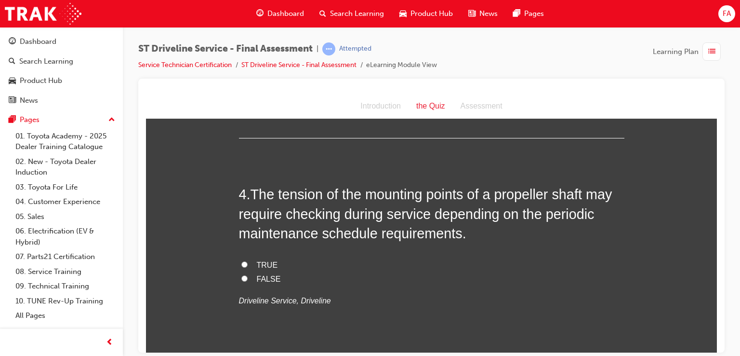
scroll to position [655, 0]
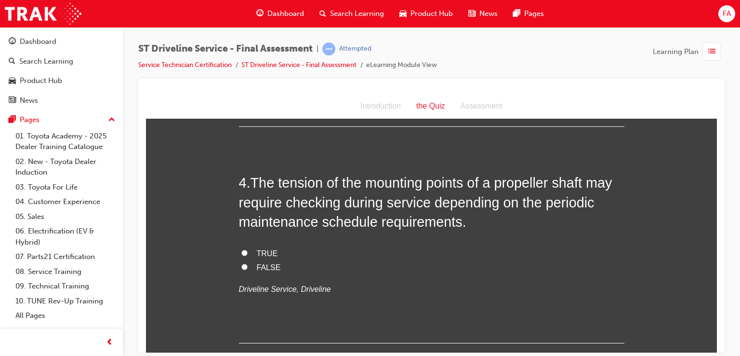
click at [268, 265] on span "FALSE" at bounding box center [269, 267] width 24 height 8
click at [248, 265] on input "FALSE" at bounding box center [244, 266] width 6 height 6
radio input "true"
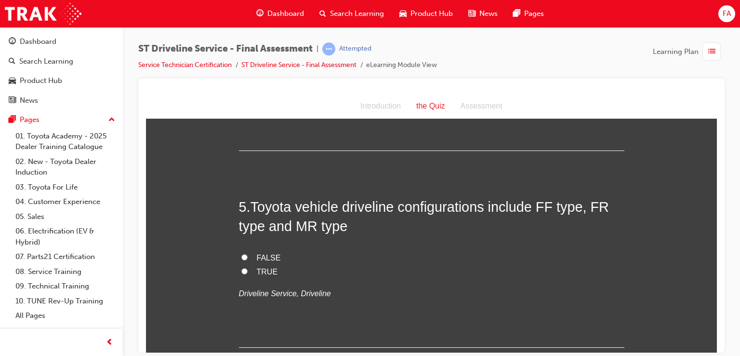
scroll to position [848, 0]
click at [248, 257] on label "FALSE" at bounding box center [431, 257] width 385 height 14
click at [248, 257] on input "FALSE" at bounding box center [244, 256] width 6 height 6
radio input "true"
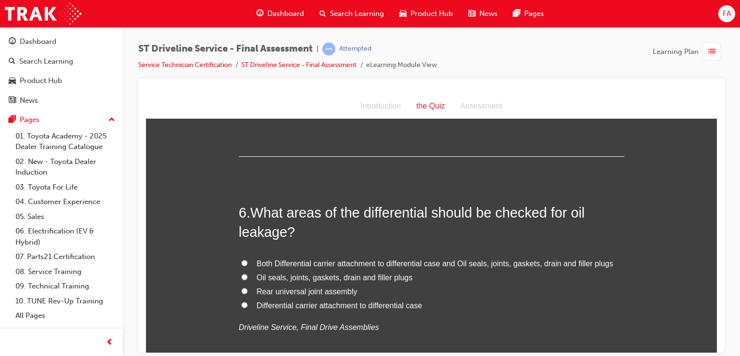
scroll to position [1047, 0]
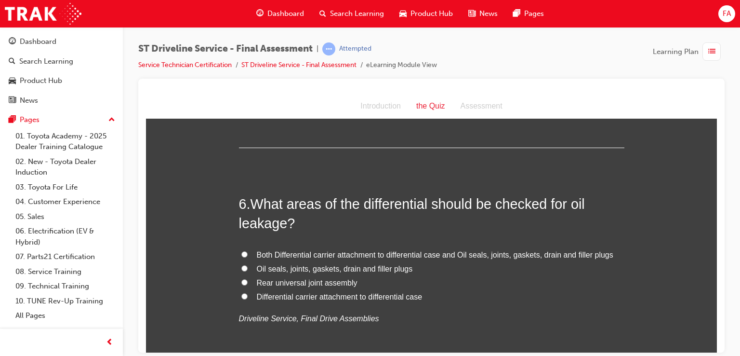
click at [244, 249] on label "Both Differential carrier attachment to differential case and Oil seals, joints…" at bounding box center [431, 255] width 385 height 14
click at [244, 250] on input "Both Differential carrier attachment to differential case and Oil seals, joints…" at bounding box center [244, 253] width 6 height 6
radio input "true"
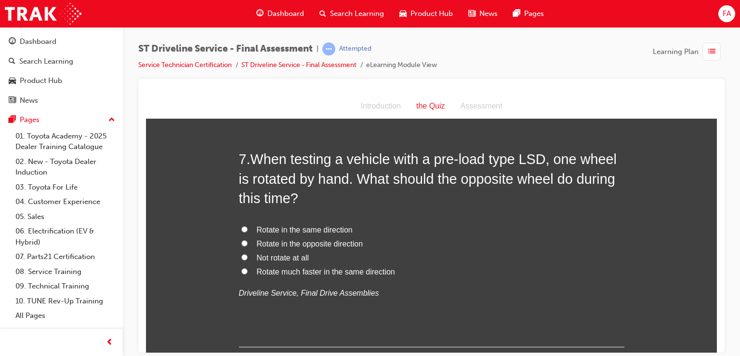
scroll to position [1316, 0]
click at [246, 231] on label "Rotate in the same direction" at bounding box center [431, 229] width 385 height 14
click at [246, 231] on input "Rotate in the same direction" at bounding box center [244, 228] width 6 height 6
radio input "true"
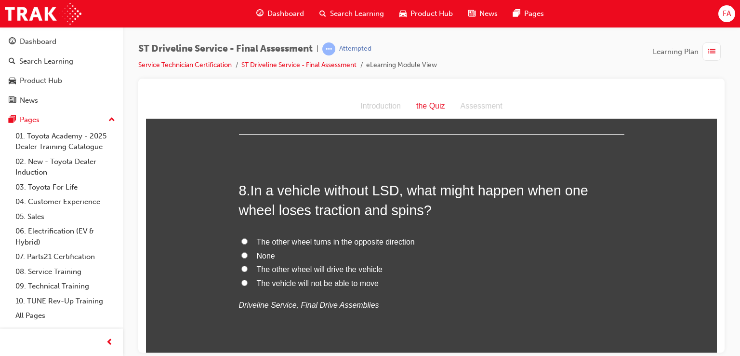
scroll to position [1528, 0]
click at [257, 269] on span "The other wheel will drive the vehicle" at bounding box center [320, 268] width 126 height 8
click at [248, 269] on input "The other wheel will drive the vehicle" at bounding box center [244, 268] width 6 height 6
radio input "true"
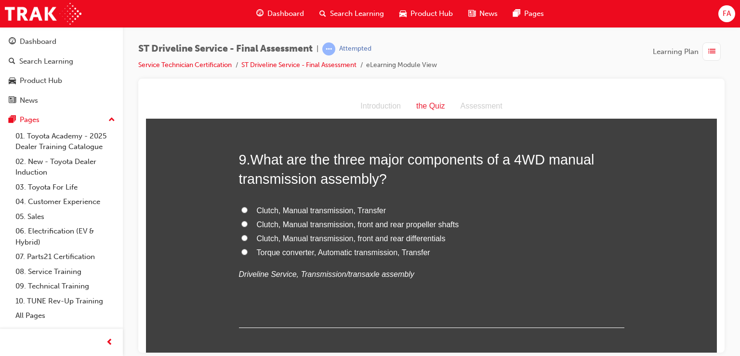
scroll to position [1785, 0]
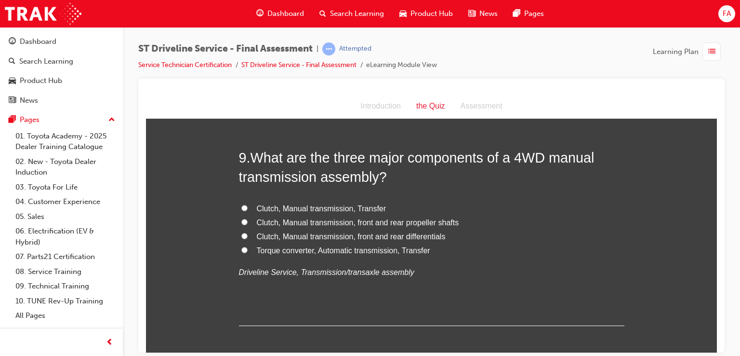
click at [257, 207] on span "Clutch, Manual transmission, Transfer" at bounding box center [322, 208] width 130 height 8
click at [248, 207] on input "Clutch, Manual transmission, Transfer" at bounding box center [244, 207] width 6 height 6
radio input "true"
click at [276, 224] on span "Clutch, Manual transmission, front and rear propeller shafts" at bounding box center [358, 222] width 202 height 8
click at [248, 224] on input "Clutch, Manual transmission, front and rear propeller shafts" at bounding box center [244, 221] width 6 height 6
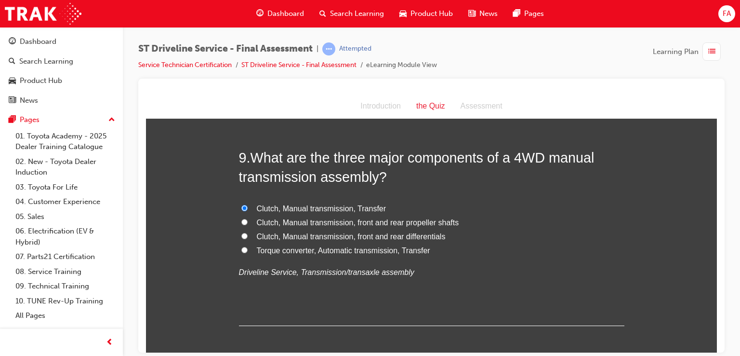
radio input "true"
click at [247, 240] on label "Clutch, Manual transmission, front and rear differentials" at bounding box center [431, 236] width 385 height 14
click at [247, 238] on input "Clutch, Manual transmission, front and rear differentials" at bounding box center [244, 235] width 6 height 6
radio input "true"
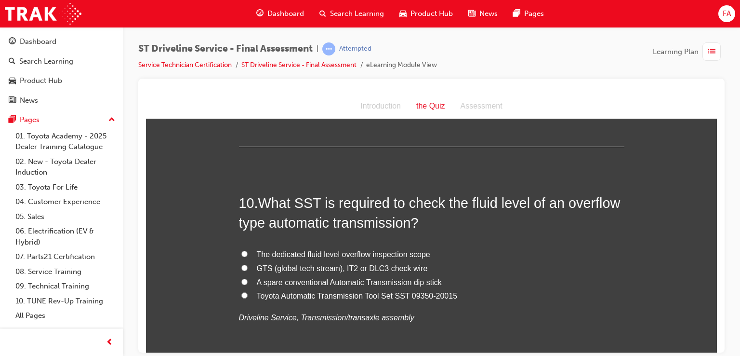
scroll to position [1965, 0]
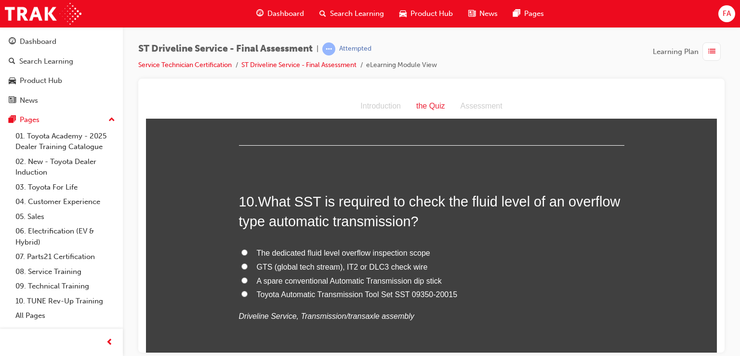
click at [247, 280] on label "A spare conventional Automatic Transmission dip stick" at bounding box center [431, 281] width 385 height 14
click at [247, 280] on input "A spare conventional Automatic Transmission dip stick" at bounding box center [244, 280] width 6 height 6
radio input "true"
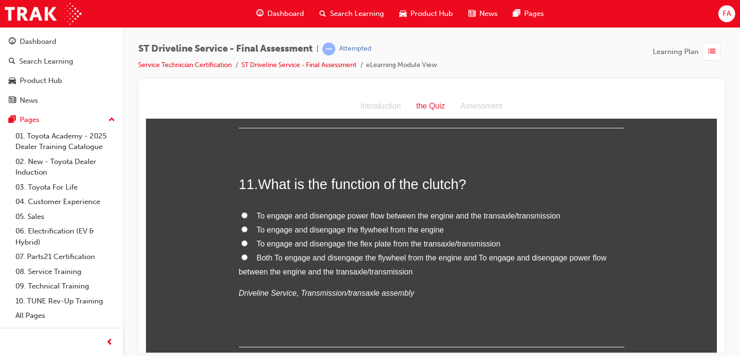
scroll to position [2216, 0]
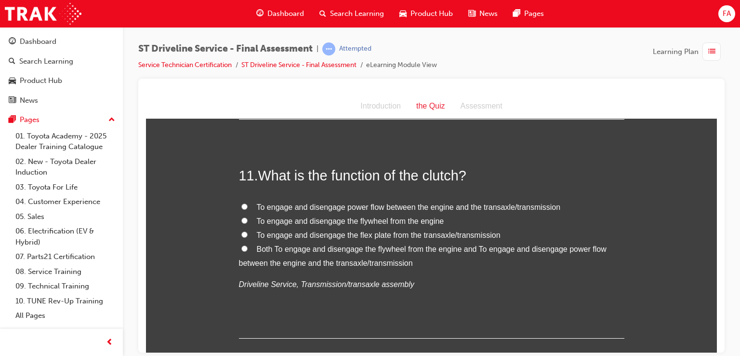
click at [257, 219] on span "To engage and disengage the flywheel from the engine" at bounding box center [350, 220] width 187 height 8
click at [248, 219] on input "To engage and disengage the flywheel from the engine" at bounding box center [244, 220] width 6 height 6
radio input "true"
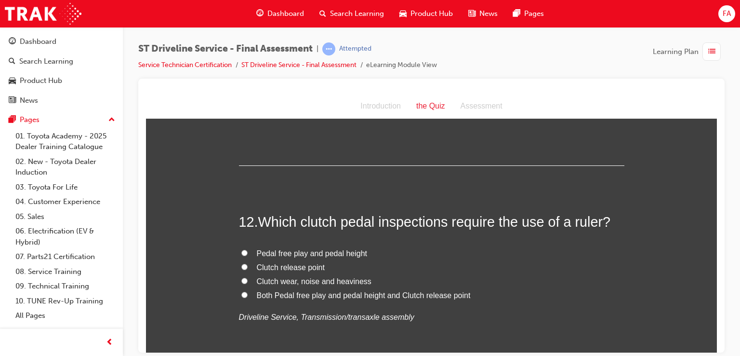
scroll to position [2389, 0]
click at [241, 290] on input "Both Pedal free play and pedal height and Clutch release point" at bounding box center [244, 293] width 6 height 6
radio input "true"
click at [239, 247] on label "Pedal free play and pedal height" at bounding box center [431, 252] width 385 height 14
click at [241, 248] on input "Pedal free play and pedal height" at bounding box center [244, 251] width 6 height 6
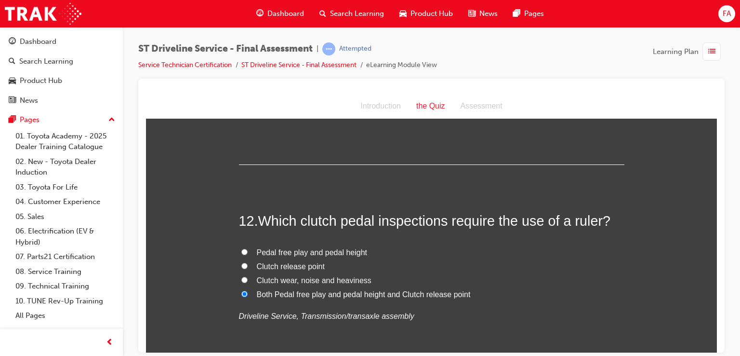
radio input "true"
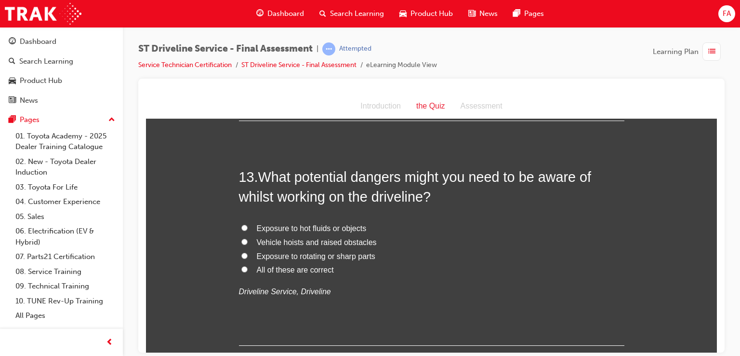
scroll to position [2652, 0]
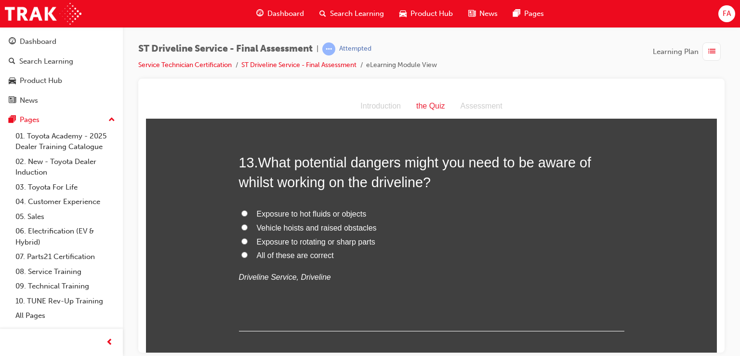
click at [246, 248] on label "All of these are correct" at bounding box center [431, 255] width 385 height 14
click at [246, 251] on input "All of these are correct" at bounding box center [244, 254] width 6 height 6
radio input "true"
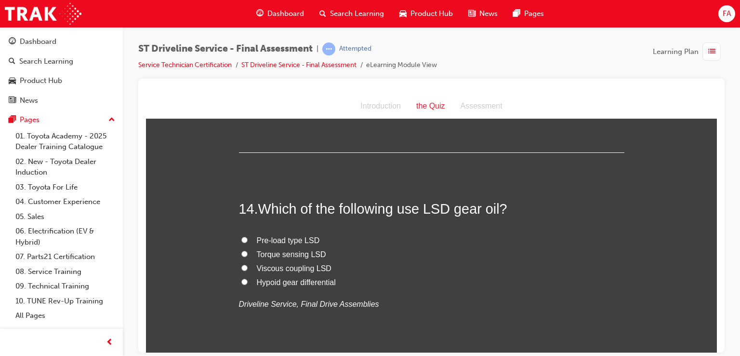
scroll to position [2845, 0]
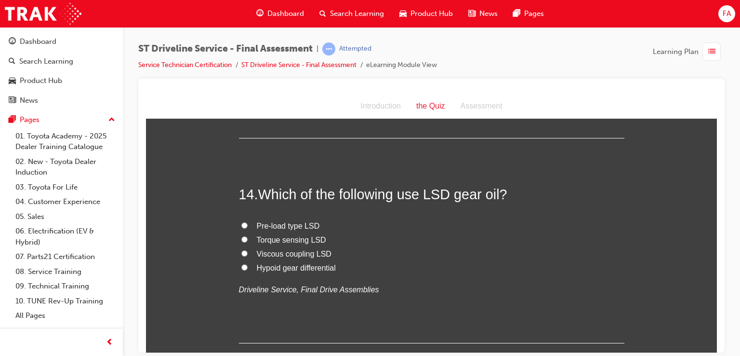
click at [241, 236] on input "Torque sensing LSD" at bounding box center [244, 239] width 6 height 6
radio input "true"
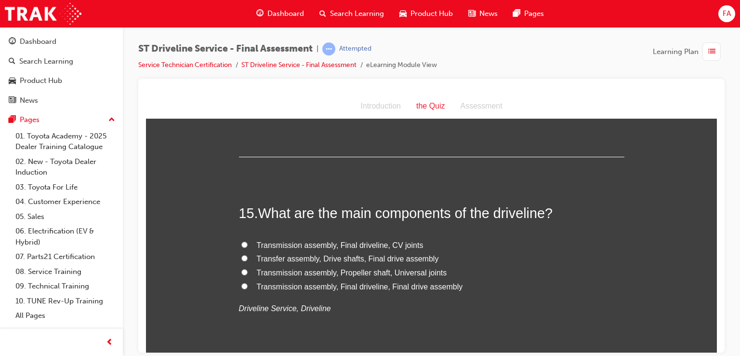
scroll to position [3038, 0]
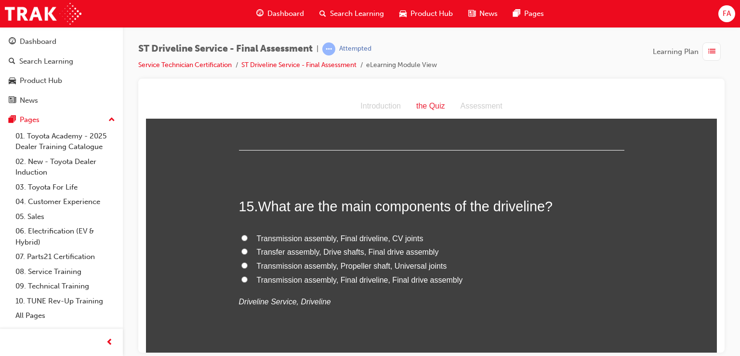
click at [252, 253] on label "Transfer assembly, Drive shafts, Final drive assembly" at bounding box center [431, 252] width 385 height 14
click at [248, 253] on input "Transfer assembly, Drive shafts, Final drive assembly" at bounding box center [244, 251] width 6 height 6
radio input "true"
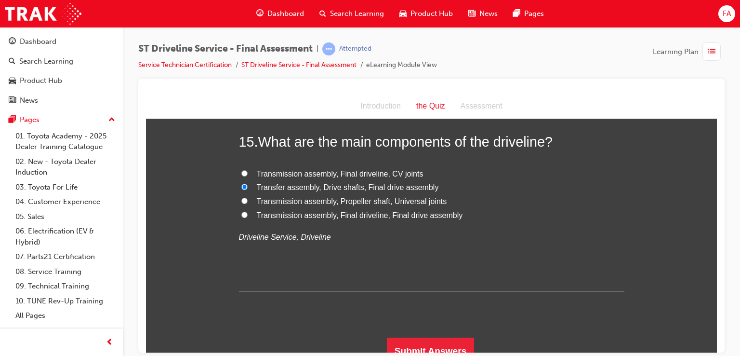
scroll to position [3112, 0]
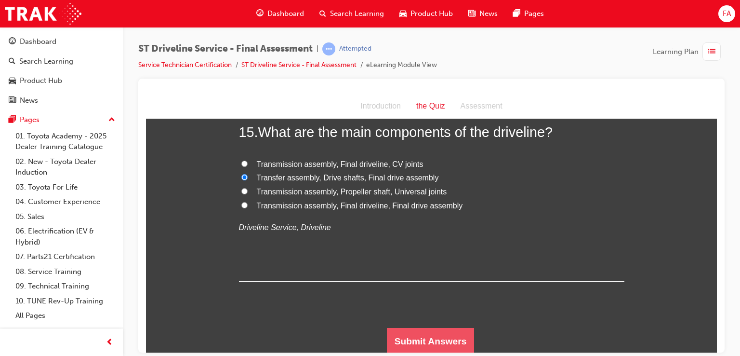
click at [451, 336] on button "Submit Answers" at bounding box center [431, 340] width 88 height 27
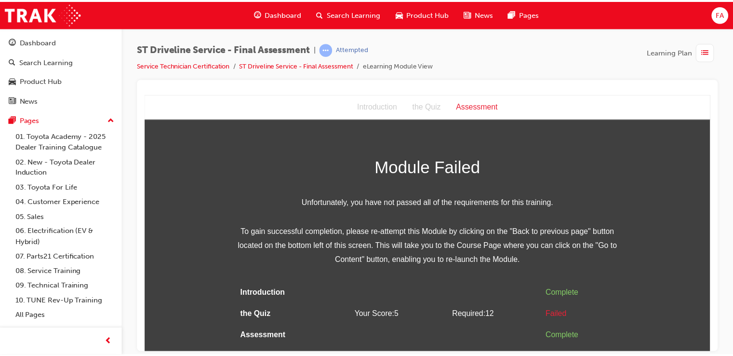
scroll to position [0, 0]
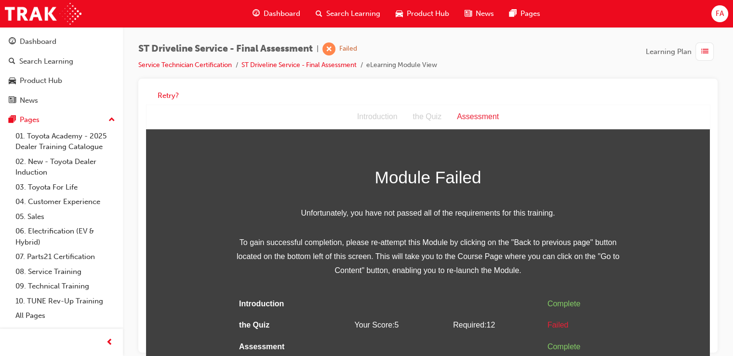
click at [395, 116] on div "Introduction" at bounding box center [377, 117] width 56 height 14
click at [174, 98] on button "Retry?" at bounding box center [168, 95] width 21 height 11
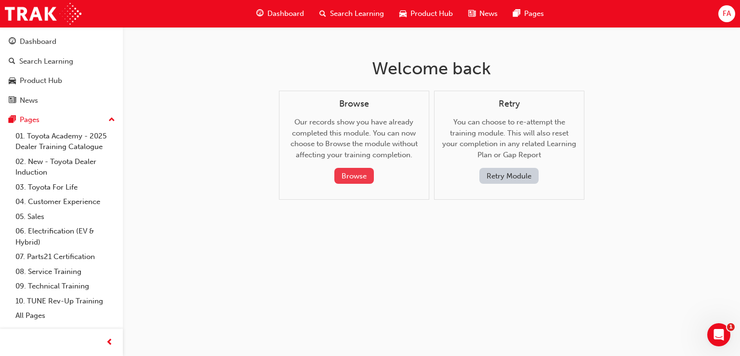
click at [362, 174] on button "Browse" at bounding box center [354, 176] width 40 height 16
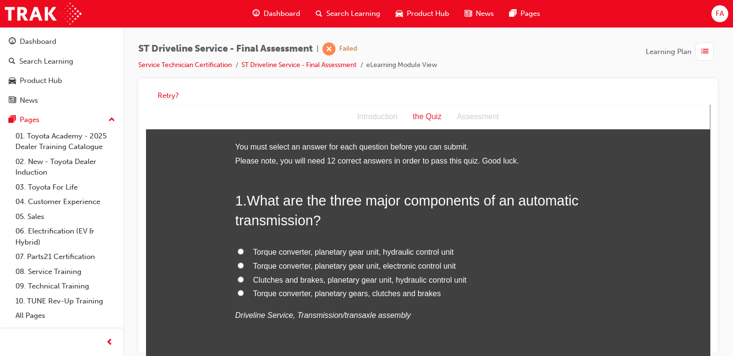
click at [237, 279] on input "Clutches and brakes, planetary gear unit, hydraulic control unit" at bounding box center [240, 279] width 6 height 6
radio input "true"
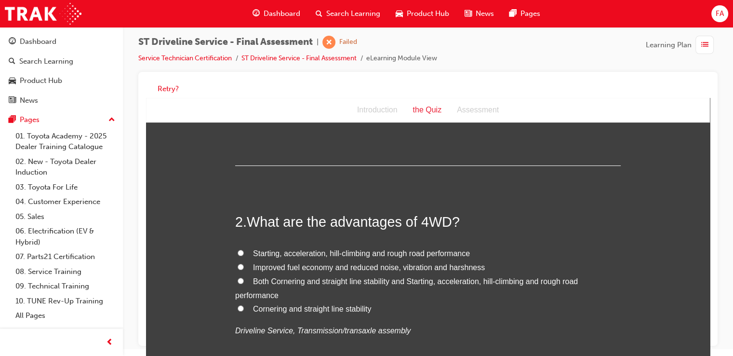
scroll to position [205, 0]
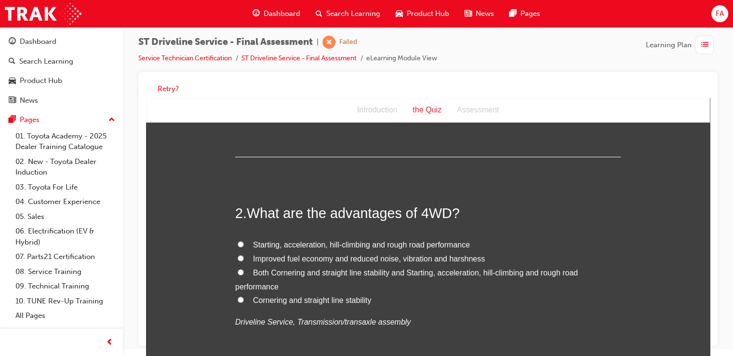
click at [237, 273] on input "Both Cornering and straight line stability and Starting, acceleration, hill-cli…" at bounding box center [240, 272] width 6 height 6
radio input "true"
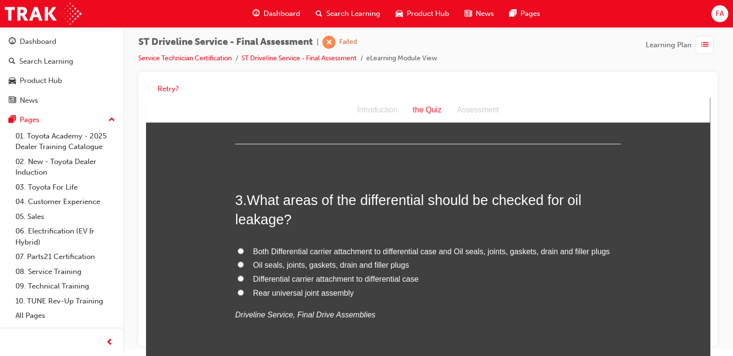
scroll to position [456, 0]
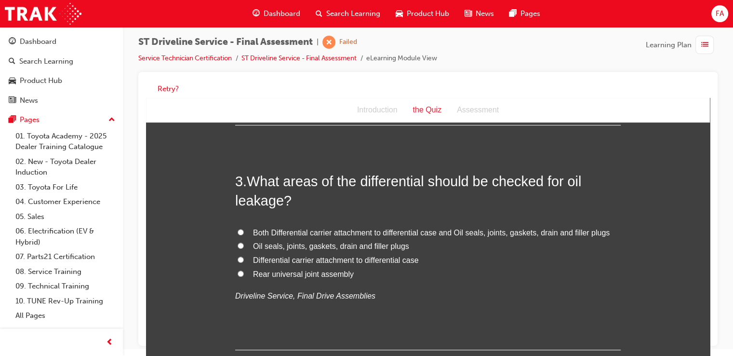
click at [237, 243] on input "Oil seals, joints, gaskets, drain and filler plugs" at bounding box center [240, 245] width 6 height 6
radio input "true"
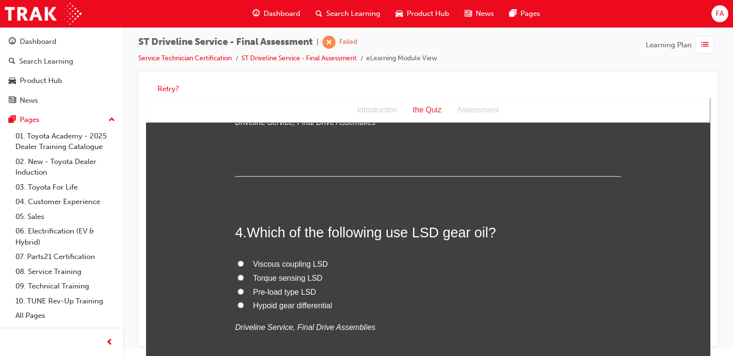
scroll to position [648, 0]
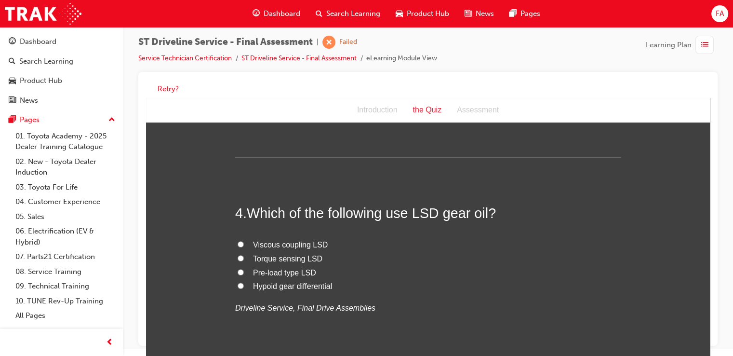
click at [239, 245] on input "Viscous coupling LSD" at bounding box center [240, 244] width 6 height 6
radio input "true"
click at [239, 245] on input "Viscous coupling LSD" at bounding box center [240, 244] width 6 height 6
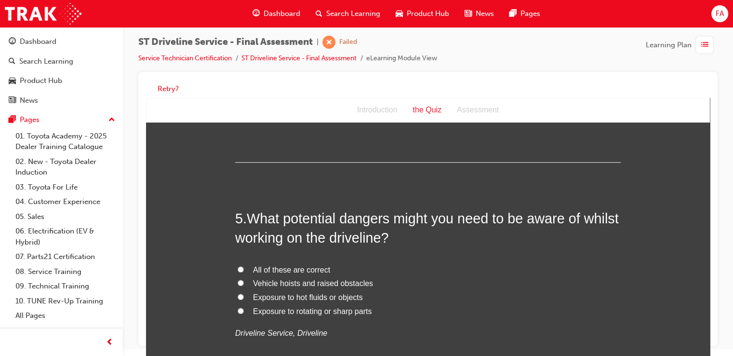
scroll to position [867, 0]
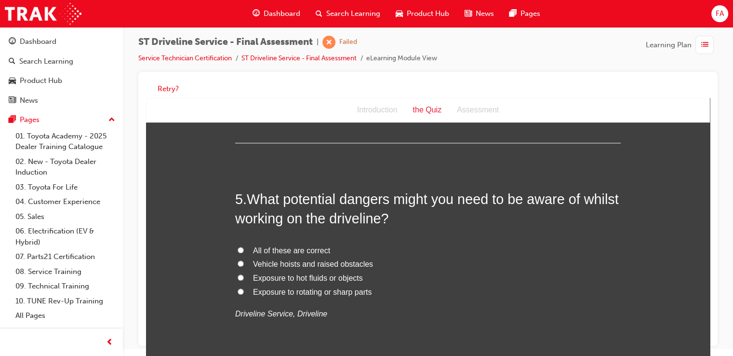
click at [501, 257] on label "Vehicle hoists and raised obstacles" at bounding box center [427, 264] width 385 height 14
click at [244, 260] on input "Vehicle hoists and raised obstacles" at bounding box center [240, 263] width 6 height 6
radio input "true"
click at [499, 257] on label "Vehicle hoists and raised obstacles" at bounding box center [427, 264] width 385 height 14
click at [244, 260] on input "Vehicle hoists and raised obstacles" at bounding box center [240, 263] width 6 height 6
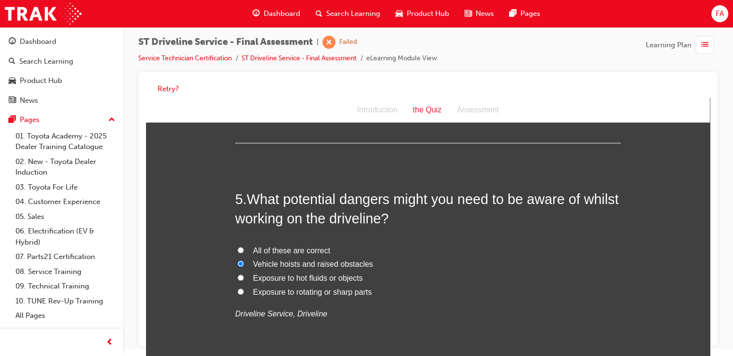
click at [238, 247] on input "All of these are correct" at bounding box center [240, 250] width 6 height 6
radio input "true"
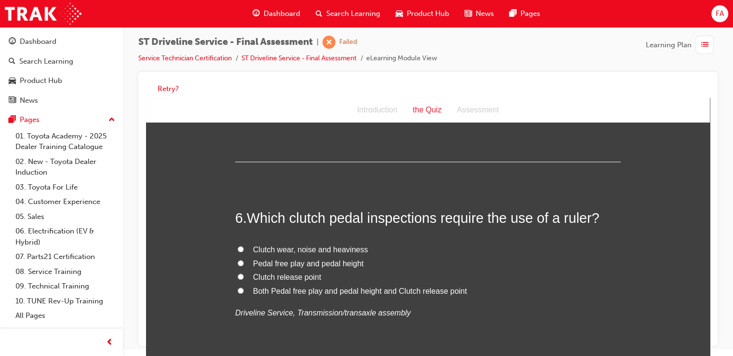
scroll to position [1079, 0]
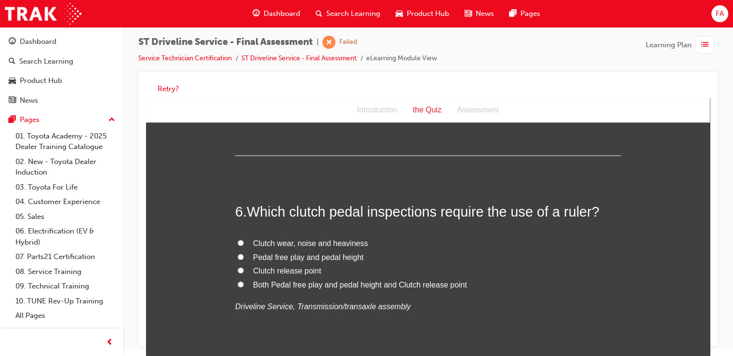
click at [242, 267] on label "Clutch release point" at bounding box center [427, 271] width 385 height 14
click at [242, 267] on input "Clutch release point" at bounding box center [240, 270] width 6 height 6
radio input "true"
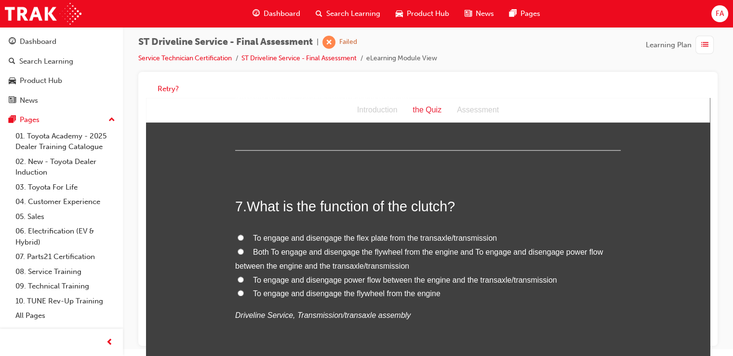
scroll to position [1291, 0]
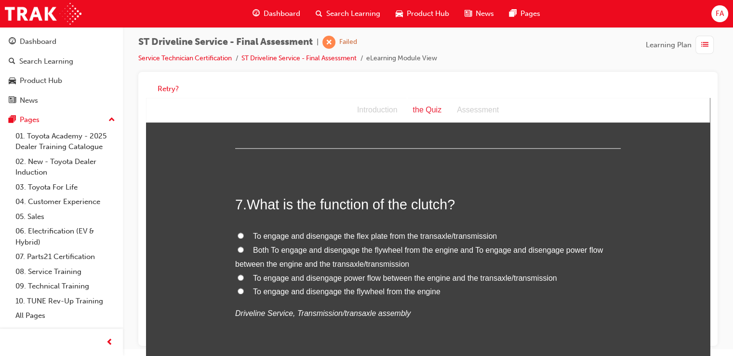
click at [242, 252] on label "Both To engage and disengage the flywheel from the engine and To engage and dis…" at bounding box center [427, 257] width 385 height 28
click at [242, 252] on input "Both To engage and disengage the flywheel from the engine and To engage and dis…" at bounding box center [240, 249] width 6 height 6
radio input "true"
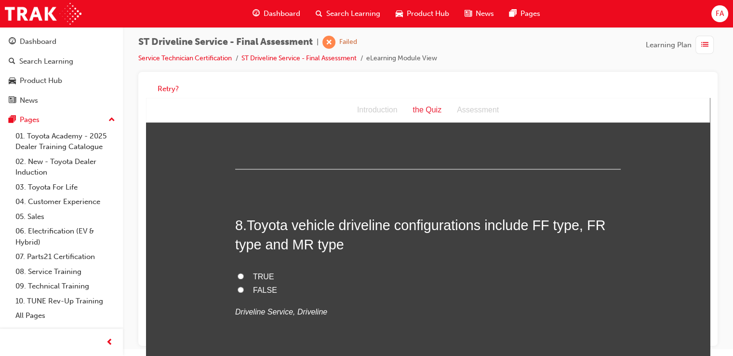
scroll to position [1503, 0]
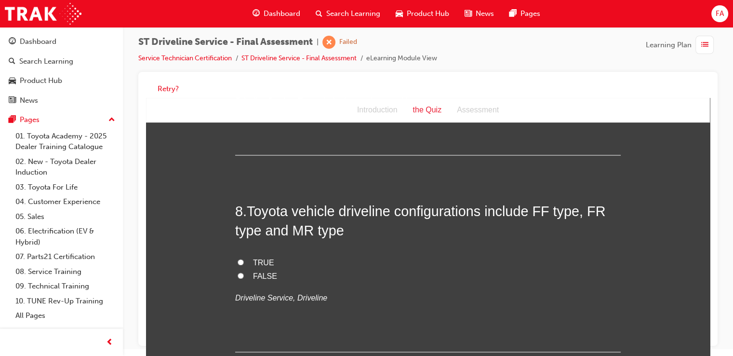
click at [246, 264] on label "TRUE" at bounding box center [427, 263] width 385 height 14
click at [244, 264] on input "TRUE" at bounding box center [240, 262] width 6 height 6
radio input "true"
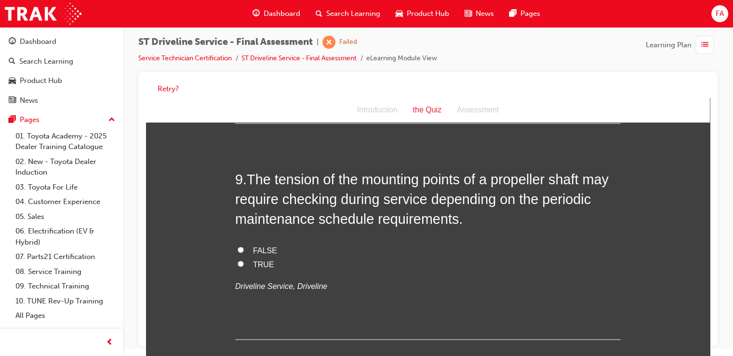
scroll to position [1740, 0]
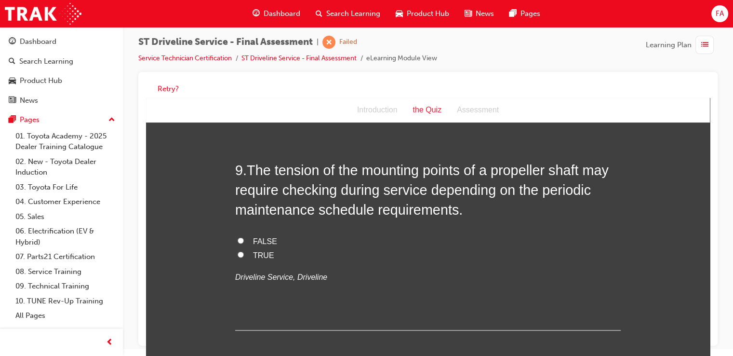
click at [239, 249] on label "TRUE" at bounding box center [427, 255] width 385 height 14
click at [239, 251] on input "TRUE" at bounding box center [240, 254] width 6 height 6
radio input "true"
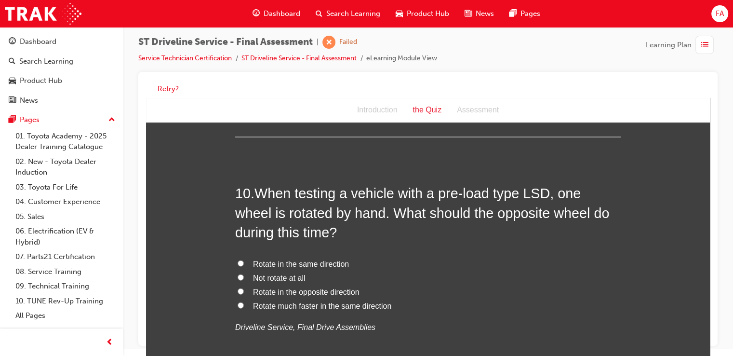
scroll to position [1939, 0]
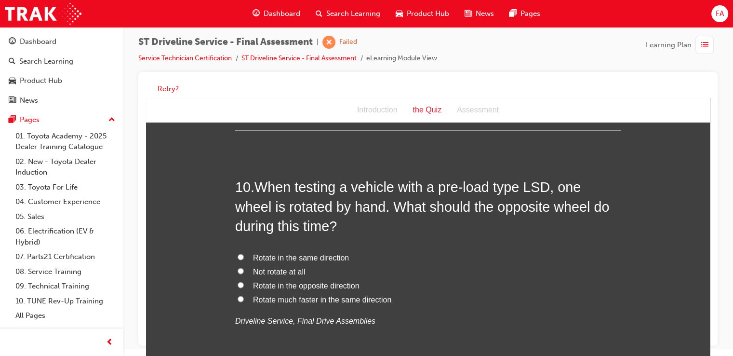
click at [243, 273] on label "Not rotate at all" at bounding box center [427, 272] width 385 height 14
click at [243, 273] on input "Not rotate at all" at bounding box center [240, 271] width 6 height 6
radio input "true"
click at [286, 287] on span "Rotate in the opposite direction" at bounding box center [306, 285] width 106 height 8
click at [244, 287] on input "Rotate in the opposite direction" at bounding box center [240, 285] width 6 height 6
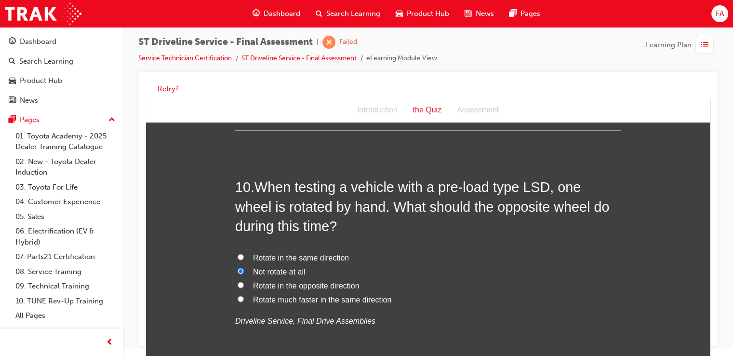
radio input "true"
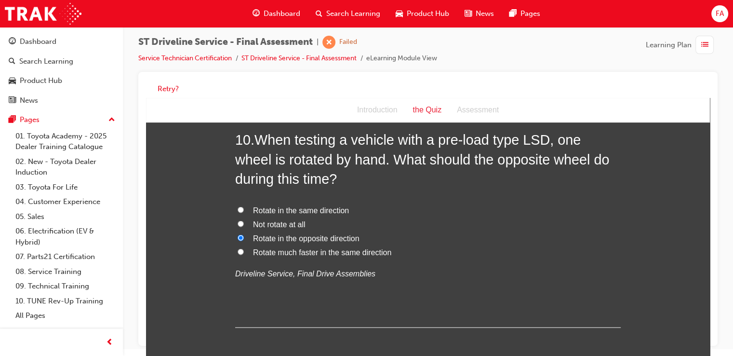
scroll to position [2000, 0]
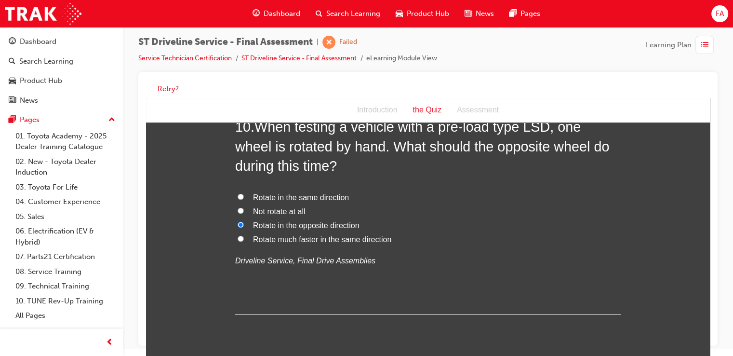
click at [270, 210] on span "Not rotate at all" at bounding box center [279, 211] width 53 height 8
click at [244, 210] on input "Not rotate at all" at bounding box center [240, 211] width 6 height 6
radio input "true"
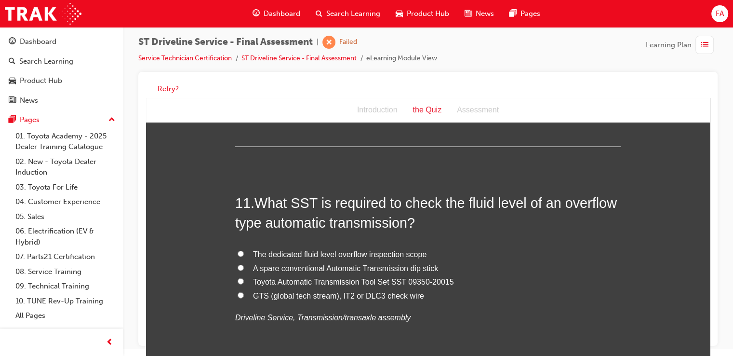
scroll to position [2173, 0]
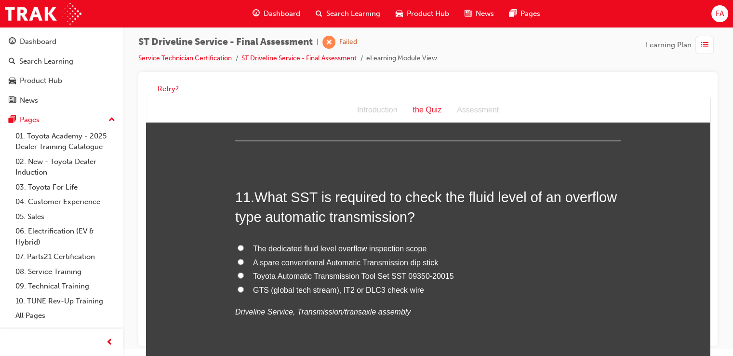
click at [286, 277] on span "Toyota Automatic Transmission Tool Set SST 09350-20015" at bounding box center [353, 276] width 201 height 8
click at [244, 277] on input "Toyota Automatic Transmission Tool Set SST 09350-20015" at bounding box center [240, 275] width 6 height 6
radio input "true"
click at [286, 277] on span "Toyota Automatic Transmission Tool Set SST 09350-20015" at bounding box center [353, 276] width 201 height 8
click at [244, 277] on input "Toyota Automatic Transmission Tool Set SST 09350-20015" at bounding box center [240, 275] width 6 height 6
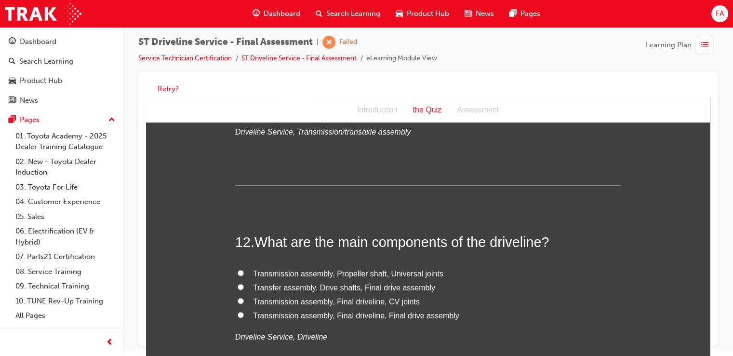
scroll to position [2372, 0]
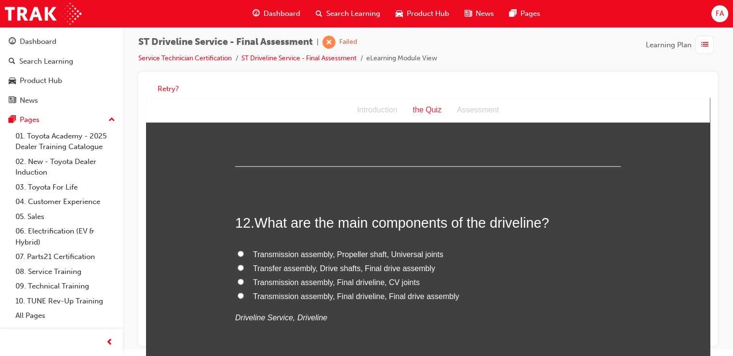
click at [239, 250] on input "Transmission assembly, Propeller shaft, Universal joints" at bounding box center [240, 253] width 6 height 6
radio input "true"
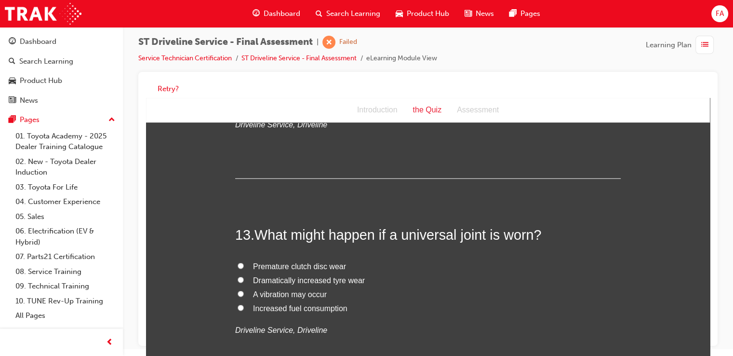
scroll to position [2565, 0]
click at [239, 291] on input "A vibration may occur" at bounding box center [240, 293] width 6 height 6
radio input "true"
click at [710, 349] on html "Your version of Internet Explorer is outdated and not supported. Please upgrade…" at bounding box center [366, 171] width 733 height 356
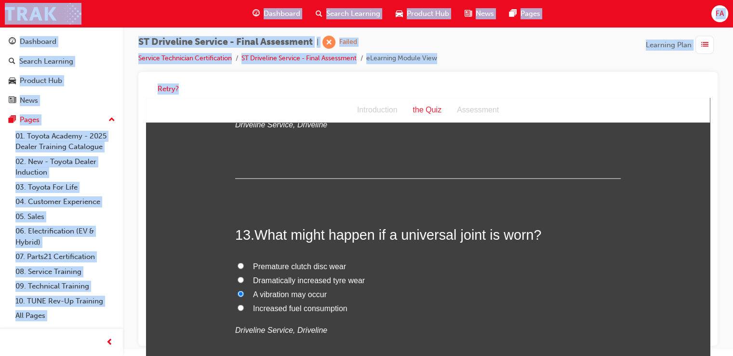
click at [710, 349] on html "Your version of Internet Explorer is outdated and not supported. Please upgrade…" at bounding box center [366, 171] width 733 height 356
click at [713, 339] on div "Retry?" at bounding box center [427, 209] width 579 height 274
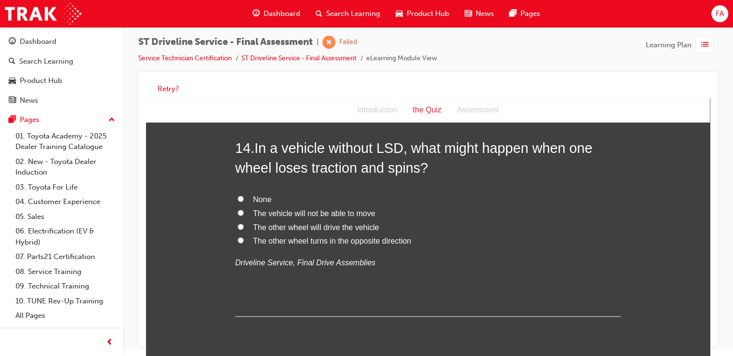
scroll to position [2860, 0]
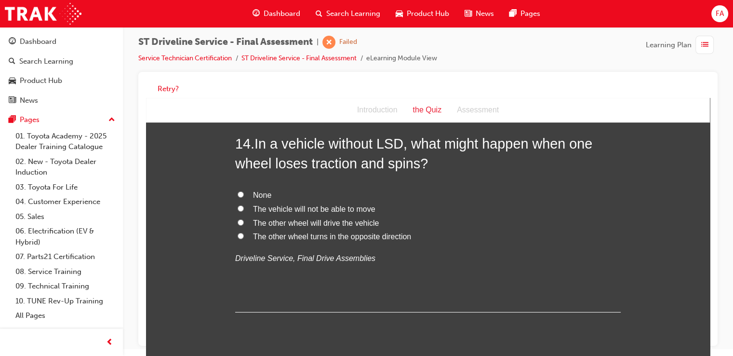
click at [253, 191] on span "None" at bounding box center [262, 195] width 18 height 8
click at [244, 191] on input "None" at bounding box center [240, 194] width 6 height 6
radio input "true"
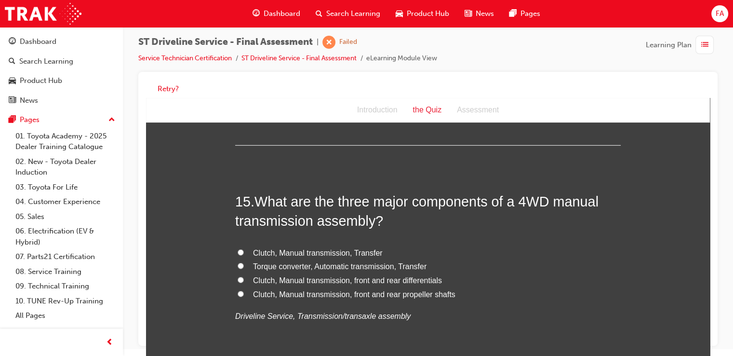
scroll to position [3034, 0]
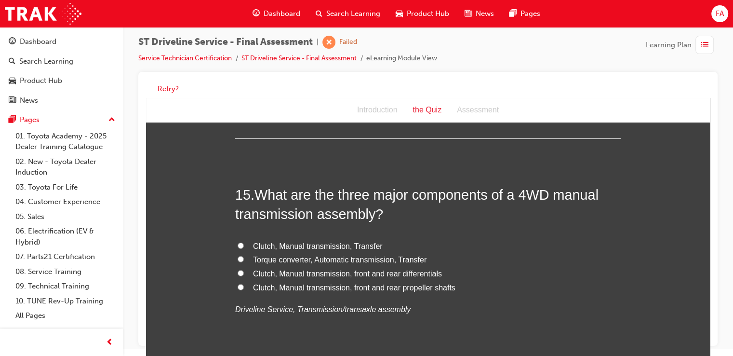
click at [248, 269] on label "Clutch, Manual transmission, front and rear differentials" at bounding box center [427, 274] width 385 height 14
click at [244, 270] on input "Clutch, Manual transmission, front and rear differentials" at bounding box center [240, 273] width 6 height 6
radio input "true"
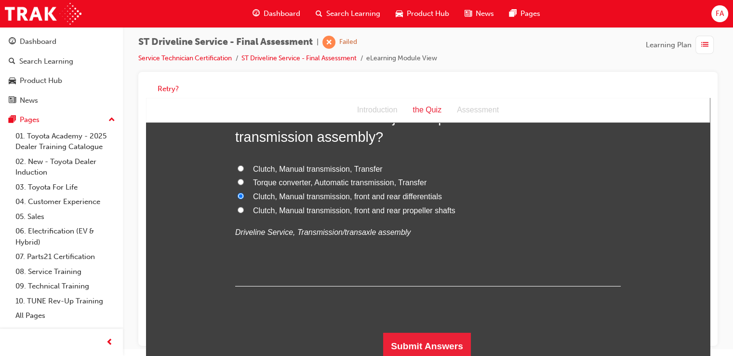
scroll to position [3112, 0]
click at [461, 335] on button "Submit Answers" at bounding box center [427, 344] width 88 height 27
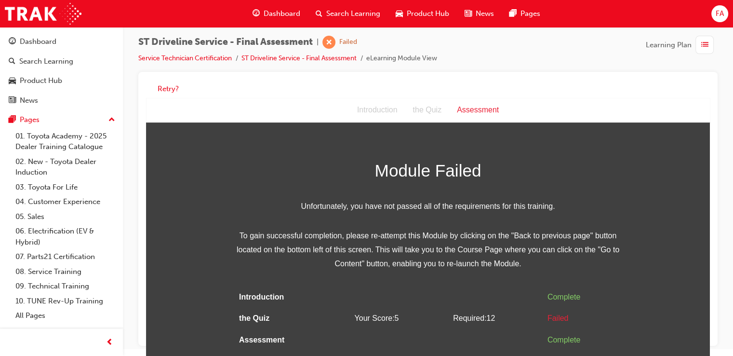
click at [428, 116] on div "the Quiz" at bounding box center [427, 110] width 44 height 14
click at [174, 85] on button "Retry?" at bounding box center [168, 88] width 21 height 11
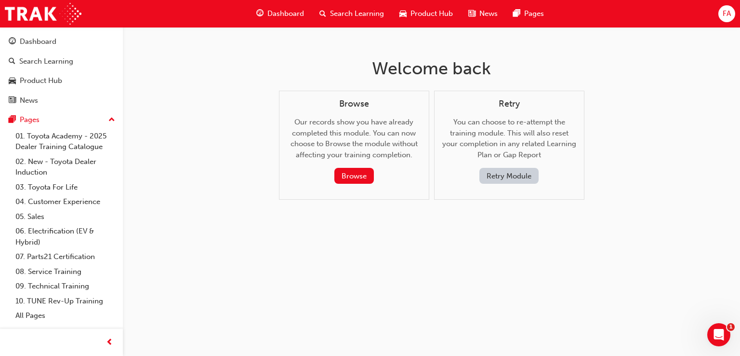
click at [505, 177] on button "Retry Module" at bounding box center [508, 176] width 59 height 16
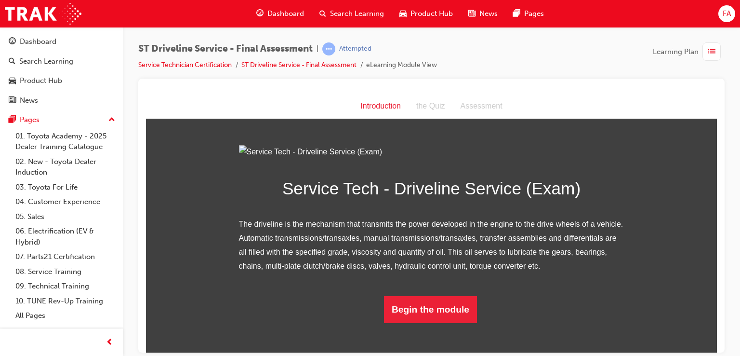
scroll to position [77, 0]
click at [452, 322] on button "Begin the module" at bounding box center [430, 308] width 93 height 27
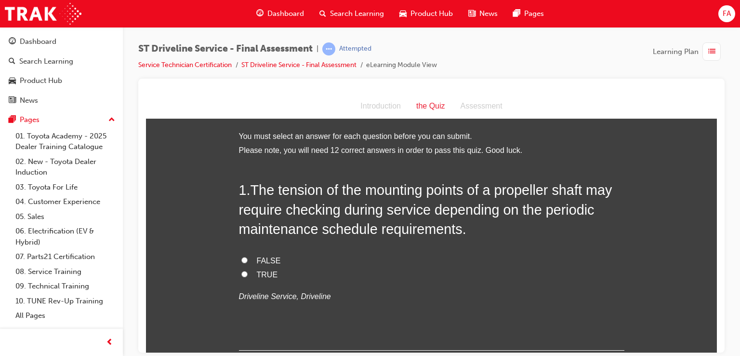
click at [239, 275] on label "TRUE" at bounding box center [431, 274] width 385 height 14
click at [241, 275] on input "TRUE" at bounding box center [244, 273] width 6 height 6
radio input "true"
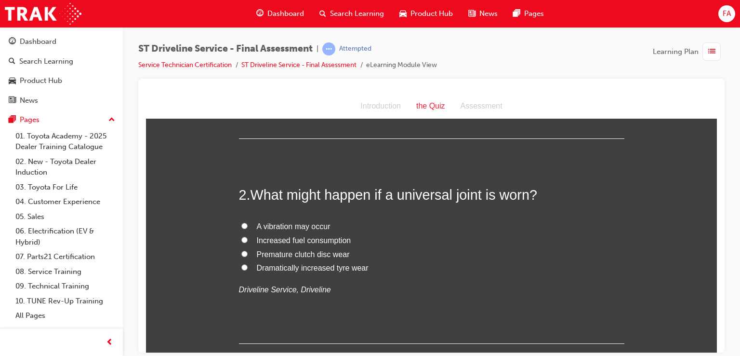
scroll to position [212, 0]
click at [257, 225] on span "A vibration may occur" at bounding box center [294, 225] width 74 height 8
click at [248, 225] on input "A vibration may occur" at bounding box center [244, 225] width 6 height 6
radio input "true"
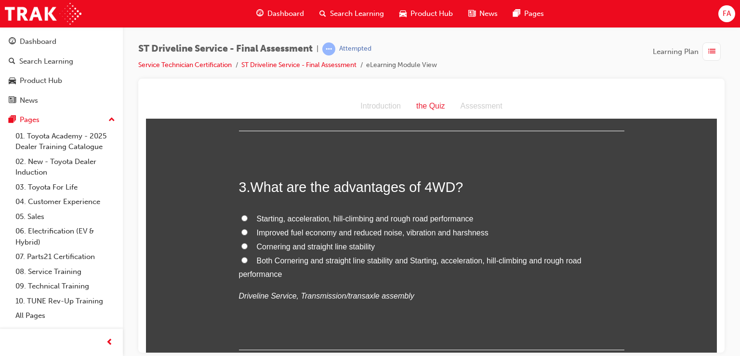
scroll to position [436, 0]
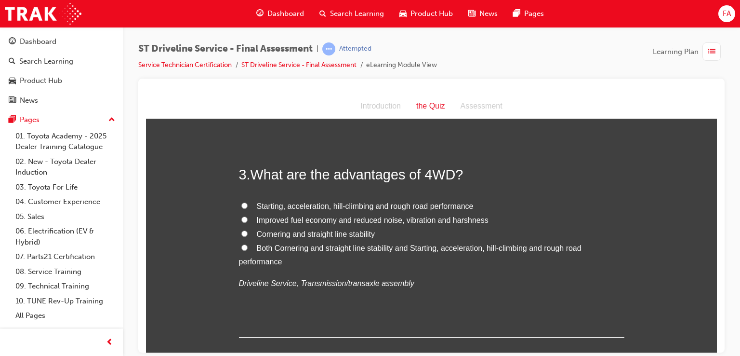
click at [247, 248] on label "Both Cornering and straight line stability and Starting, acceleration, hill-cli…" at bounding box center [431, 255] width 385 height 28
click at [247, 248] on input "Both Cornering and straight line stability and Starting, acceleration, hill-cli…" at bounding box center [244, 247] width 6 height 6
radio input "true"
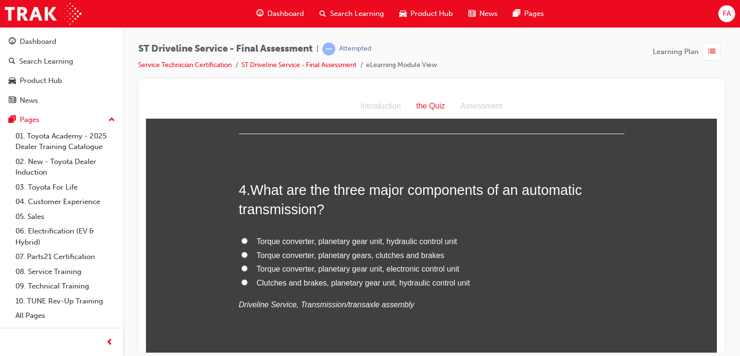
scroll to position [648, 0]
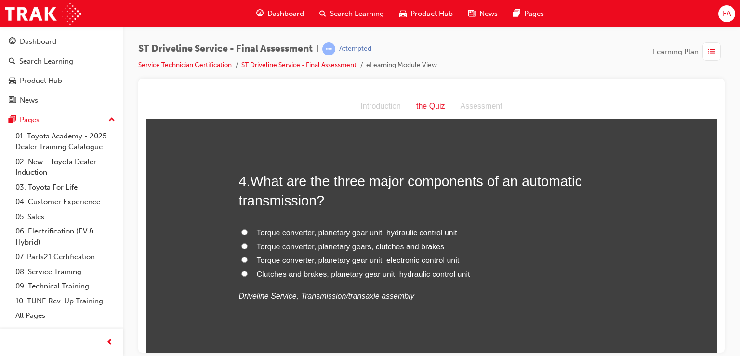
click at [268, 275] on span "Clutches and brakes, planetary gear unit, hydraulic control unit" at bounding box center [363, 273] width 213 height 8
click at [248, 275] on input "Clutches and brakes, planetary gear unit, hydraulic control unit" at bounding box center [244, 273] width 6 height 6
radio input "true"
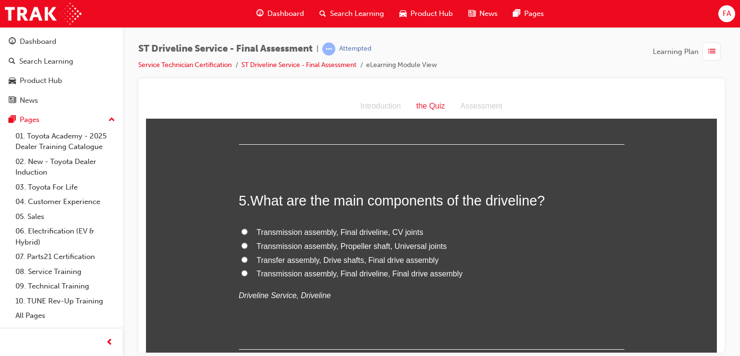
scroll to position [860, 0]
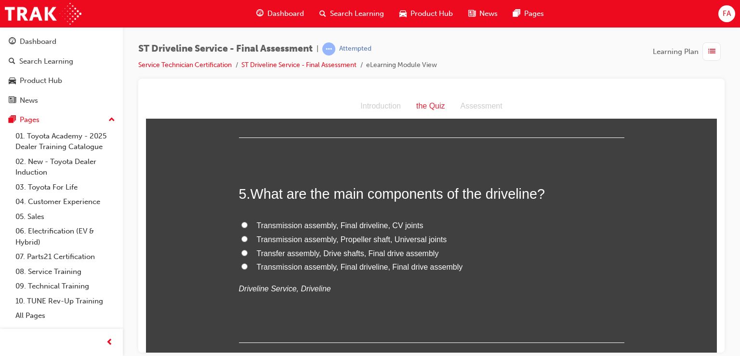
click at [250, 253] on label "Transfer assembly, Drive shafts, Final drive assembly" at bounding box center [431, 253] width 385 height 14
click at [248, 253] on input "Transfer assembly, Drive shafts, Final drive assembly" at bounding box center [244, 252] width 6 height 6
radio input "true"
click at [609, 304] on div "5 . What are the main components of the driveline? Transmission assembly, Final…" at bounding box center [431, 263] width 385 height 158
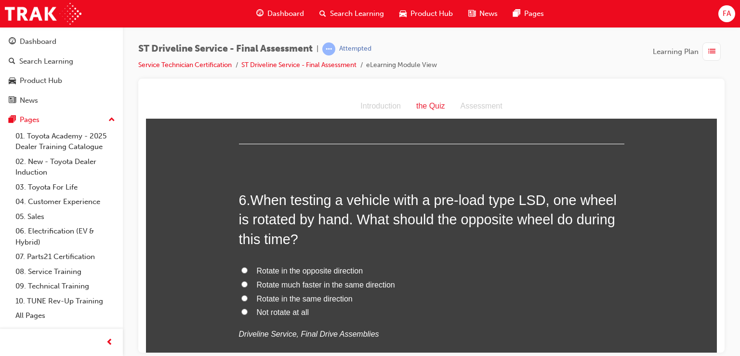
scroll to position [1066, 0]
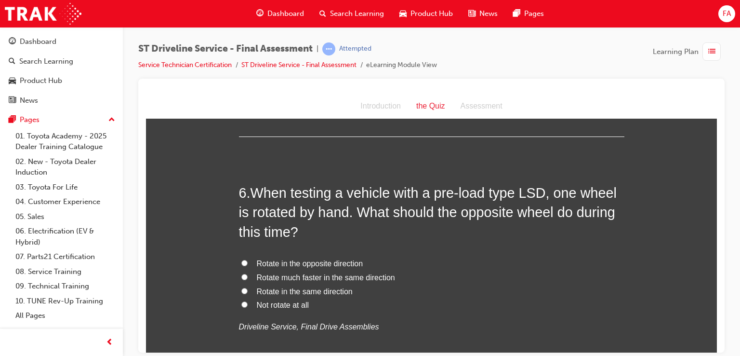
click at [285, 292] on span "Rotate in the same direction" at bounding box center [305, 291] width 96 height 8
click at [248, 292] on input "Rotate in the same direction" at bounding box center [244, 290] width 6 height 6
radio input "true"
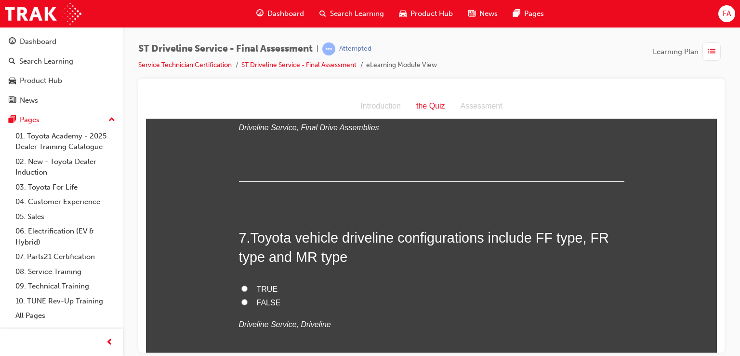
scroll to position [1284, 0]
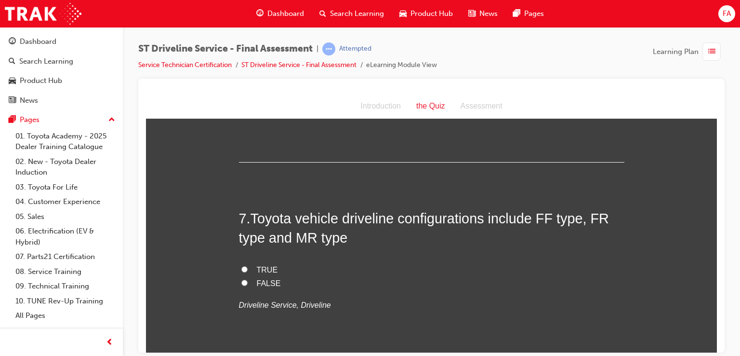
click at [265, 263] on label "TRUE" at bounding box center [431, 270] width 385 height 14
click at [248, 265] on input "TRUE" at bounding box center [244, 268] width 6 height 6
radio input "true"
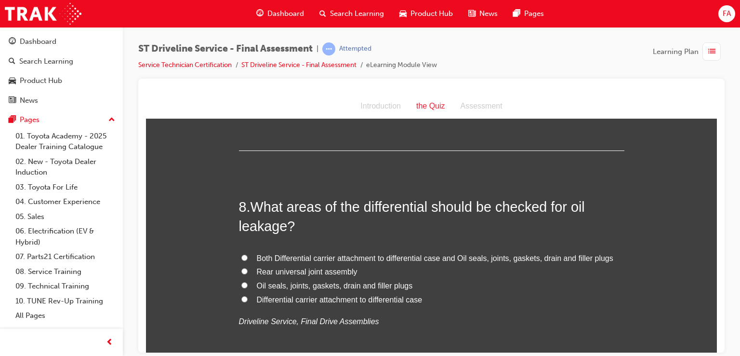
scroll to position [1496, 0]
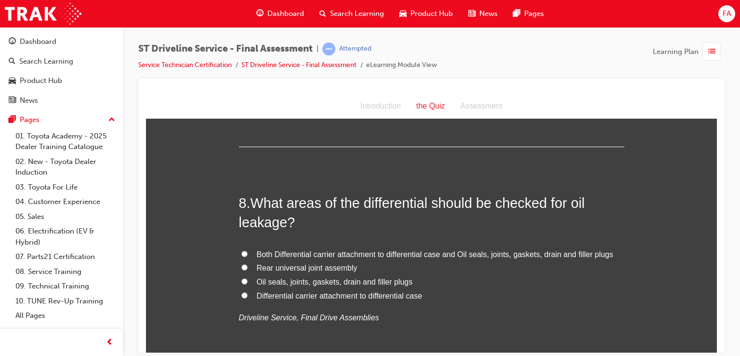
click at [277, 250] on span "Both Differential carrier attachment to differential case and Oil seals, joints…" at bounding box center [435, 254] width 356 height 8
click at [248, 250] on input "Both Differential carrier attachment to differential case and Oil seals, joints…" at bounding box center [244, 253] width 6 height 6
radio input "true"
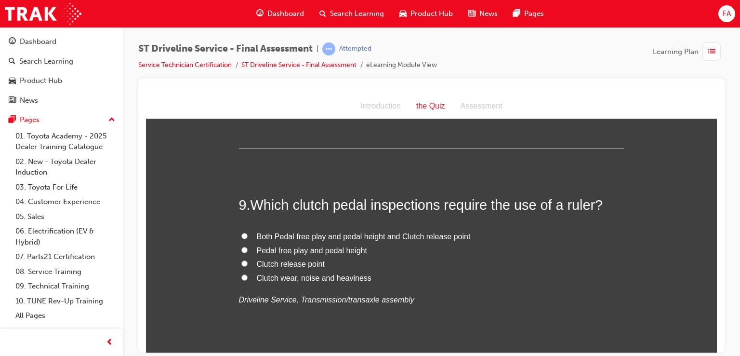
scroll to position [1727, 0]
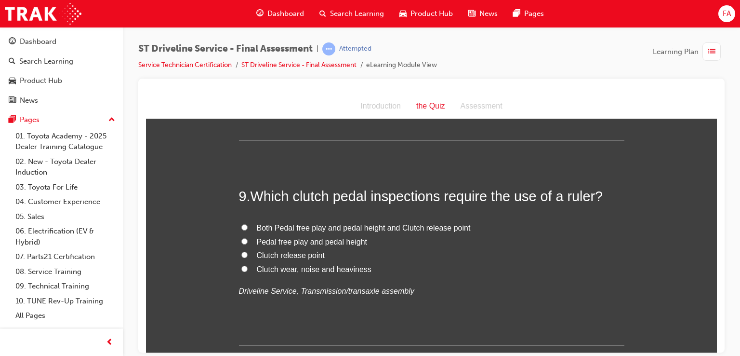
click at [257, 229] on span "Both Pedal free play and pedal height and Clutch release point" at bounding box center [364, 227] width 214 height 8
click at [248, 229] on input "Both Pedal free play and pedal height and Clutch release point" at bounding box center [244, 227] width 6 height 6
radio input "true"
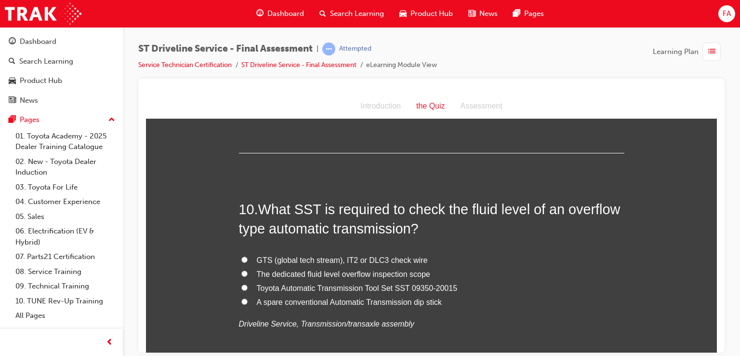
scroll to position [1920, 0]
click at [252, 261] on label "GTS (global tech stream), IT2 or DLC3 check wire" at bounding box center [431, 259] width 385 height 14
click at [248, 261] on input "GTS (global tech stream), IT2 or DLC3 check wire" at bounding box center [244, 258] width 6 height 6
radio input "true"
click at [241, 274] on input "The dedicated fluid level overflow inspection scope" at bounding box center [244, 272] width 6 height 6
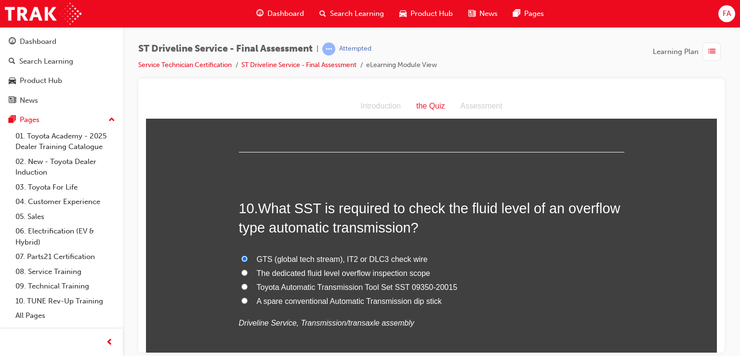
radio input "true"
click at [284, 299] on span "A spare conventional Automatic Transmission dip stick" at bounding box center [349, 300] width 185 height 8
click at [248, 299] on input "A spare conventional Automatic Transmission dip stick" at bounding box center [244, 300] width 6 height 6
radio input "true"
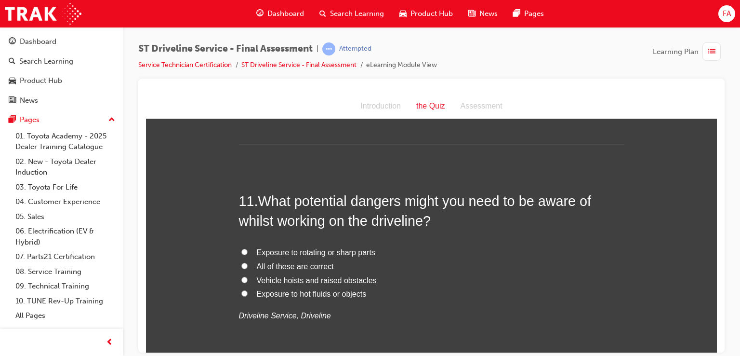
scroll to position [2171, 0]
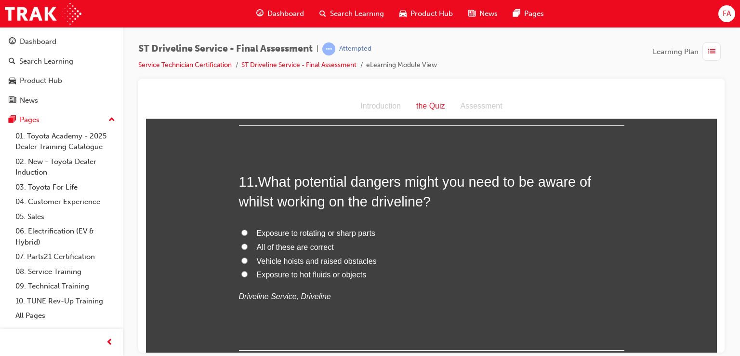
click at [245, 240] on label "All of these are correct" at bounding box center [431, 247] width 385 height 14
click at [245, 243] on input "All of these are correct" at bounding box center [244, 246] width 6 height 6
radio input "true"
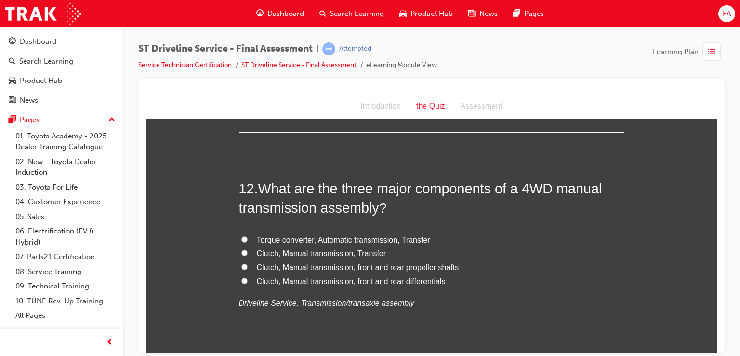
scroll to position [2389, 0]
click at [248, 254] on label "Clutch, Manual transmission, Transfer" at bounding box center [431, 252] width 385 height 14
click at [248, 254] on input "Clutch, Manual transmission, Transfer" at bounding box center [244, 251] width 6 height 6
radio input "true"
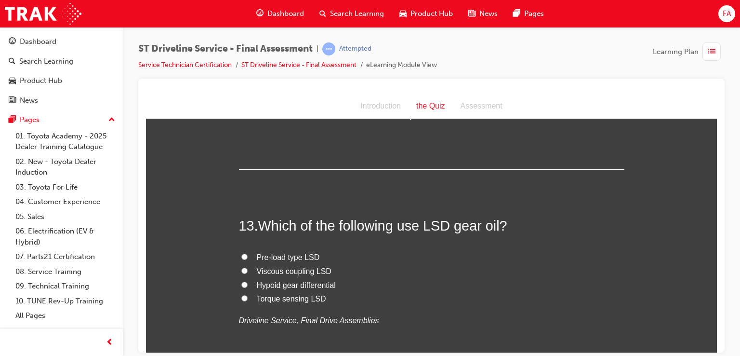
scroll to position [2582, 0]
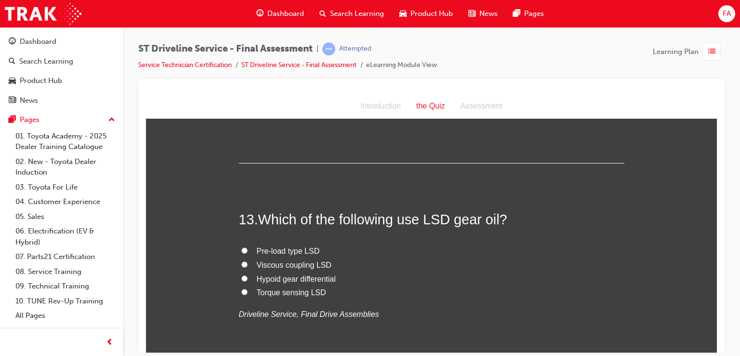
click at [246, 251] on label "Pre-load type LSD" at bounding box center [431, 251] width 385 height 14
click at [246, 251] on input "Pre-load type LSD" at bounding box center [244, 250] width 6 height 6
radio input "true"
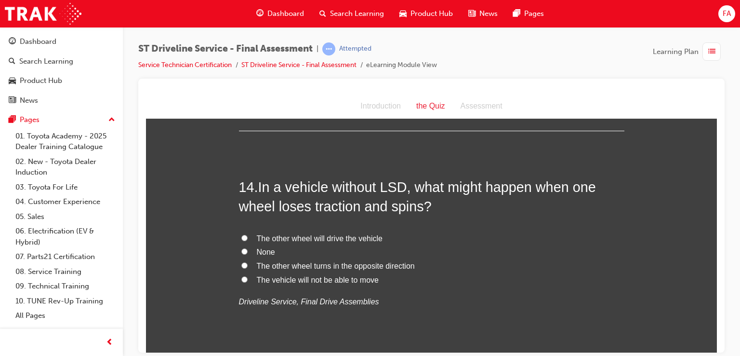
scroll to position [2833, 0]
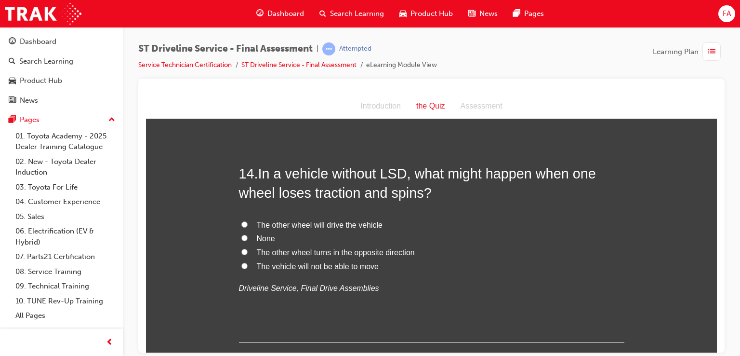
click at [250, 222] on label "The other wheel will drive the vehicle" at bounding box center [431, 225] width 385 height 14
click at [248, 222] on input "The other wheel will drive the vehicle" at bounding box center [244, 224] width 6 height 6
radio input "true"
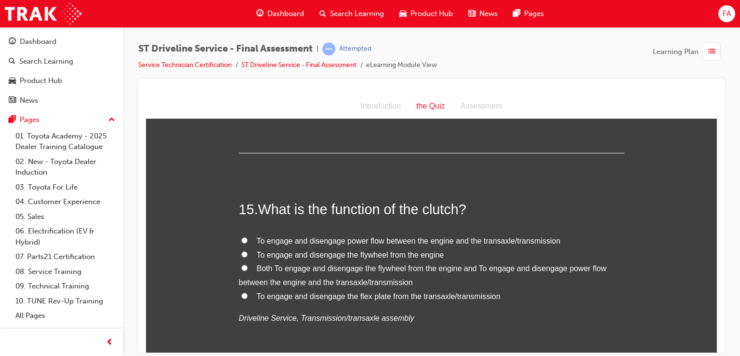
scroll to position [3045, 0]
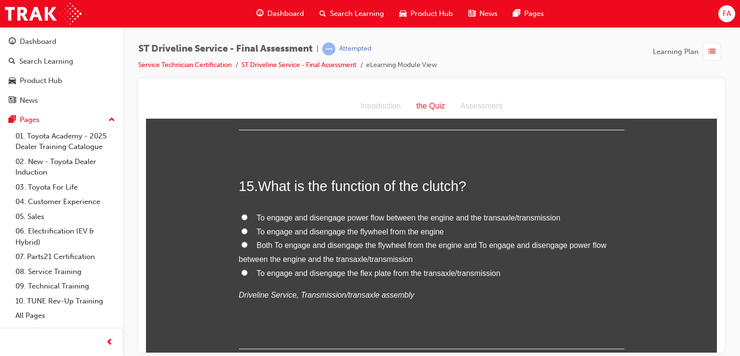
click at [242, 243] on input "Both To engage and disengage the flywheel from the engine and To engage and dis…" at bounding box center [244, 244] width 6 height 6
radio input "true"
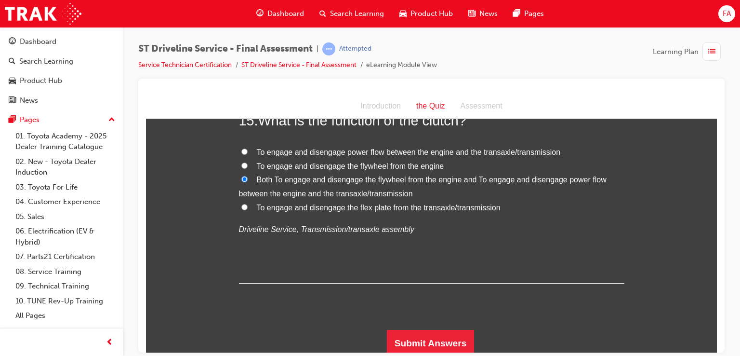
scroll to position [3112, 0]
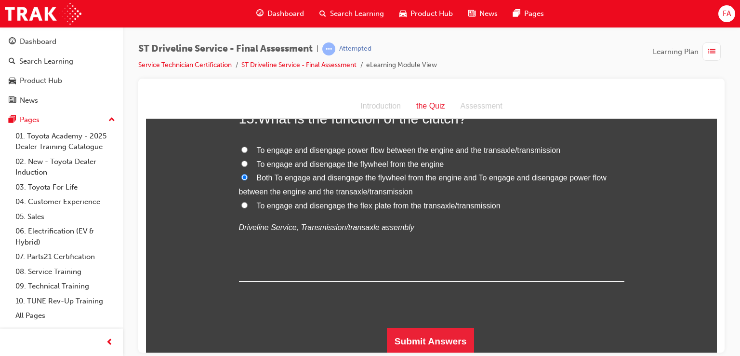
click at [470, 337] on div "Submit Answers" at bounding box center [431, 340] width 385 height 27
drag, startPoint x: 470, startPoint y: 337, endPoint x: 458, endPoint y: 339, distance: 11.7
click at [458, 339] on div "Submit Answers" at bounding box center [431, 340] width 385 height 27
click at [458, 339] on button "Submit Answers" at bounding box center [431, 340] width 88 height 27
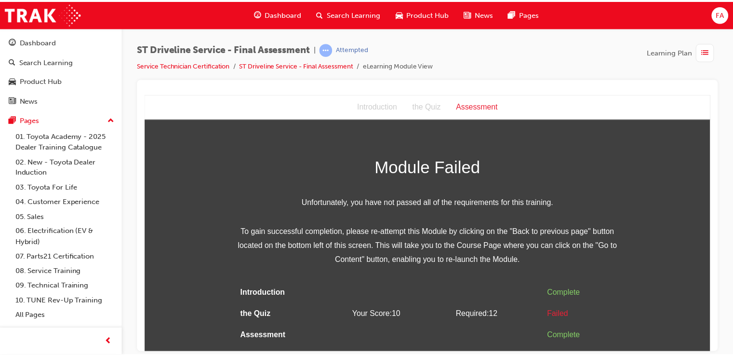
scroll to position [0, 0]
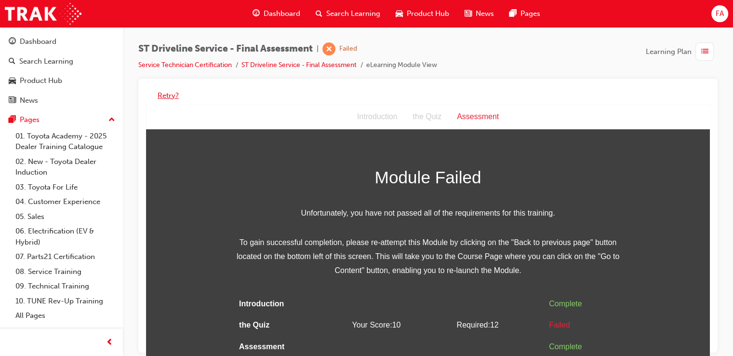
click at [173, 97] on button "Retry?" at bounding box center [168, 95] width 21 height 11
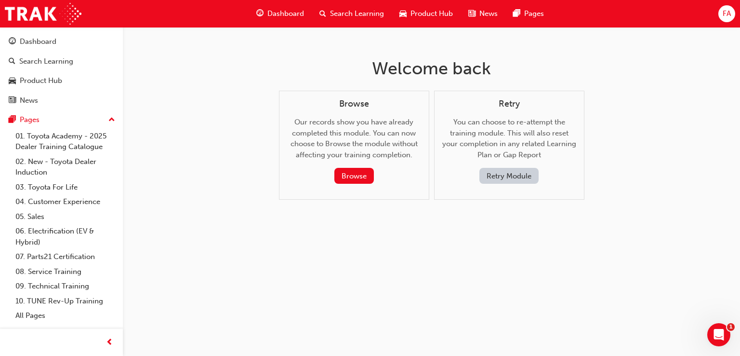
click at [497, 176] on button "Retry Module" at bounding box center [508, 176] width 59 height 16
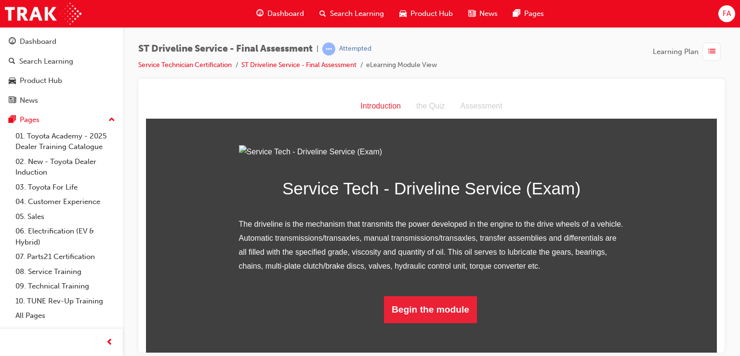
scroll to position [77, 0]
click at [434, 322] on button "Begin the module" at bounding box center [430, 308] width 93 height 27
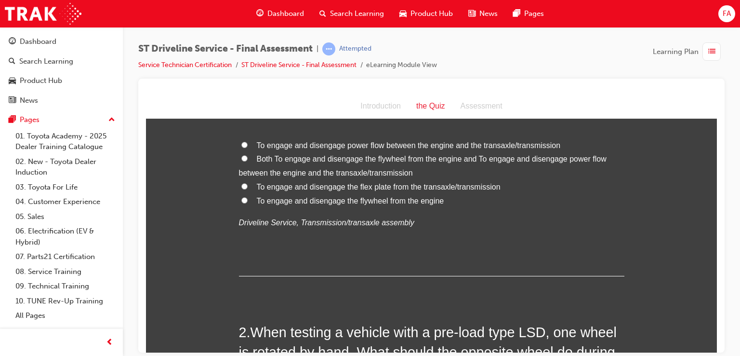
scroll to position [0, 0]
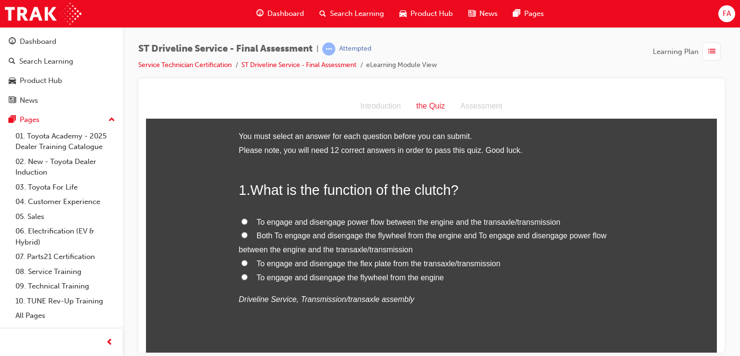
click at [250, 237] on label "Both To engage and disengage the flywheel from the engine and To engage and dis…" at bounding box center [431, 242] width 385 height 28
click at [248, 237] on input "Both To engage and disengage the flywheel from the engine and To engage and dis…" at bounding box center [244, 234] width 6 height 6
radio input "true"
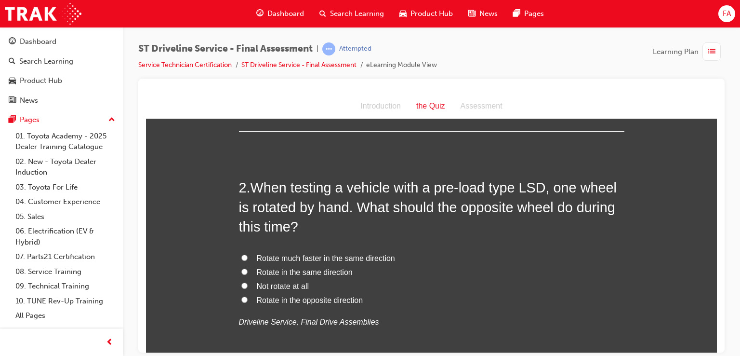
scroll to position [224, 0]
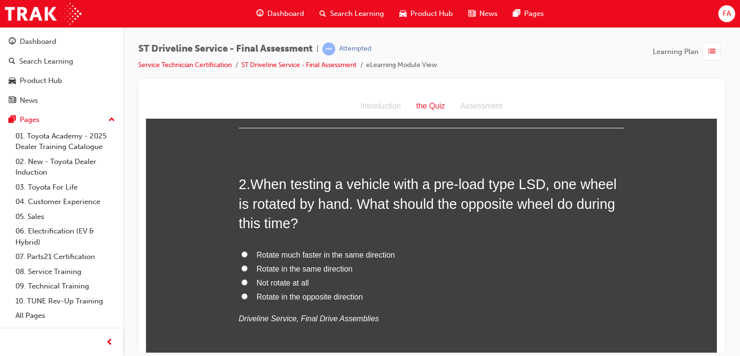
click at [247, 269] on label "Rotate in the same direction" at bounding box center [431, 269] width 385 height 14
click at [247, 269] on input "Rotate in the same direction" at bounding box center [244, 267] width 6 height 6
radio input "true"
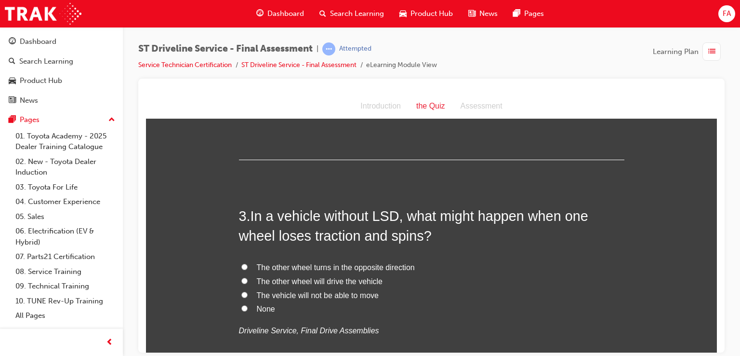
scroll to position [456, 0]
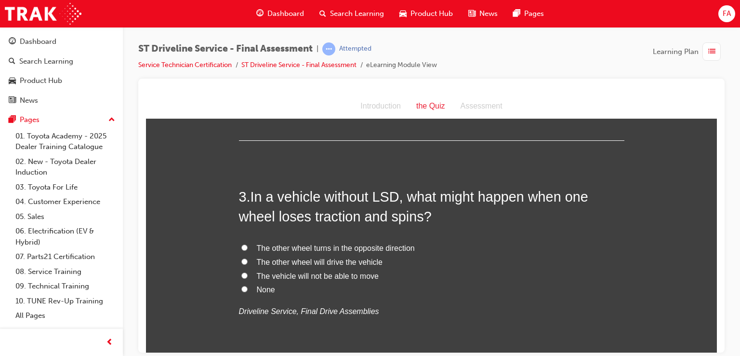
click at [247, 258] on label "The other wheel will drive the vehicle" at bounding box center [431, 262] width 385 height 14
click at [247, 258] on input "The other wheel will drive the vehicle" at bounding box center [244, 261] width 6 height 6
radio input "true"
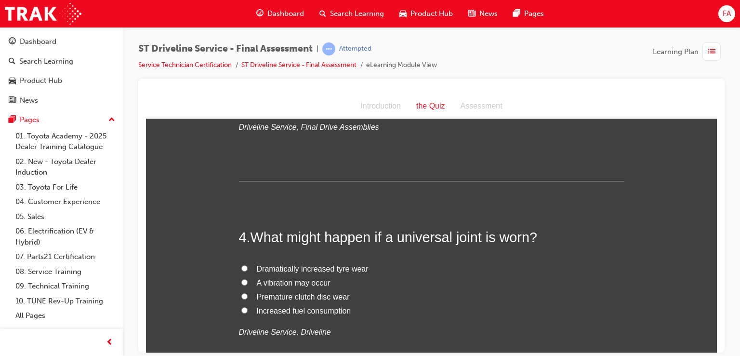
scroll to position [648, 0]
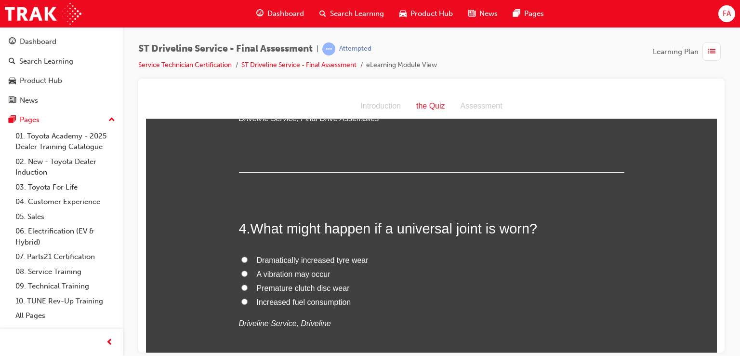
click at [241, 276] on label "A vibration may occur" at bounding box center [431, 274] width 385 height 14
click at [241, 276] on input "A vibration may occur" at bounding box center [244, 273] width 6 height 6
radio input "true"
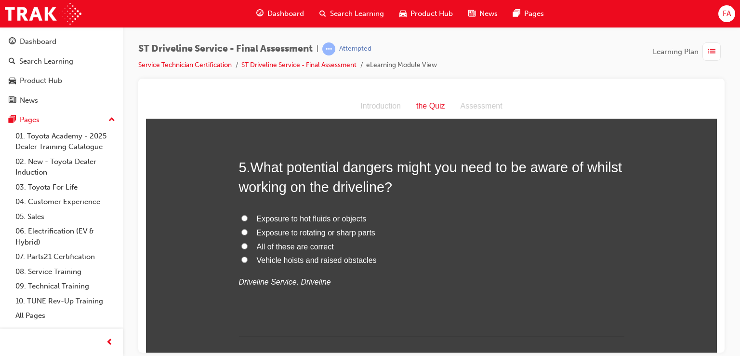
scroll to position [918, 0]
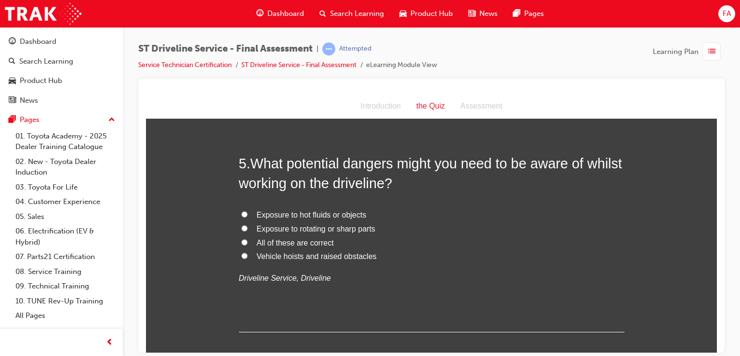
click at [239, 244] on label "All of these are correct" at bounding box center [431, 243] width 385 height 14
click at [241, 244] on input "All of these are correct" at bounding box center [244, 241] width 6 height 6
radio input "true"
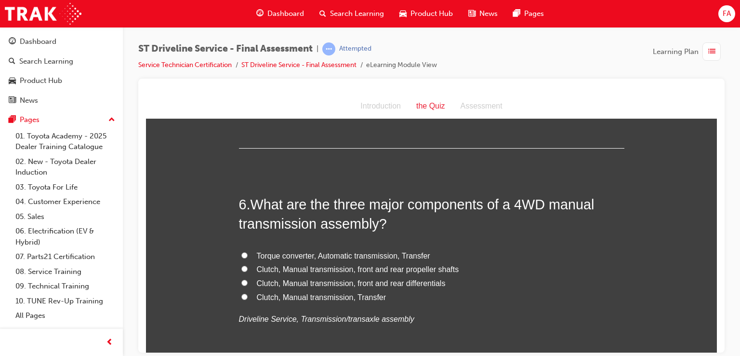
scroll to position [1111, 0]
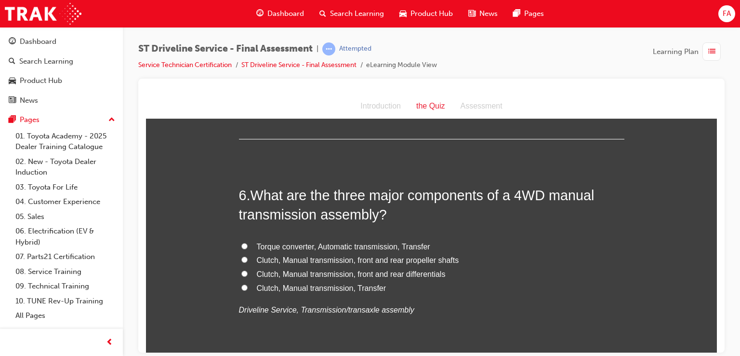
click at [257, 246] on span "Torque converter, Automatic transmission, Transfer" at bounding box center [343, 246] width 173 height 8
click at [248, 246] on input "Torque converter, Automatic transmission, Transfer" at bounding box center [244, 245] width 6 height 6
radio input "true"
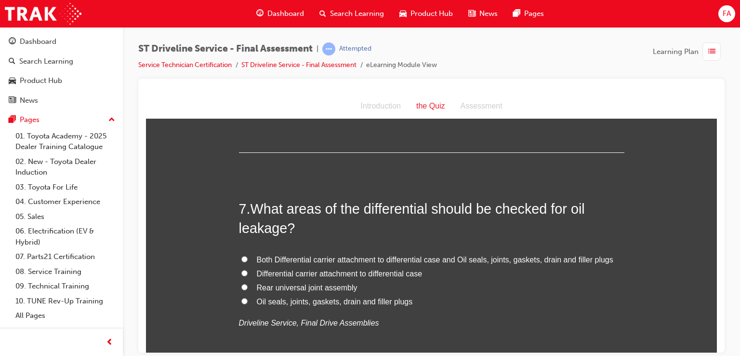
scroll to position [1323, 0]
click at [243, 251] on label "Both Differential carrier attachment to differential case and Oil seals, joints…" at bounding box center [431, 258] width 385 height 14
click at [243, 254] on input "Both Differential carrier attachment to differential case and Oil seals, joints…" at bounding box center [244, 257] width 6 height 6
radio input "true"
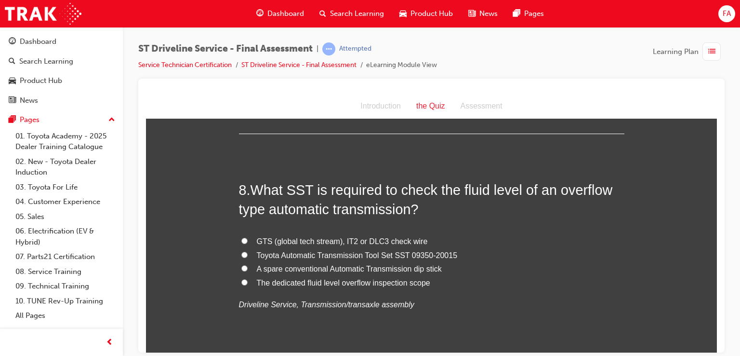
scroll to position [1573, 0]
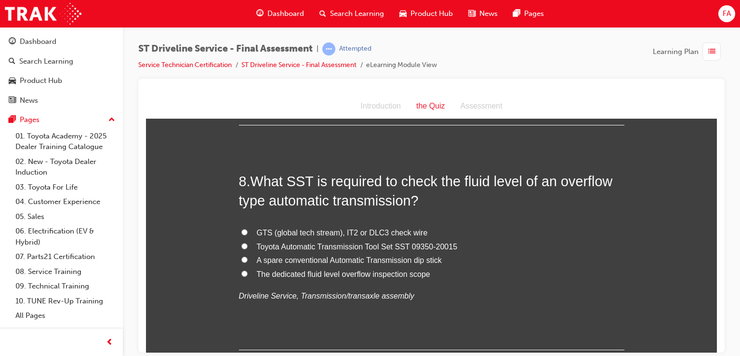
click at [243, 239] on label "Toyota Automatic Transmission Tool Set SST 09350-20015" at bounding box center [431, 246] width 385 height 14
click at [243, 242] on input "Toyota Automatic Transmission Tool Set SST 09350-20015" at bounding box center [244, 245] width 6 height 6
radio input "true"
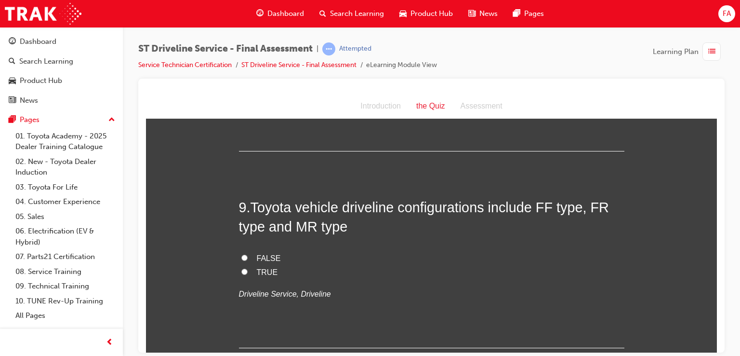
scroll to position [1773, 0]
click at [243, 270] on input "TRUE" at bounding box center [244, 270] width 6 height 6
radio input "true"
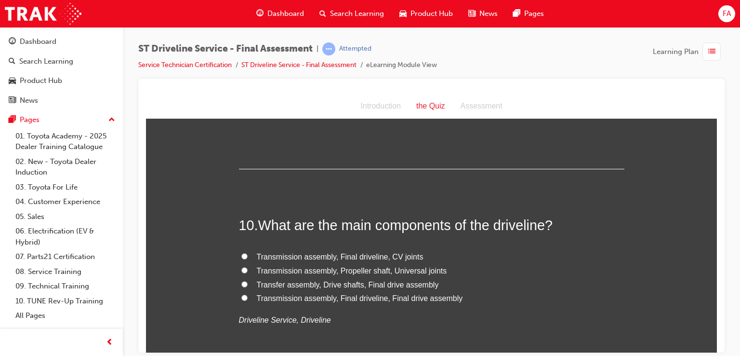
scroll to position [1965, 0]
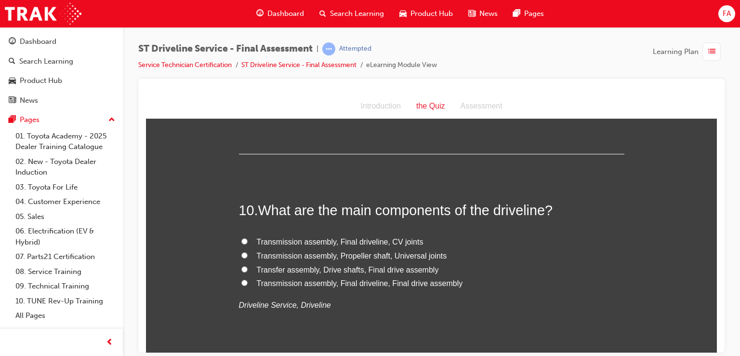
click at [248, 278] on label "Transmission assembly, Final driveline, Final drive assembly" at bounding box center [431, 283] width 385 height 14
click at [248, 279] on input "Transmission assembly, Final driveline, Final drive assembly" at bounding box center [244, 282] width 6 height 6
radio input "true"
click at [275, 268] on span "Transfer assembly, Drive shafts, Final drive assembly" at bounding box center [348, 269] width 182 height 8
click at [248, 268] on input "Transfer assembly, Drive shafts, Final drive assembly" at bounding box center [244, 268] width 6 height 6
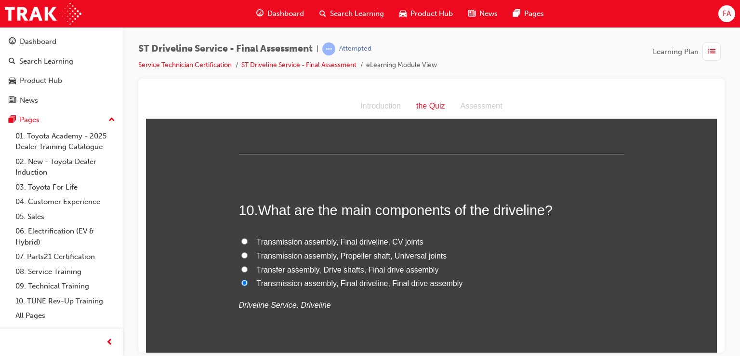
radio input "true"
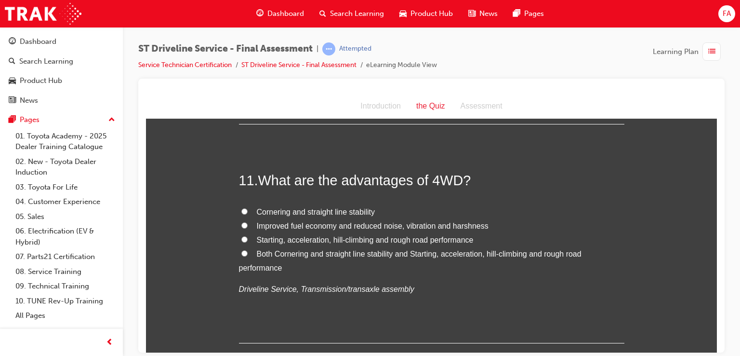
scroll to position [2209, 0]
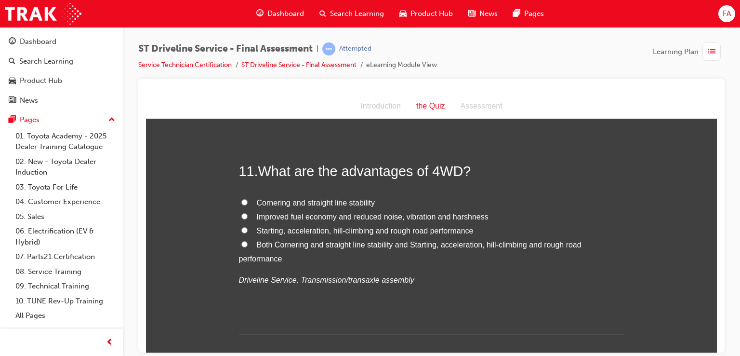
click at [273, 240] on span "Both Cornering and straight line stability and Starting, acceleration, hill-cli…" at bounding box center [410, 251] width 343 height 22
click at [248, 240] on input "Both Cornering and straight line stability and Starting, acceleration, hill-cli…" at bounding box center [244, 243] width 6 height 6
radio input "true"
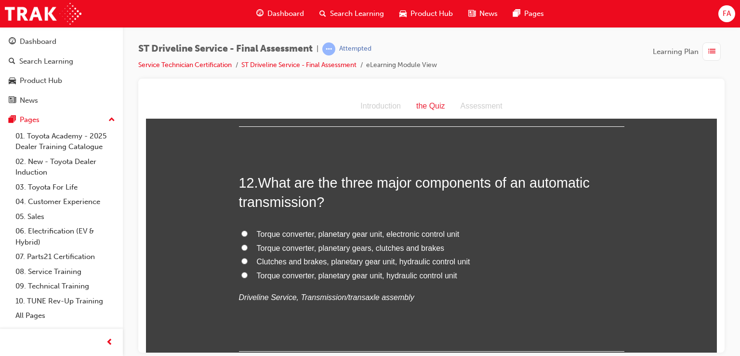
scroll to position [2421, 0]
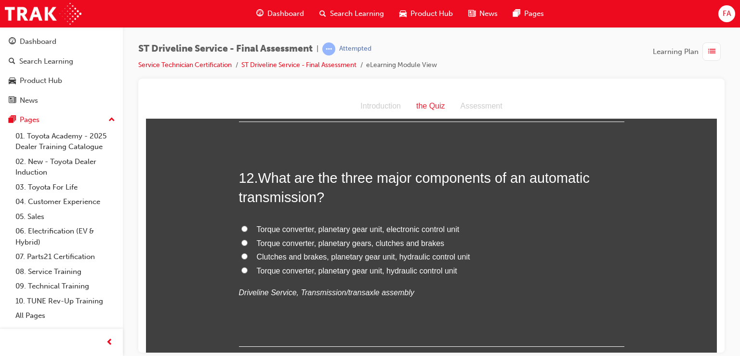
click at [341, 258] on span "Clutches and brakes, planetary gear unit, hydraulic control unit" at bounding box center [363, 256] width 213 height 8
click at [248, 258] on input "Clutches and brakes, planetary gear unit, hydraulic control unit" at bounding box center [244, 255] width 6 height 6
radio input "true"
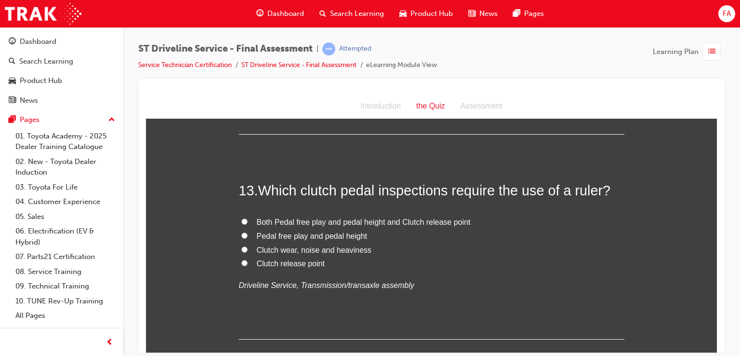
scroll to position [2665, 0]
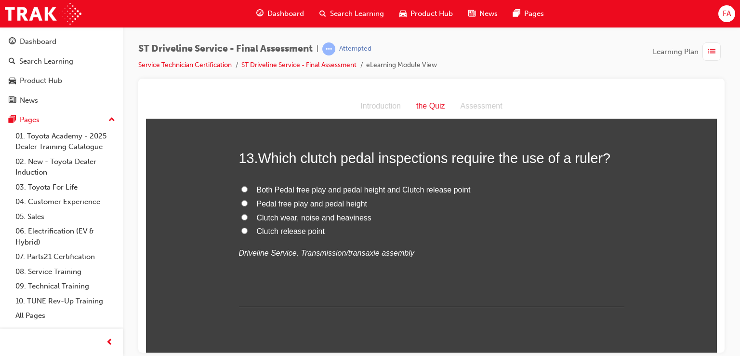
click at [301, 229] on span "Clutch release point" at bounding box center [291, 230] width 68 height 8
click at [248, 229] on input "Clutch release point" at bounding box center [244, 230] width 6 height 6
radio input "true"
click at [262, 203] on span "Pedal free play and pedal height" at bounding box center [312, 203] width 111 height 8
click at [248, 203] on input "Pedal free play and pedal height" at bounding box center [244, 202] width 6 height 6
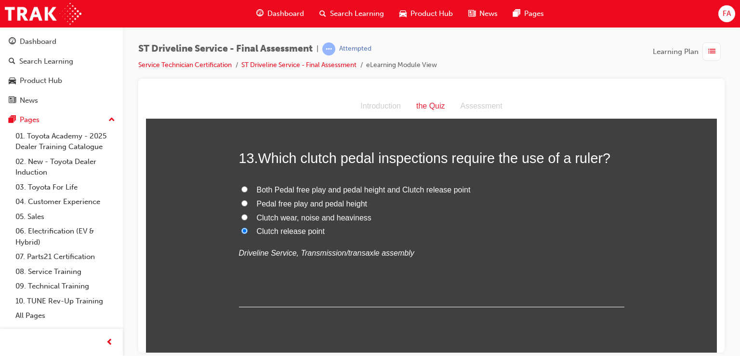
radio input "true"
click at [267, 228] on span "Clutch release point" at bounding box center [291, 230] width 68 height 8
click at [248, 228] on input "Clutch release point" at bounding box center [244, 230] width 6 height 6
radio input "true"
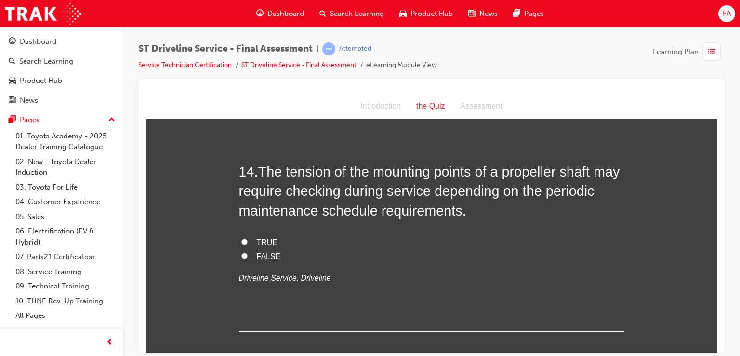
scroll to position [2858, 0]
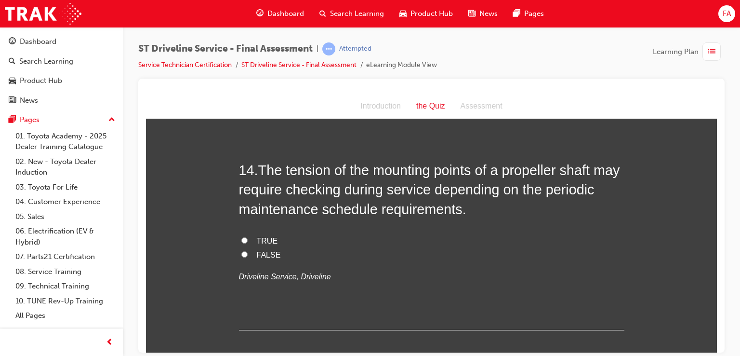
click at [243, 237] on input "TRUE" at bounding box center [244, 240] width 6 height 6
radio input "true"
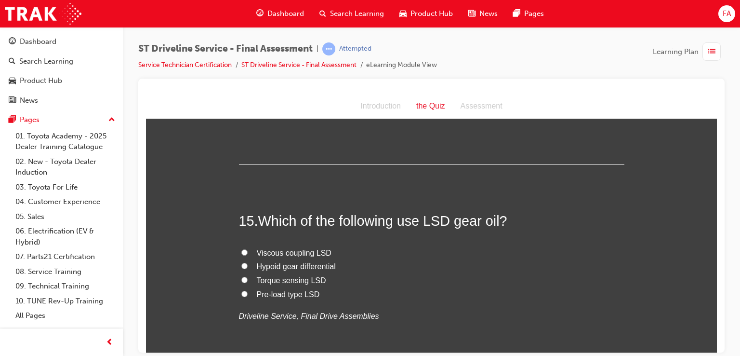
scroll to position [3032, 0]
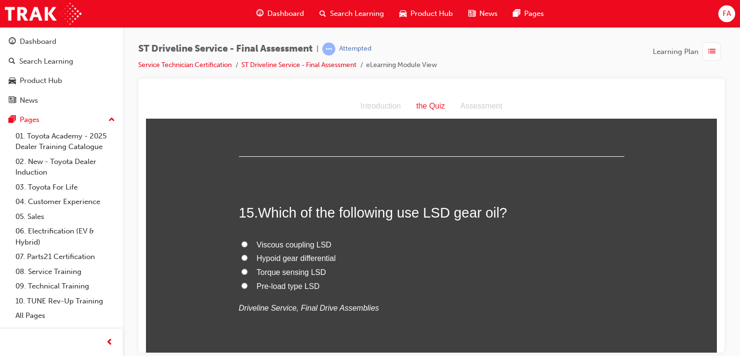
click at [257, 281] on span "Pre-load type LSD" at bounding box center [288, 285] width 63 height 8
click at [248, 282] on input "Pre-load type LSD" at bounding box center [244, 285] width 6 height 6
radio input "true"
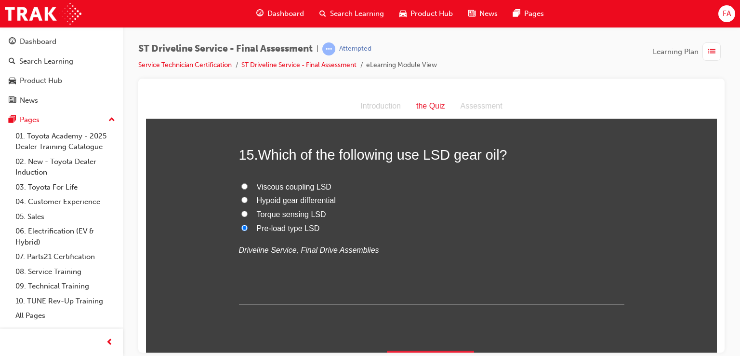
scroll to position [3112, 0]
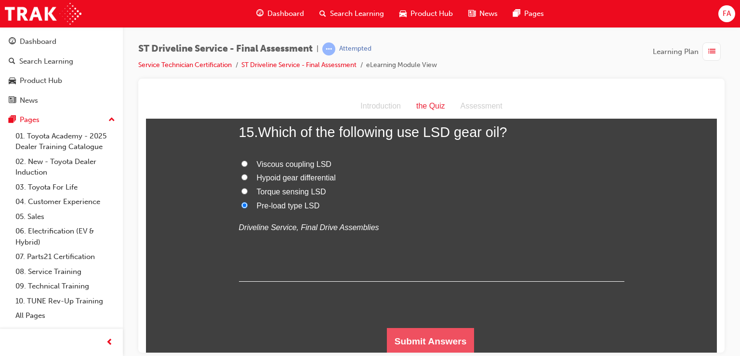
click at [415, 330] on button "Submit Answers" at bounding box center [431, 340] width 88 height 27
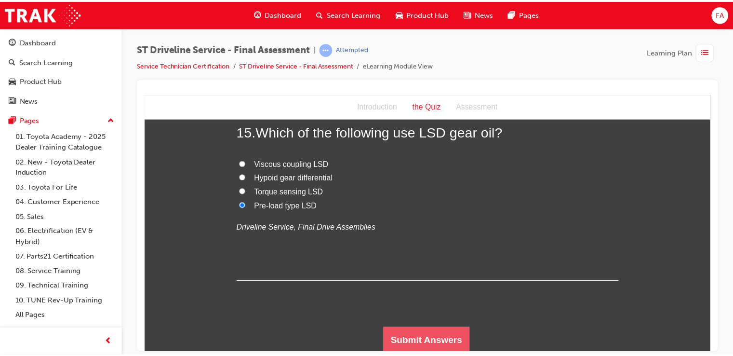
scroll to position [0, 0]
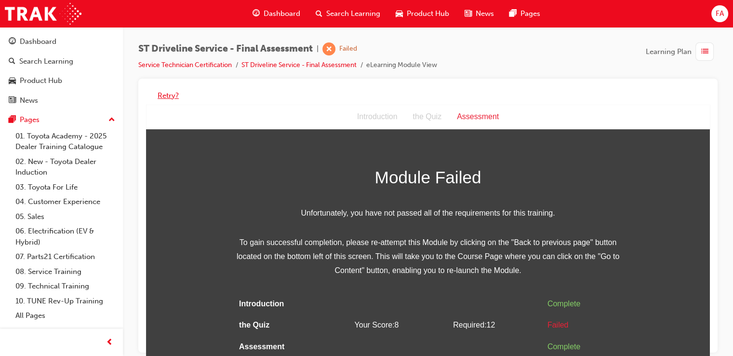
click at [173, 91] on button "Retry?" at bounding box center [168, 95] width 21 height 11
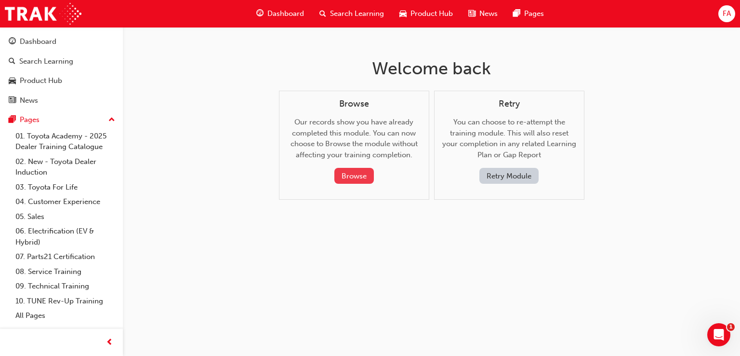
click at [352, 176] on button "Browse" at bounding box center [354, 176] width 40 height 16
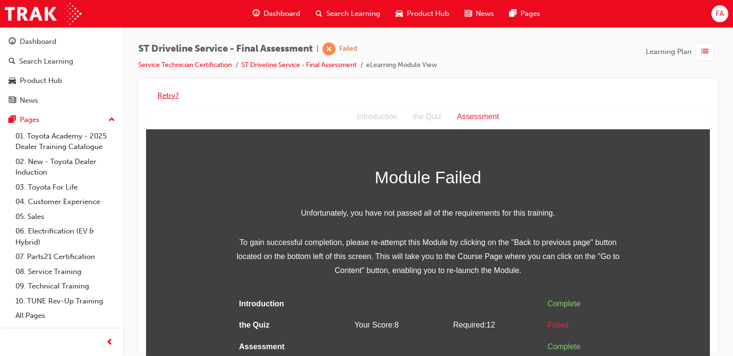
click at [164, 96] on button "Retry?" at bounding box center [168, 95] width 21 height 11
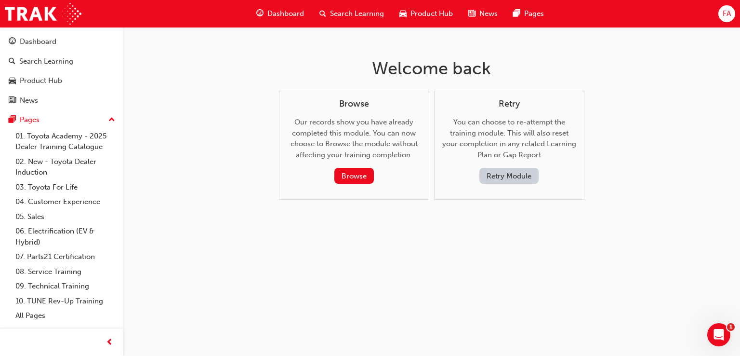
click at [513, 176] on button "Retry Module" at bounding box center [508, 176] width 59 height 16
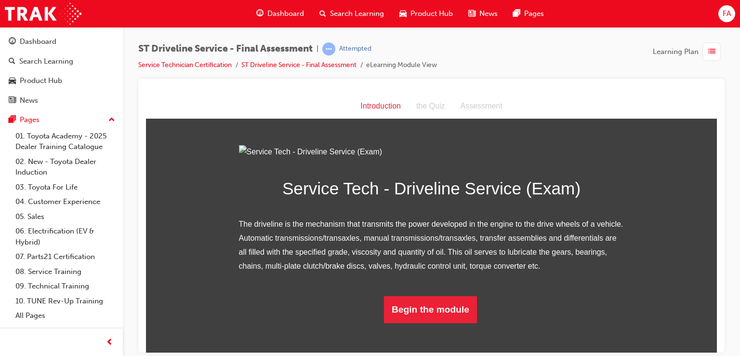
scroll to position [77, 0]
click at [457, 322] on button "Begin the module" at bounding box center [430, 308] width 93 height 27
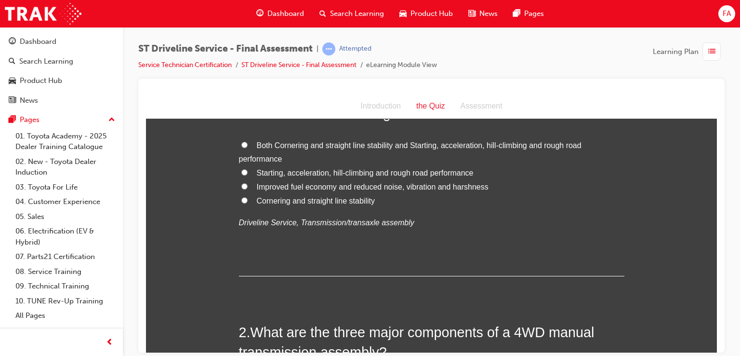
scroll to position [0, 0]
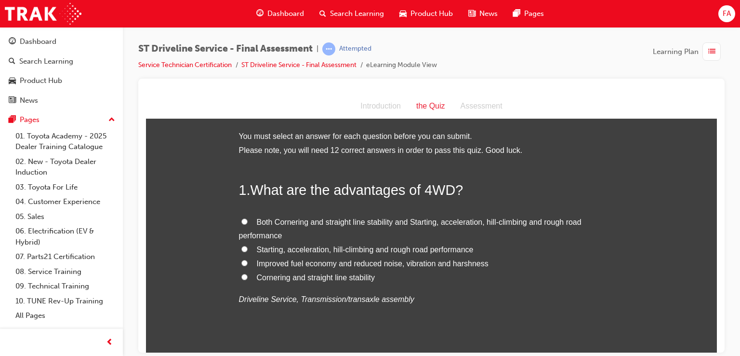
click at [258, 248] on span "Starting, acceleration, hill-climbing and rough road performance" at bounding box center [365, 249] width 217 height 8
click at [248, 248] on input "Starting, acceleration, hill-climbing and rough road performance" at bounding box center [244, 248] width 6 height 6
radio input "true"
click at [266, 220] on span "Both Cornering and straight line stability and Starting, acceleration, hill-cli…" at bounding box center [410, 228] width 343 height 22
click at [248, 220] on input "Both Cornering and straight line stability and Starting, acceleration, hill-cli…" at bounding box center [244, 221] width 6 height 6
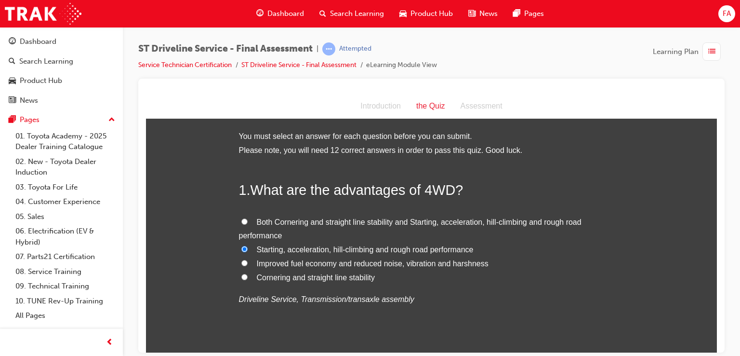
radio input "true"
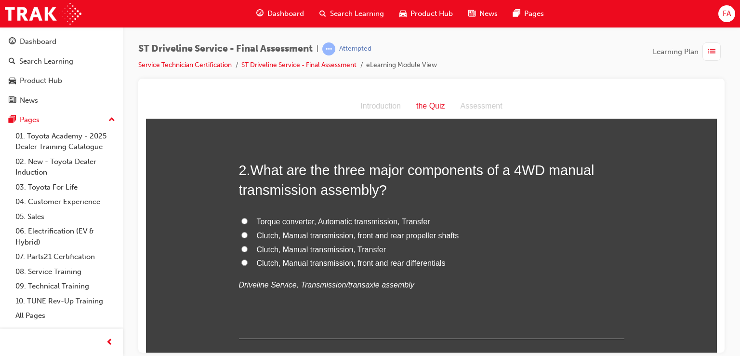
scroll to position [250, 0]
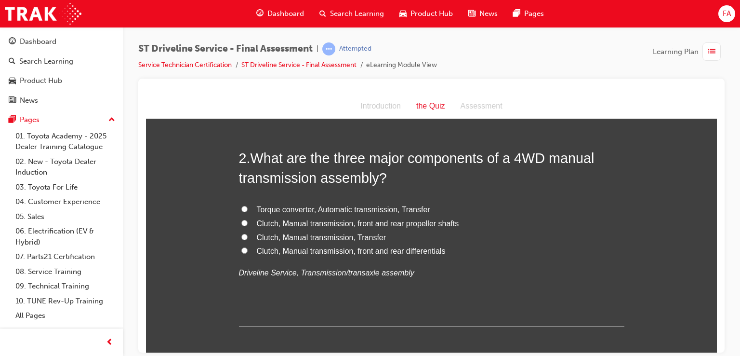
click at [297, 233] on span "Clutch, Manual transmission, Transfer" at bounding box center [322, 237] width 130 height 8
click at [248, 233] on input "Clutch, Manual transmission, Transfer" at bounding box center [244, 236] width 6 height 6
radio input "true"
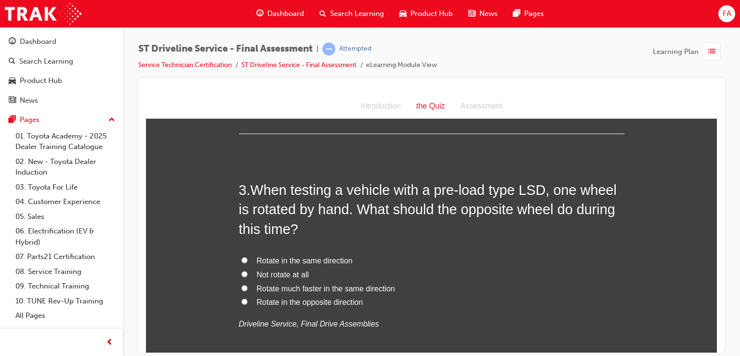
scroll to position [462, 0]
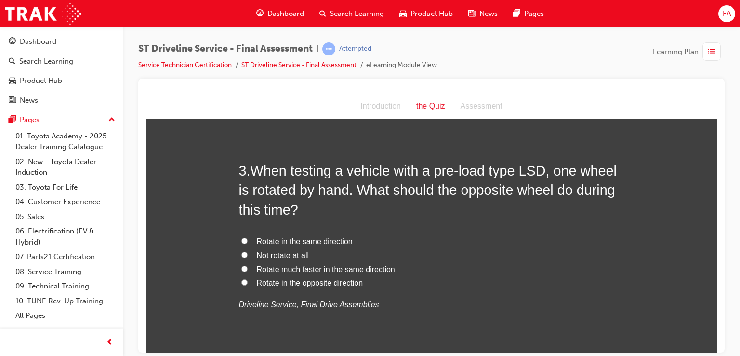
click at [282, 240] on span "Rotate in the same direction" at bounding box center [305, 241] width 96 height 8
click at [248, 240] on input "Rotate in the same direction" at bounding box center [244, 240] width 6 height 6
radio input "true"
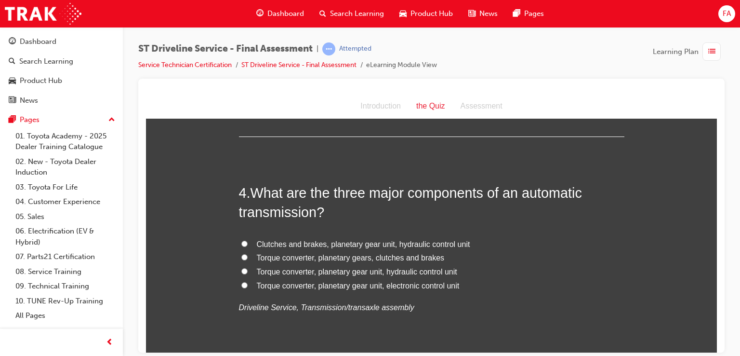
scroll to position [694, 0]
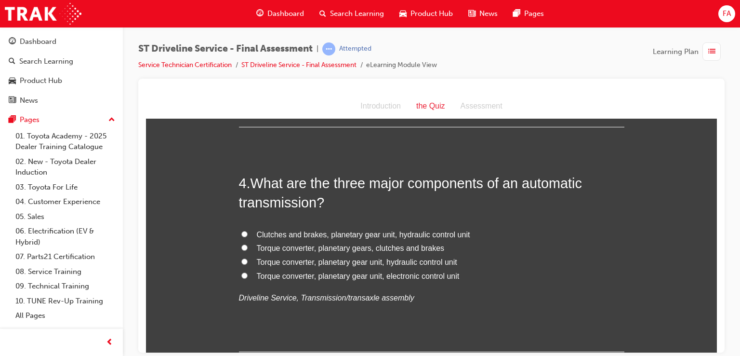
click at [295, 237] on span "Clutches and brakes, planetary gear unit, hydraulic control unit" at bounding box center [363, 234] width 213 height 8
click at [248, 237] on input "Clutches and brakes, planetary gear unit, hydraulic control unit" at bounding box center [244, 233] width 6 height 6
radio input "true"
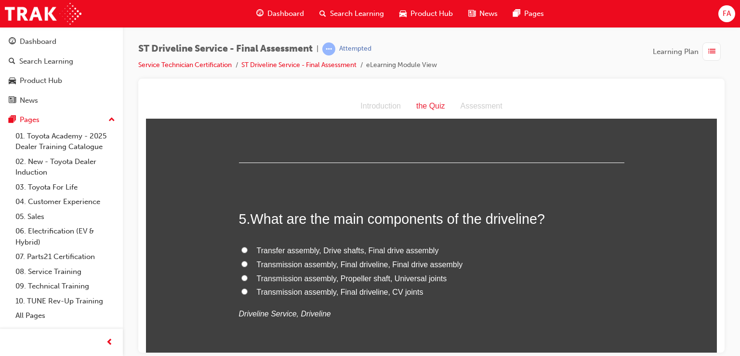
scroll to position [906, 0]
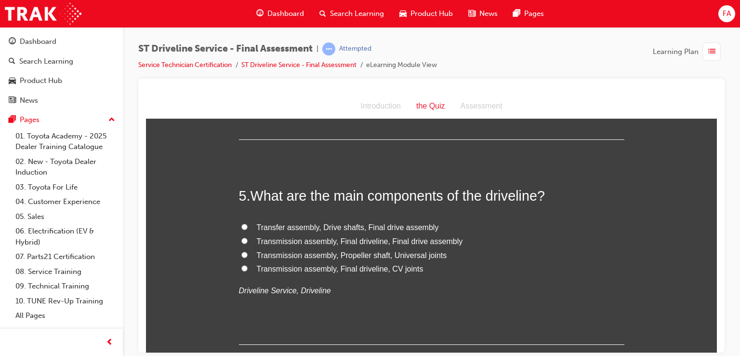
click at [283, 229] on span "Transfer assembly, Drive shafts, Final drive assembly" at bounding box center [348, 227] width 182 height 8
click at [248, 229] on input "Transfer assembly, Drive shafts, Final drive assembly" at bounding box center [244, 226] width 6 height 6
radio input "true"
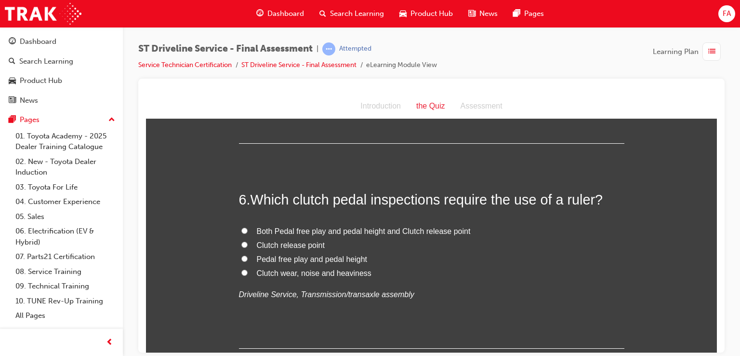
scroll to position [1111, 0]
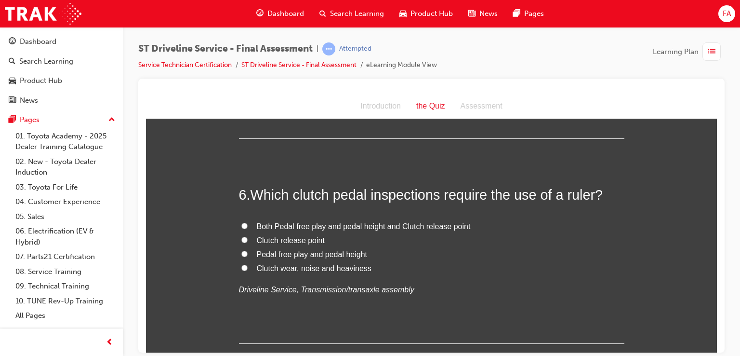
click at [276, 242] on span "Clutch release point" at bounding box center [291, 240] width 68 height 8
click at [248, 242] on input "Clutch release point" at bounding box center [244, 239] width 6 height 6
radio input "true"
click at [276, 252] on span "Pedal free play and pedal height" at bounding box center [312, 254] width 111 height 8
click at [248, 252] on input "Pedal free play and pedal height" at bounding box center [244, 253] width 6 height 6
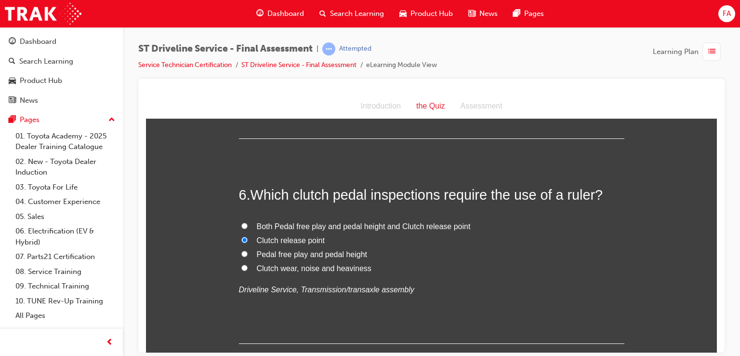
radio input "true"
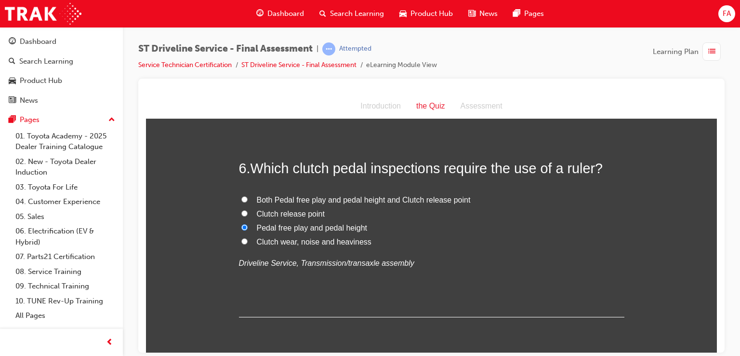
scroll to position [1150, 0]
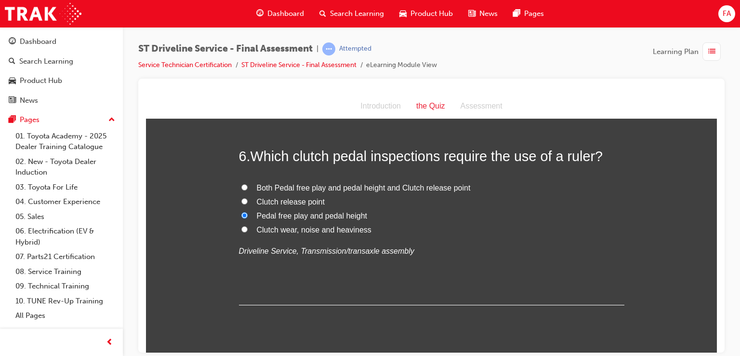
click at [257, 198] on span "Clutch release point" at bounding box center [291, 201] width 68 height 8
click at [248, 198] on input "Clutch release point" at bounding box center [244, 201] width 6 height 6
radio input "true"
click at [345, 216] on span "Pedal free play and pedal height" at bounding box center [312, 215] width 111 height 8
click at [248, 216] on input "Pedal free play and pedal height" at bounding box center [244, 214] width 6 height 6
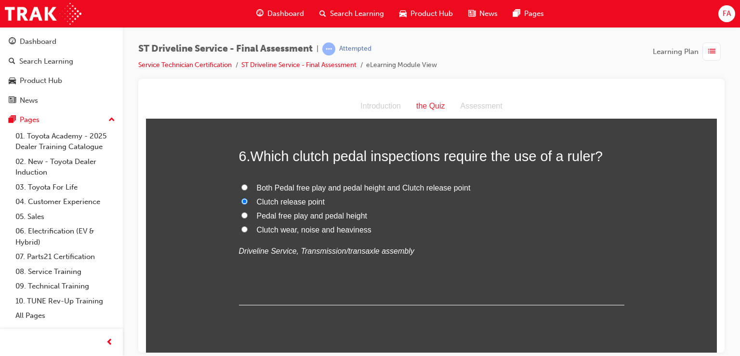
radio input "true"
click at [345, 216] on span "Pedal free play and pedal height" at bounding box center [312, 215] width 111 height 8
click at [248, 216] on input "Pedal free play and pedal height" at bounding box center [244, 214] width 6 height 6
click at [345, 216] on span "Pedal free play and pedal height" at bounding box center [312, 215] width 111 height 8
click at [248, 216] on input "Pedal free play and pedal height" at bounding box center [244, 214] width 6 height 6
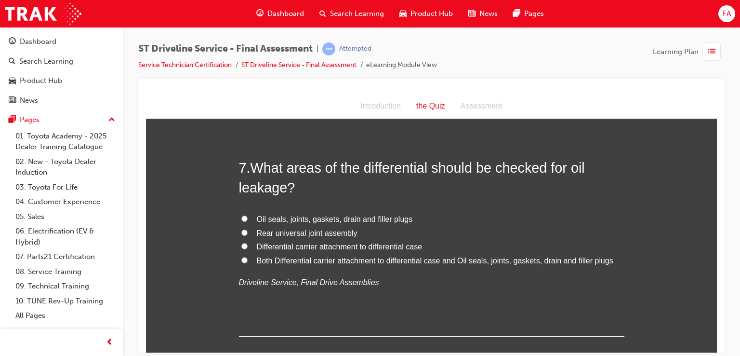
scroll to position [1349, 0]
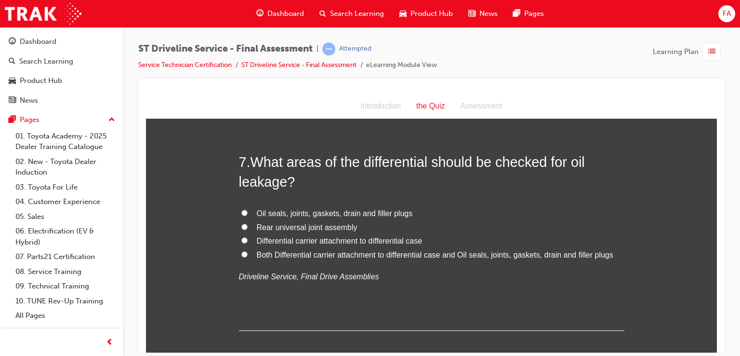
click at [276, 251] on span "Both Differential carrier attachment to differential case and Oil seals, joints…" at bounding box center [435, 254] width 356 height 8
click at [248, 251] on input "Both Differential carrier attachment to differential case and Oil seals, joints…" at bounding box center [244, 253] width 6 height 6
radio input "true"
click at [260, 209] on span "Oil seals, joints, gaskets, drain and filler plugs" at bounding box center [335, 213] width 156 height 8
click at [248, 209] on input "Oil seals, joints, gaskets, drain and filler plugs" at bounding box center [244, 212] width 6 height 6
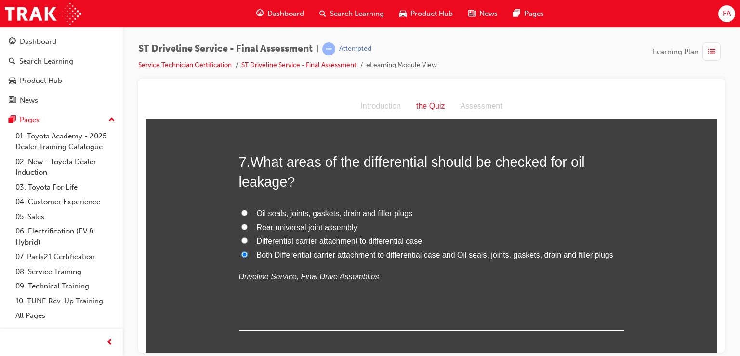
radio input "true"
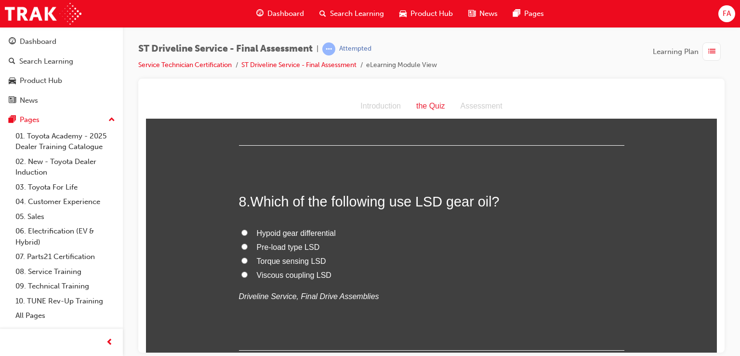
scroll to position [1542, 0]
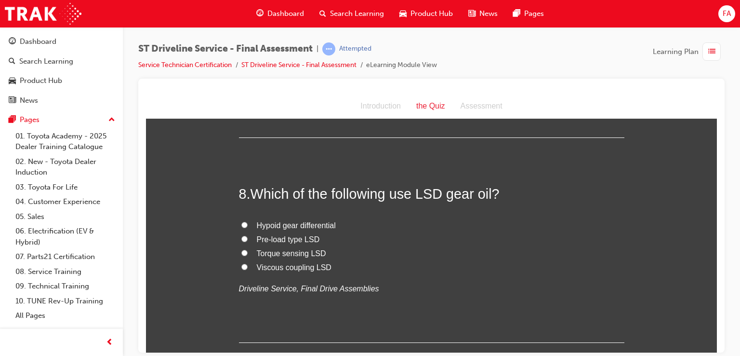
click at [307, 222] on span "Hypoid gear differential" at bounding box center [296, 225] width 79 height 8
click at [248, 222] on input "Hypoid gear differential" at bounding box center [244, 224] width 6 height 6
radio input "true"
click at [287, 249] on span "Torque sensing LSD" at bounding box center [291, 253] width 69 height 8
click at [248, 249] on input "Torque sensing LSD" at bounding box center [244, 252] width 6 height 6
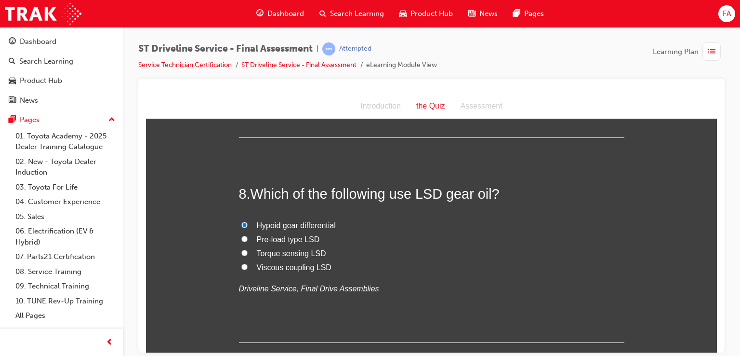
radio input "true"
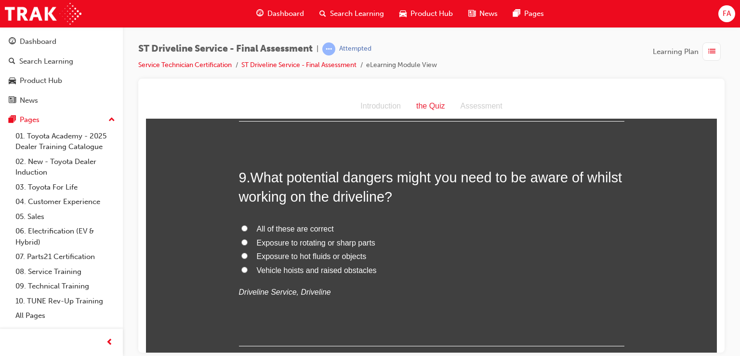
scroll to position [1792, 0]
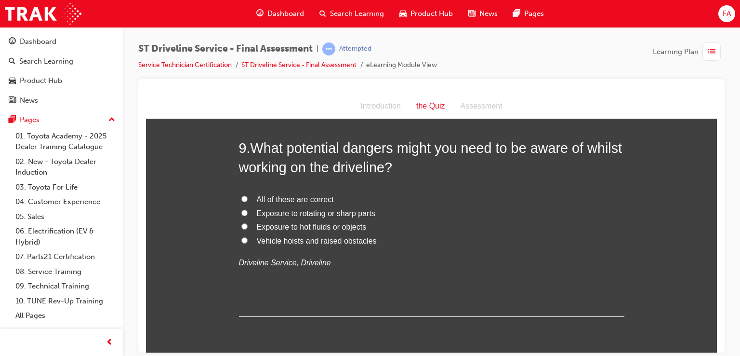
click at [250, 215] on label "Exposure to rotating or sharp parts" at bounding box center [431, 213] width 385 height 14
click at [248, 215] on input "Exposure to rotating or sharp parts" at bounding box center [244, 212] width 6 height 6
radio input "true"
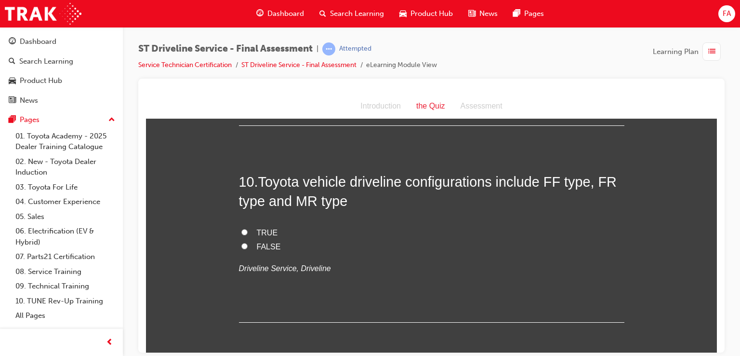
scroll to position [1985, 0]
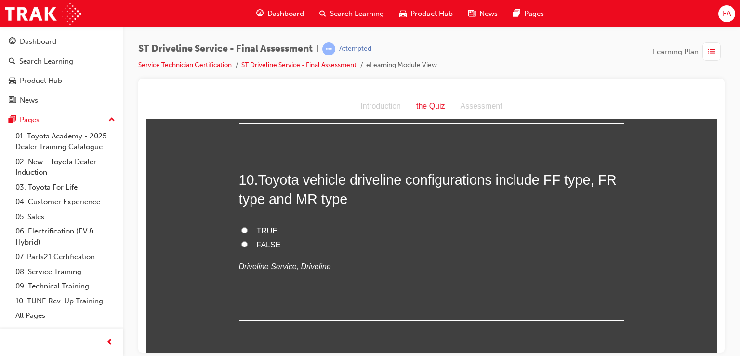
click at [239, 225] on label "TRUE" at bounding box center [431, 231] width 385 height 14
click at [241, 226] on input "TRUE" at bounding box center [244, 229] width 6 height 6
radio input "true"
click at [263, 245] on span "FALSE" at bounding box center [269, 244] width 24 height 8
click at [248, 245] on input "FALSE" at bounding box center [244, 243] width 6 height 6
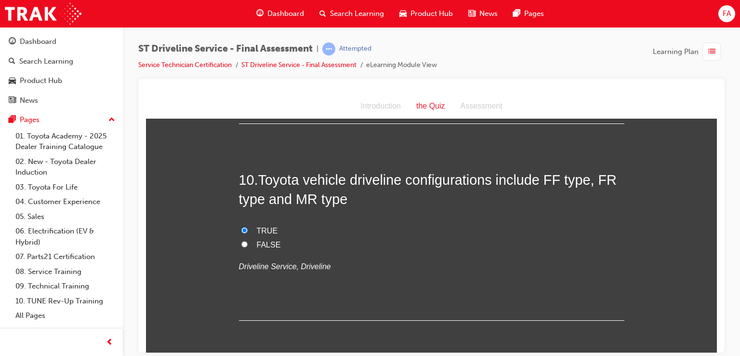
radio input "true"
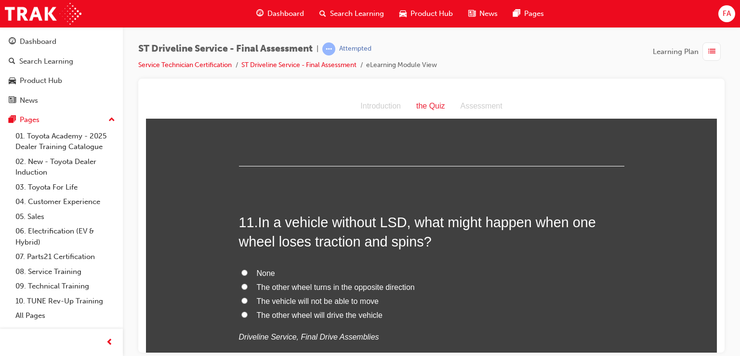
scroll to position [2145, 0]
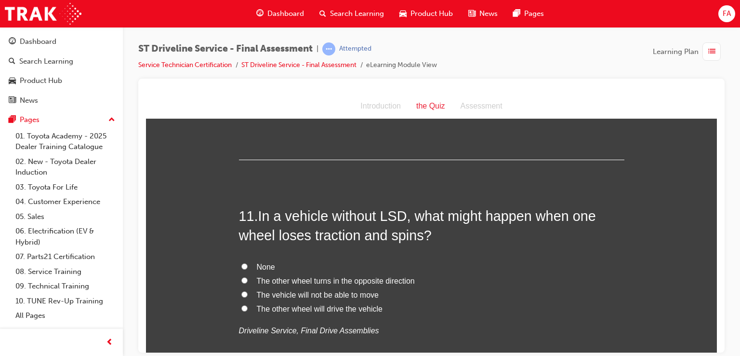
click at [272, 283] on span "The other wheel turns in the opposite direction" at bounding box center [336, 280] width 158 height 8
click at [248, 283] on input "The other wheel turns in the opposite direction" at bounding box center [244, 280] width 6 height 6
radio input "true"
click at [270, 306] on span "The other wheel will drive the vehicle" at bounding box center [320, 308] width 126 height 8
click at [248, 306] on input "The other wheel will drive the vehicle" at bounding box center [244, 307] width 6 height 6
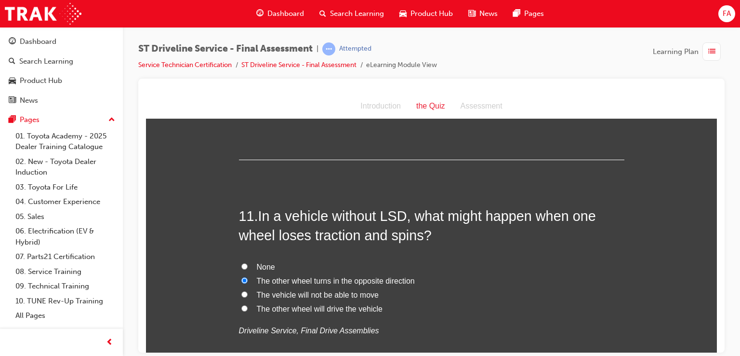
radio input "true"
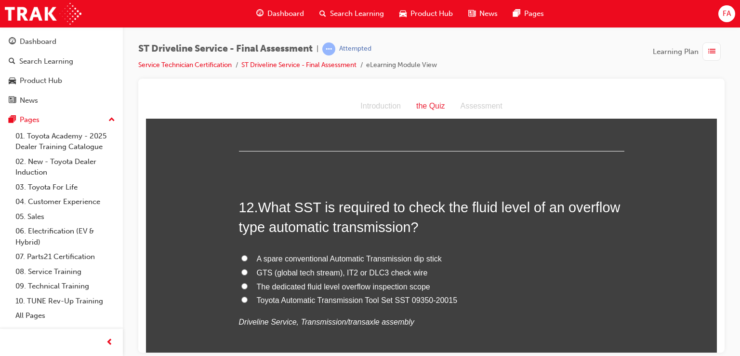
scroll to position [2383, 0]
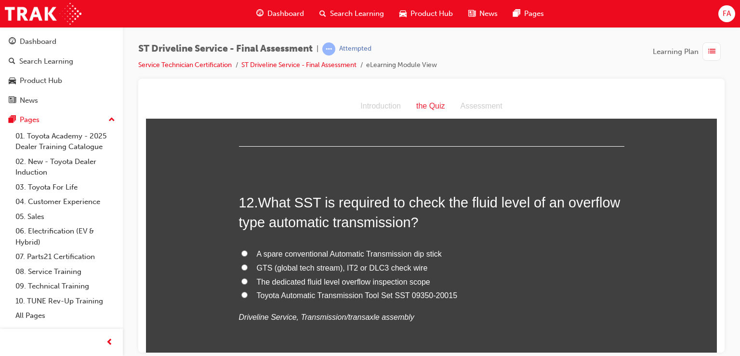
click at [354, 252] on span "A spare conventional Automatic Transmission dip stick" at bounding box center [349, 253] width 185 height 8
click at [248, 252] on input "A spare conventional Automatic Transmission dip stick" at bounding box center [244, 253] width 6 height 6
radio input "true"
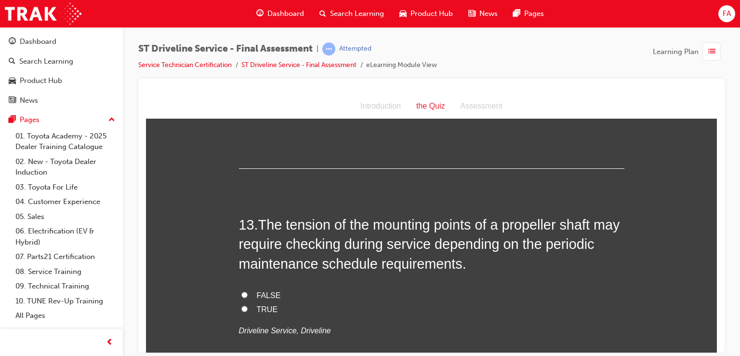
scroll to position [2595, 0]
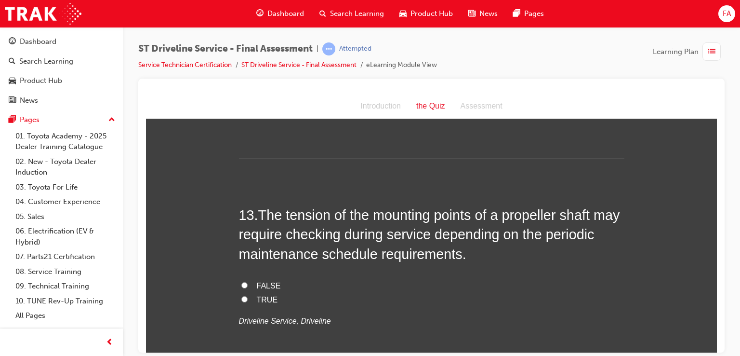
click at [268, 295] on span "TRUE" at bounding box center [267, 299] width 21 height 8
click at [248, 295] on input "TRUE" at bounding box center [244, 298] width 6 height 6
radio input "true"
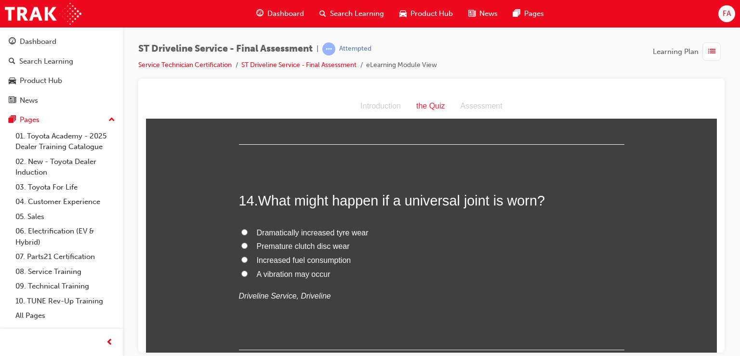
scroll to position [2826, 0]
click at [260, 268] on span "A vibration may occur" at bounding box center [294, 272] width 74 height 8
click at [248, 269] on input "A vibration may occur" at bounding box center [244, 272] width 6 height 6
radio input "true"
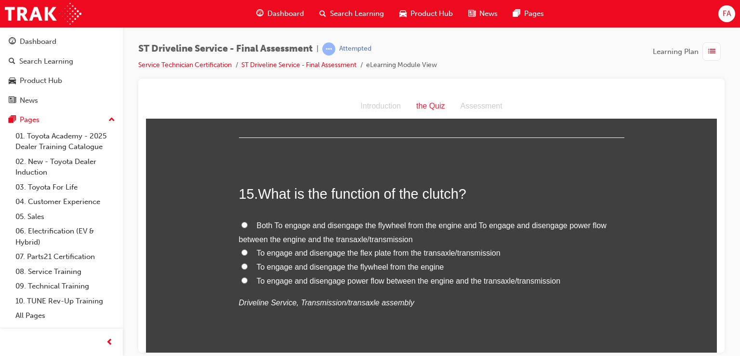
scroll to position [3038, 0]
click at [239, 228] on label "Both To engage and disengage the flywheel from the engine and To engage and dis…" at bounding box center [431, 231] width 385 height 28
click at [241, 226] on input "Both To engage and disengage the flywheel from the engine and To engage and dis…" at bounding box center [244, 223] width 6 height 6
radio input "true"
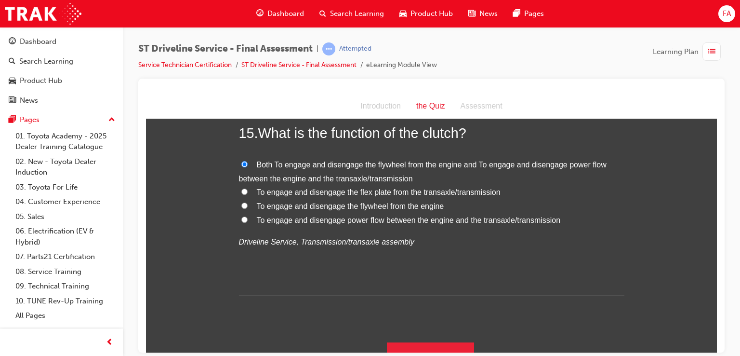
scroll to position [3112, 0]
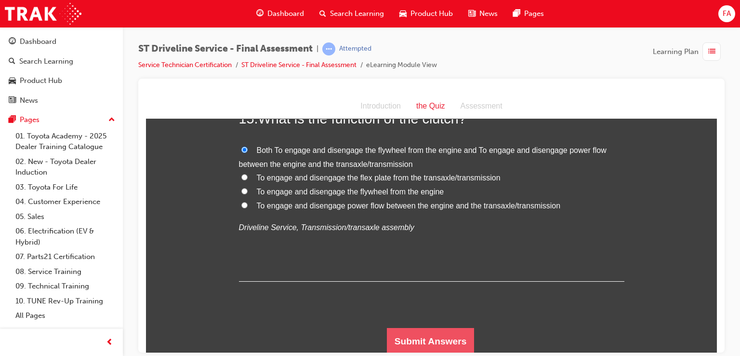
click at [441, 341] on button "Submit Answers" at bounding box center [431, 340] width 88 height 27
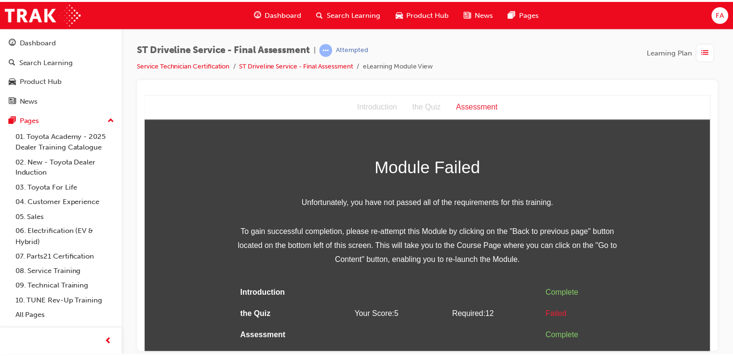
scroll to position [0, 0]
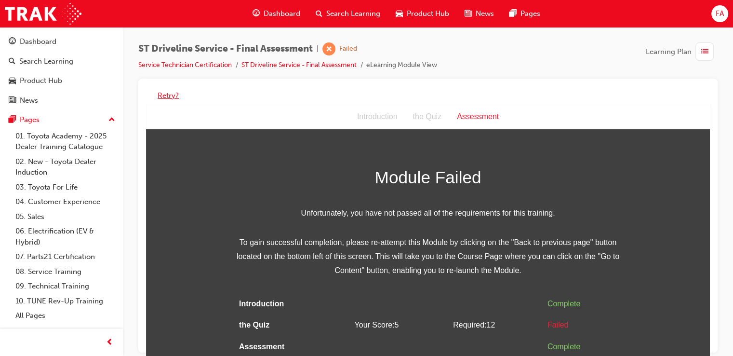
click at [175, 99] on button "Retry?" at bounding box center [168, 95] width 21 height 11
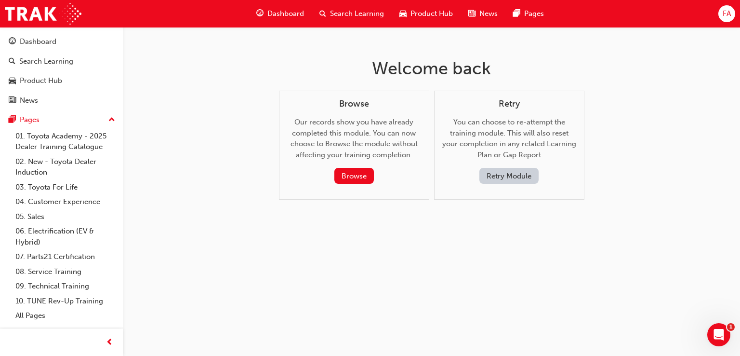
click at [495, 169] on button "Retry Module" at bounding box center [508, 176] width 59 height 16
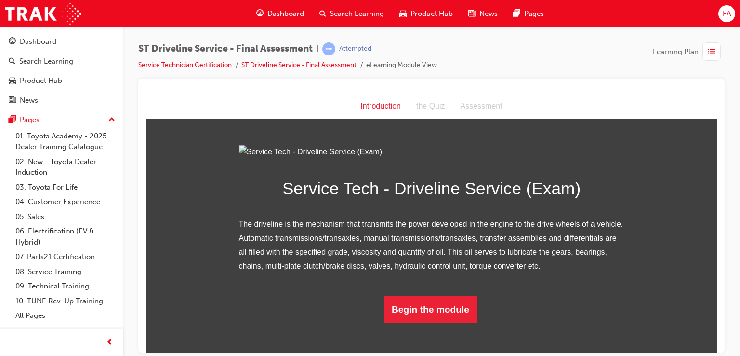
scroll to position [77, 0]
click at [442, 322] on button "Begin the module" at bounding box center [430, 308] width 93 height 27
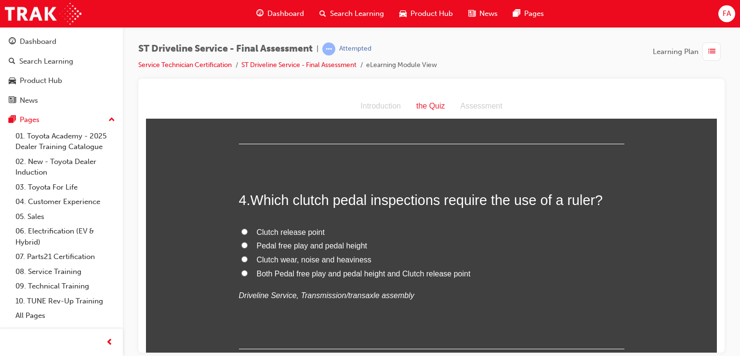
scroll to position [669, 0]
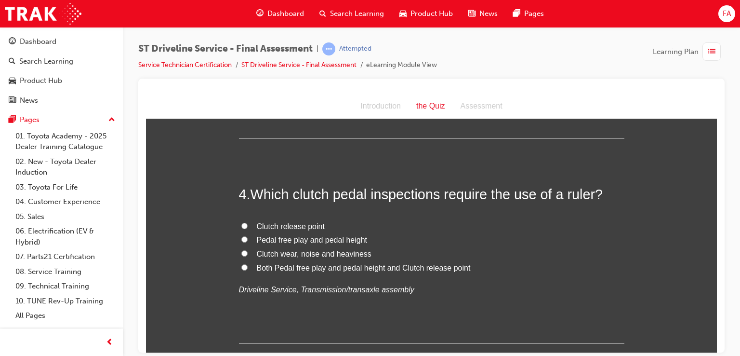
click at [266, 266] on span "Both Pedal free play and pedal height and Clutch release point" at bounding box center [364, 267] width 214 height 8
click at [248, 266] on input "Both Pedal free play and pedal height and Clutch release point" at bounding box center [244, 267] width 6 height 6
radio input "true"
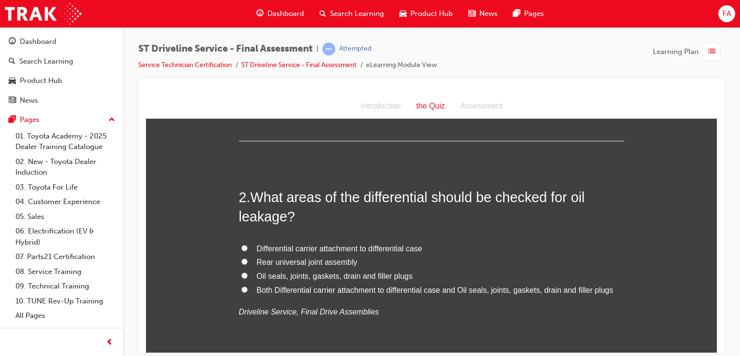
scroll to position [0, 0]
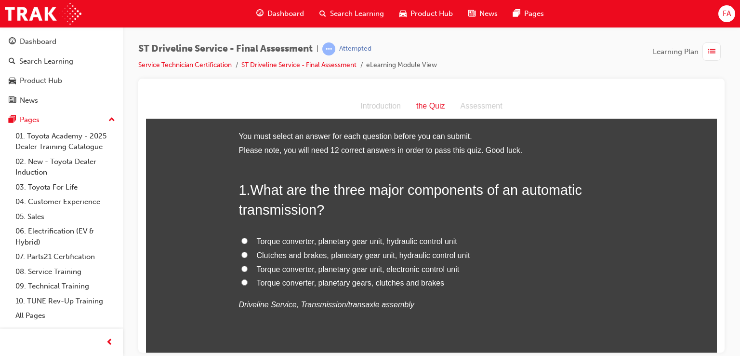
click at [257, 240] on span "Torque converter, planetary gear unit, hydraulic control unit" at bounding box center [357, 241] width 200 height 8
click at [248, 240] on input "Torque converter, planetary gear unit, hydraulic control unit" at bounding box center [244, 240] width 6 height 6
radio input "true"
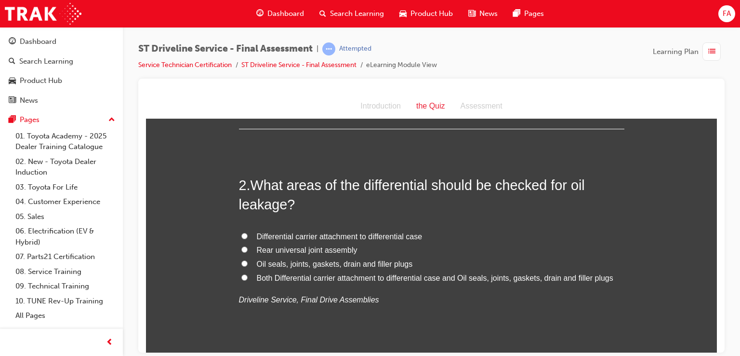
scroll to position [237, 0]
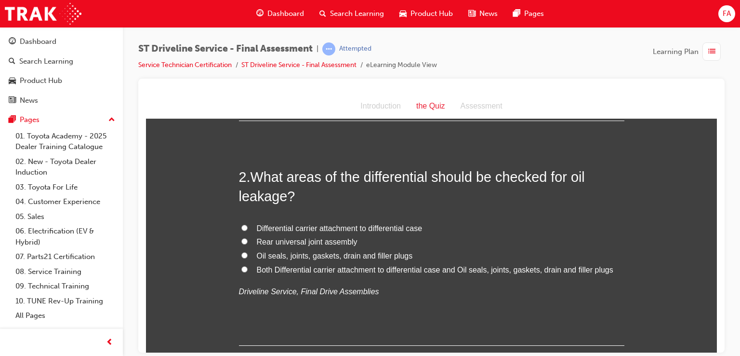
click at [251, 269] on label "Both Differential carrier attachment to differential case and Oil seals, joints…" at bounding box center [431, 270] width 385 height 14
click at [248, 269] on input "Both Differential carrier attachment to differential case and Oil seals, joints…" at bounding box center [244, 268] width 6 height 6
radio input "true"
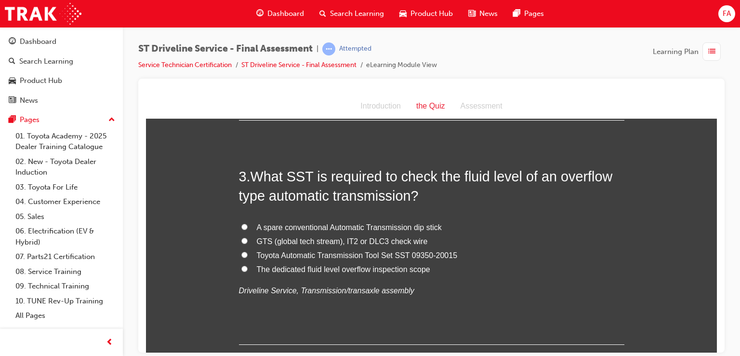
scroll to position [482, 0]
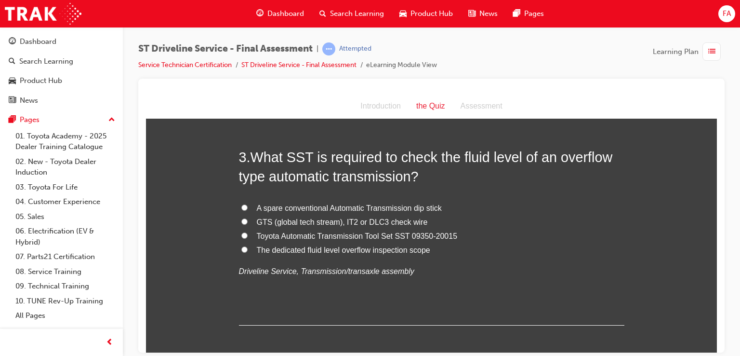
click at [259, 224] on span "GTS (global tech stream), IT2 or DLC3 check wire" at bounding box center [342, 221] width 171 height 8
click at [248, 224] on input "GTS (global tech stream), IT2 or DLC3 check wire" at bounding box center [244, 221] width 6 height 6
radio input "true"
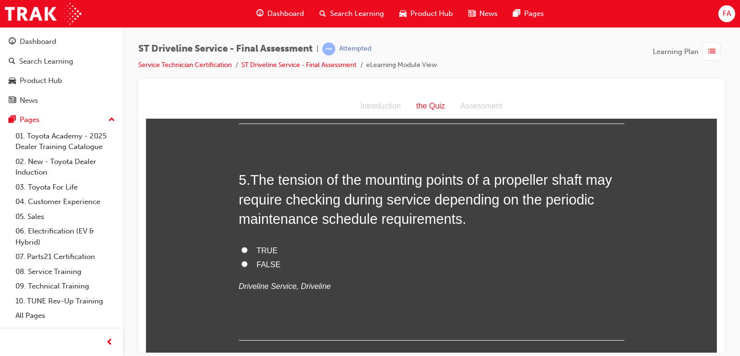
scroll to position [899, 0]
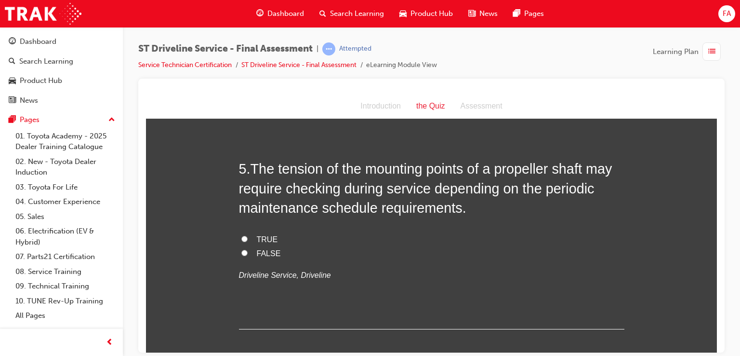
click at [243, 238] on input "TRUE" at bounding box center [244, 238] width 6 height 6
radio input "true"
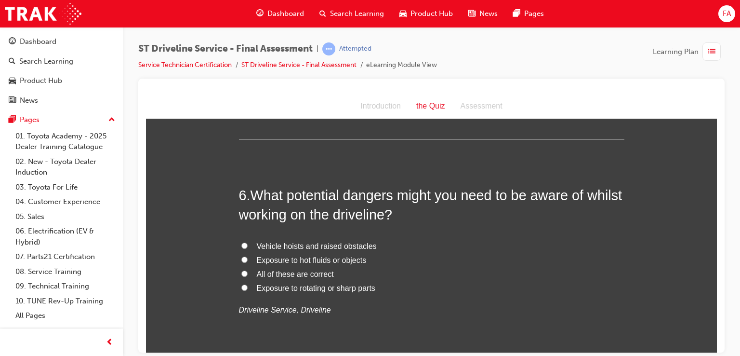
scroll to position [1092, 0]
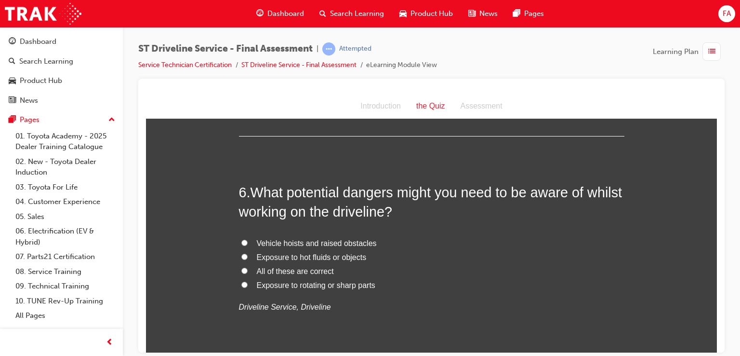
click at [244, 266] on label "All of these are correct" at bounding box center [431, 271] width 385 height 14
click at [244, 267] on input "All of these are correct" at bounding box center [244, 270] width 6 height 6
radio input "true"
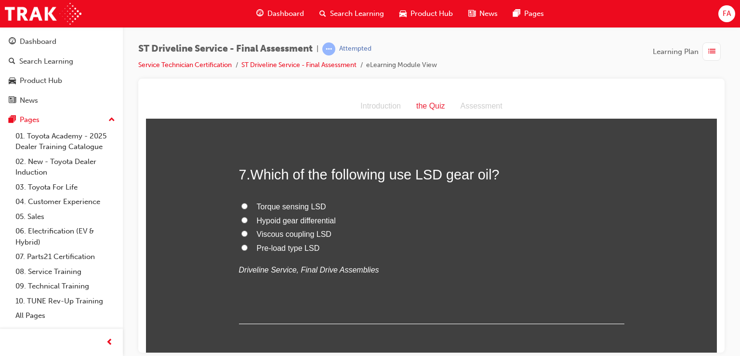
scroll to position [1342, 0]
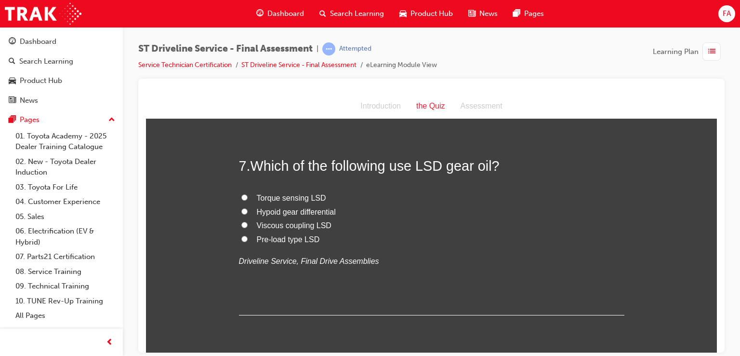
click at [245, 198] on label "Torque sensing LSD" at bounding box center [431, 198] width 385 height 14
click at [245, 198] on input "Torque sensing LSD" at bounding box center [244, 197] width 6 height 6
radio input "true"
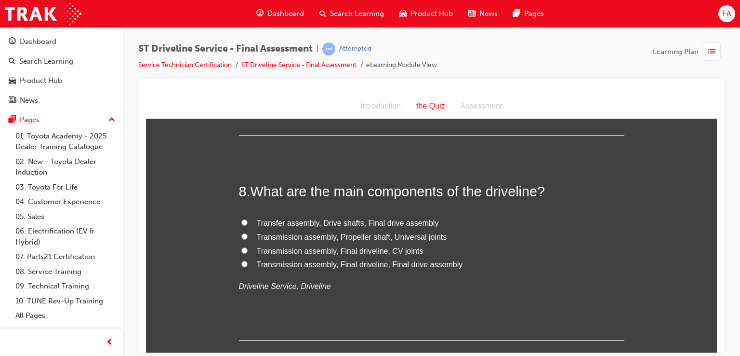
scroll to position [1529, 0]
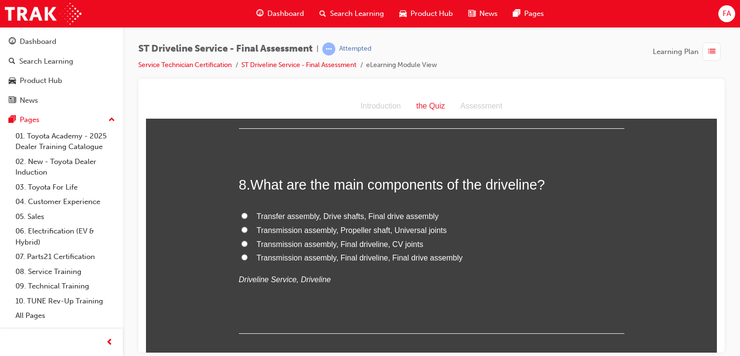
click at [239, 261] on label "Transmission assembly, Final driveline, Final drive assembly" at bounding box center [431, 257] width 385 height 14
click at [241, 260] on input "Transmission assembly, Final driveline, Final drive assembly" at bounding box center [244, 256] width 6 height 6
radio input "true"
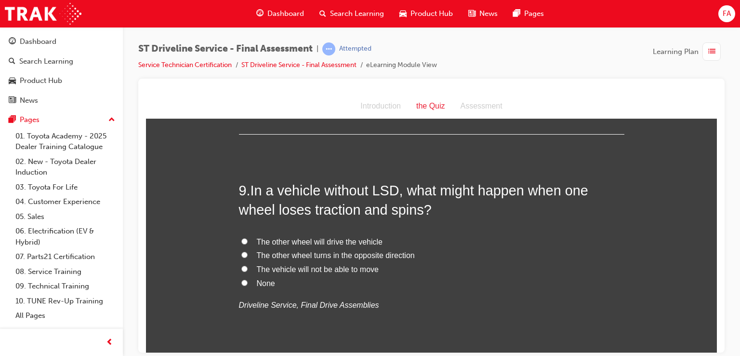
scroll to position [1734, 0]
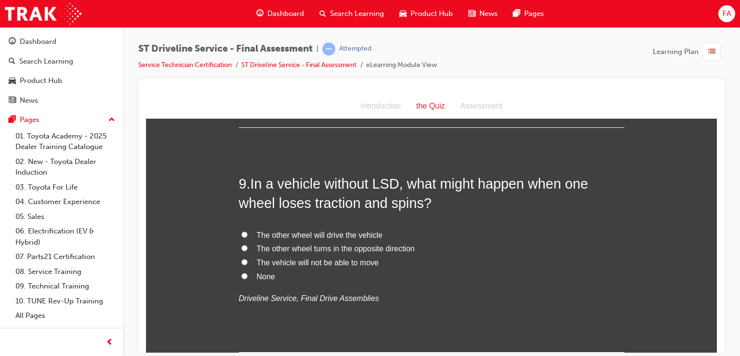
click at [269, 251] on span "The other wheel turns in the opposite direction" at bounding box center [336, 248] width 158 height 8
click at [248, 250] on input "The other wheel turns in the opposite direction" at bounding box center [244, 247] width 6 height 6
radio input "true"
click at [277, 236] on span "The other wheel will drive the vehicle" at bounding box center [320, 234] width 126 height 8
click at [248, 236] on input "The other wheel will drive the vehicle" at bounding box center [244, 234] width 6 height 6
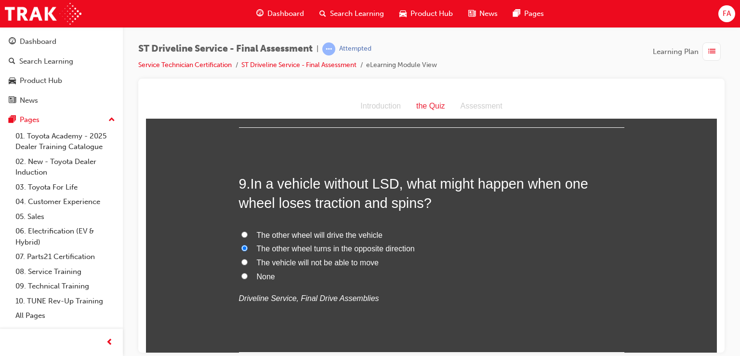
radio input "true"
click at [272, 264] on span "The vehicle will not be able to move" at bounding box center [318, 262] width 122 height 8
click at [248, 264] on input "The vehicle will not be able to move" at bounding box center [244, 261] width 6 height 6
radio input "true"
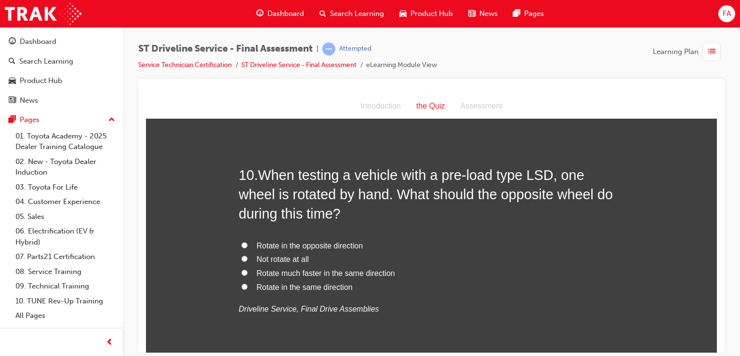
scroll to position [1985, 0]
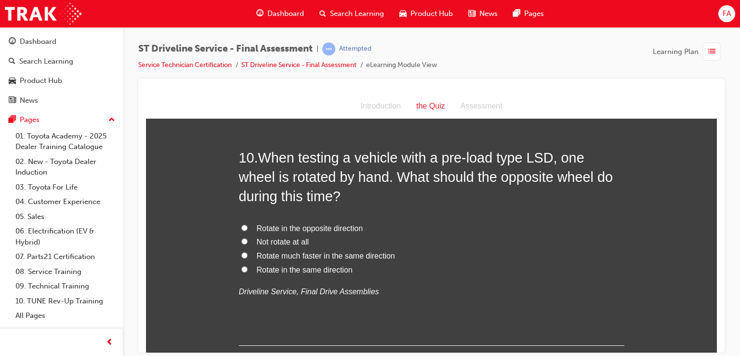
click at [260, 268] on span "Rotate in the same direction" at bounding box center [305, 269] width 96 height 8
click at [248, 268] on input "Rotate in the same direction" at bounding box center [244, 268] width 6 height 6
radio input "true"
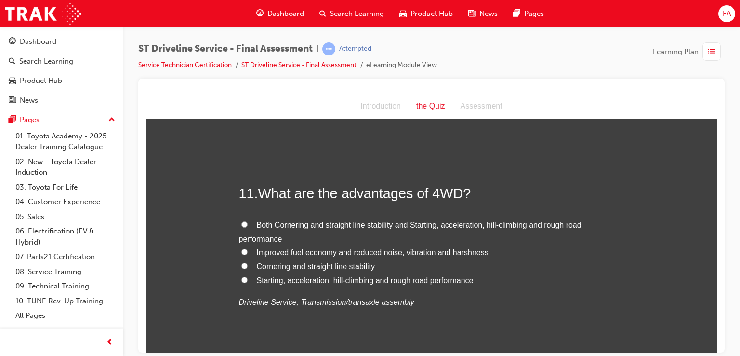
scroll to position [2197, 0]
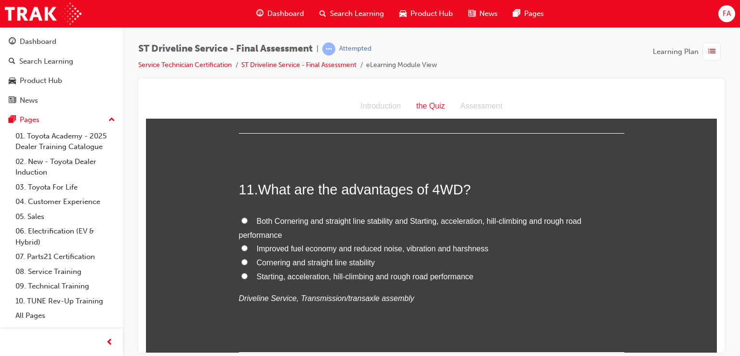
click at [252, 226] on label "Both Cornering and straight line stability and Starting, acceleration, hill-cli…" at bounding box center [431, 228] width 385 height 28
click at [248, 223] on input "Both Cornering and straight line stability and Starting, acceleration, hill-cli…" at bounding box center [244, 220] width 6 height 6
radio input "true"
click at [278, 281] on label "Starting, acceleration, hill-climbing and rough road performance" at bounding box center [431, 276] width 385 height 14
click at [248, 278] on input "Starting, acceleration, hill-climbing and rough road performance" at bounding box center [244, 275] width 6 height 6
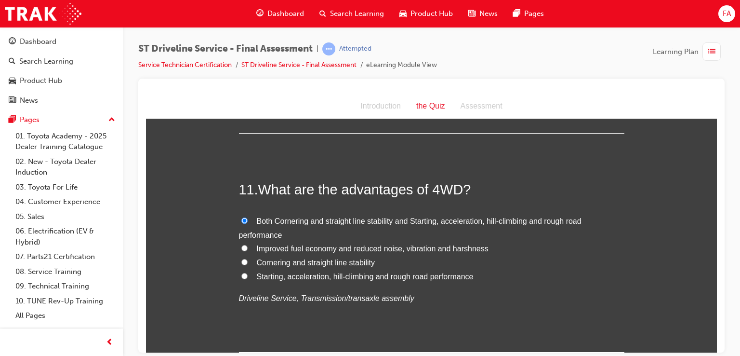
radio input "true"
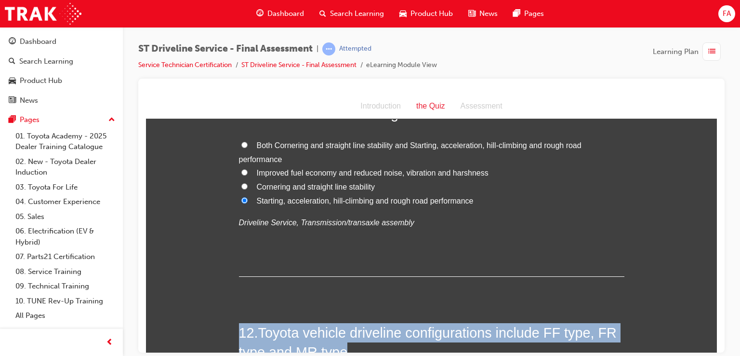
drag, startPoint x: 708, startPoint y: 344, endPoint x: 714, endPoint y: 345, distance: 5.9
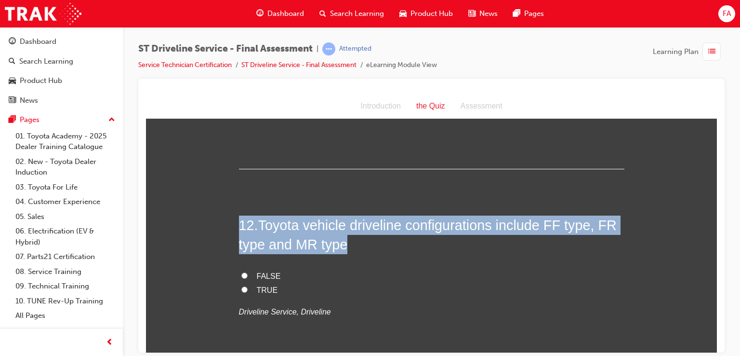
scroll to position [2399, 0]
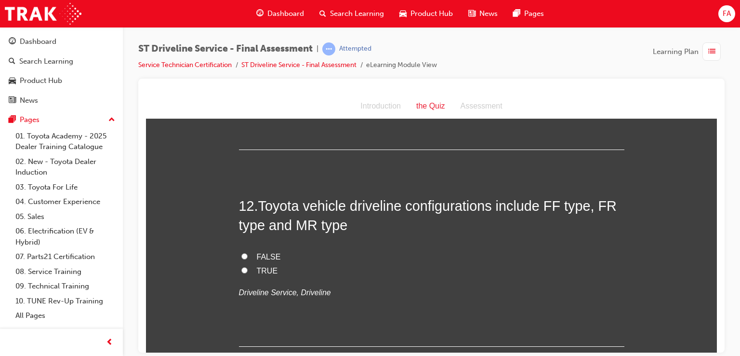
click at [273, 269] on label "TRUE" at bounding box center [431, 271] width 385 height 14
click at [248, 269] on input "TRUE" at bounding box center [244, 269] width 6 height 6
radio input "true"
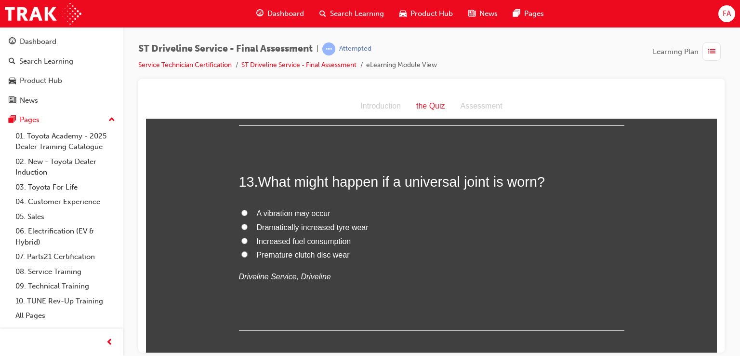
scroll to position [2624, 0]
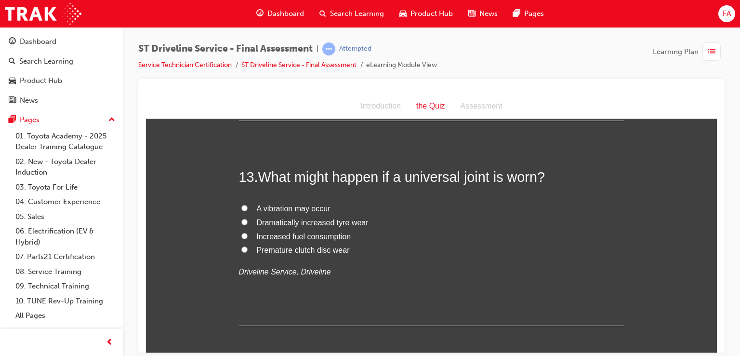
click at [286, 210] on span "A vibration may occur" at bounding box center [294, 208] width 74 height 8
click at [248, 210] on input "A vibration may occur" at bounding box center [244, 207] width 6 height 6
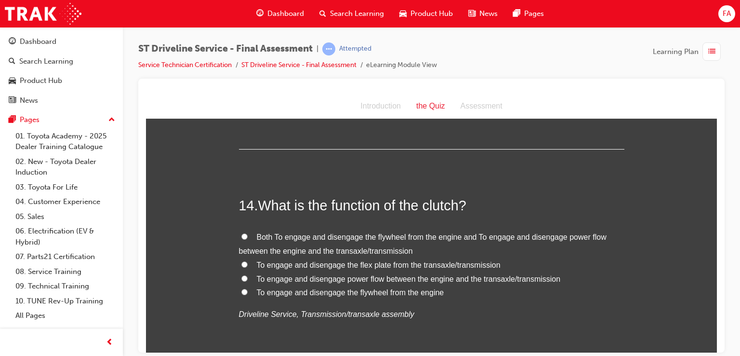
scroll to position [2804, 0]
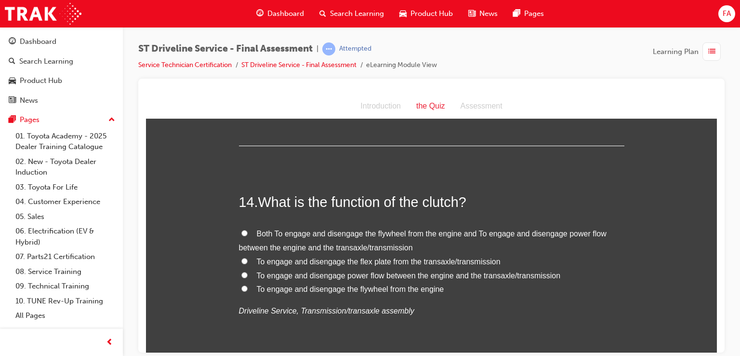
click at [249, 226] on label "Both To engage and disengage the flywheel from the engine and To engage and dis…" at bounding box center [431, 240] width 385 height 28
click at [248, 229] on input "Both To engage and disengage the flywheel from the engine and To engage and dis…" at bounding box center [244, 232] width 6 height 6
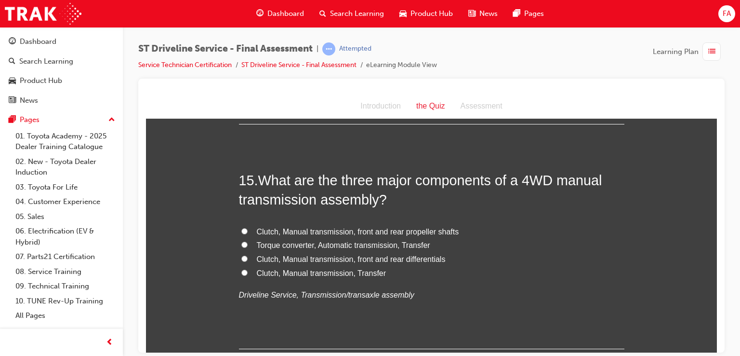
scroll to position [3055, 0]
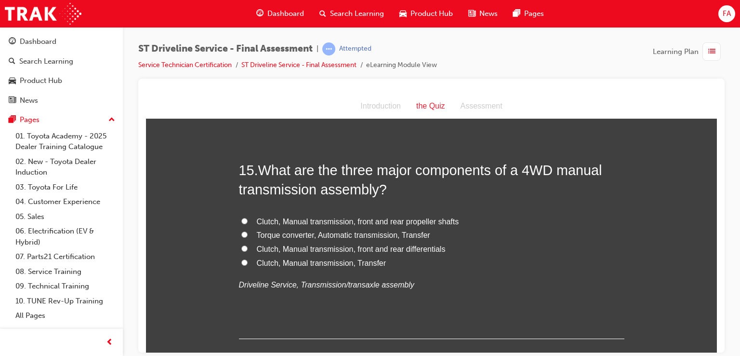
click at [292, 265] on label "Clutch, Manual transmission, Transfer" at bounding box center [431, 263] width 385 height 14
click at [248, 265] on input "Clutch, Manual transmission, Transfer" at bounding box center [244, 262] width 6 height 6
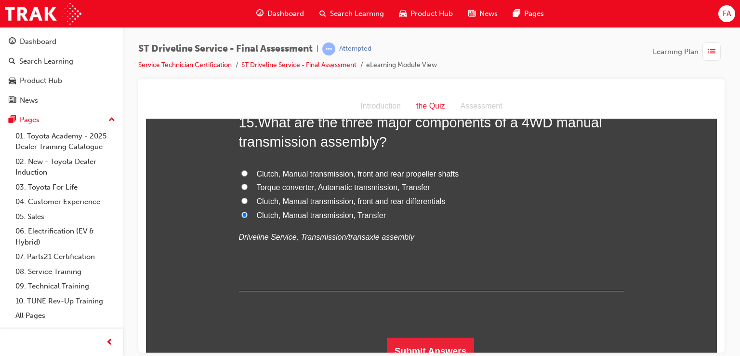
scroll to position [3112, 0]
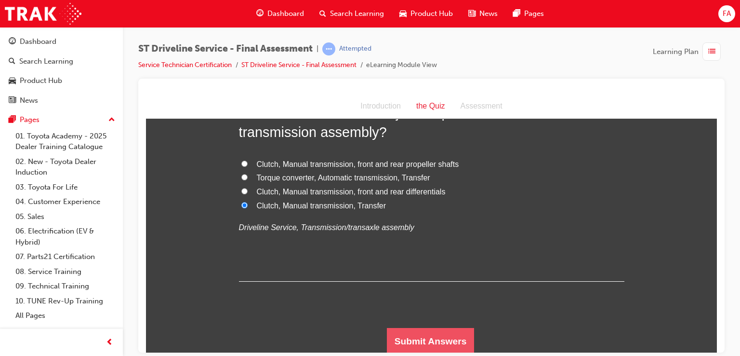
click at [430, 340] on button "Submit Answers" at bounding box center [431, 340] width 88 height 27
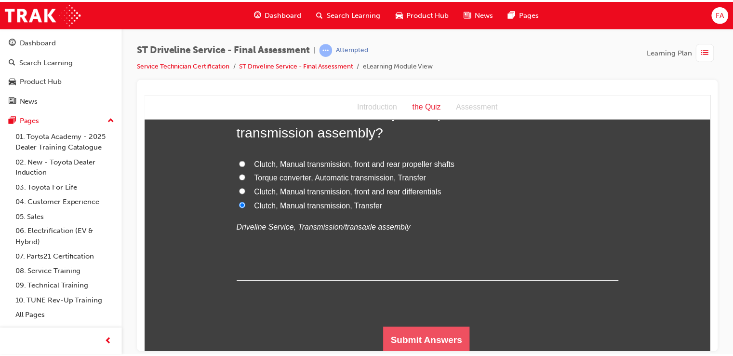
scroll to position [0, 0]
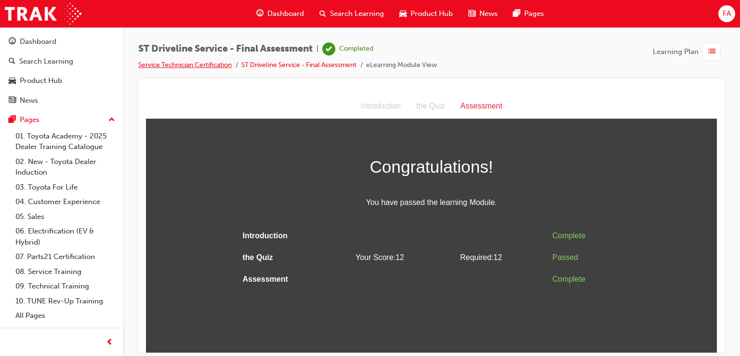
click at [220, 67] on link "Service Technician Certification" at bounding box center [184, 65] width 93 height 8
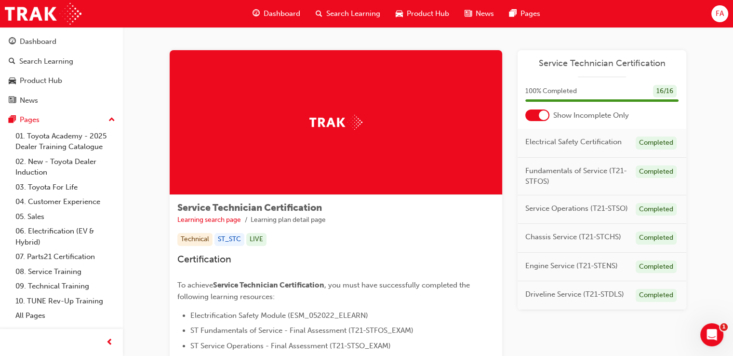
click at [289, 6] on div "Dashboard" at bounding box center [276, 14] width 63 height 20
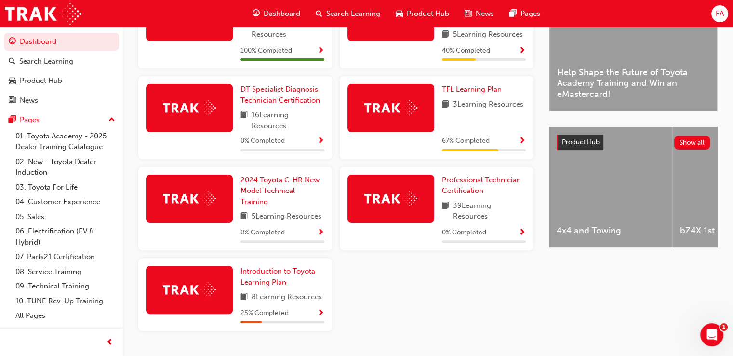
scroll to position [289, 0]
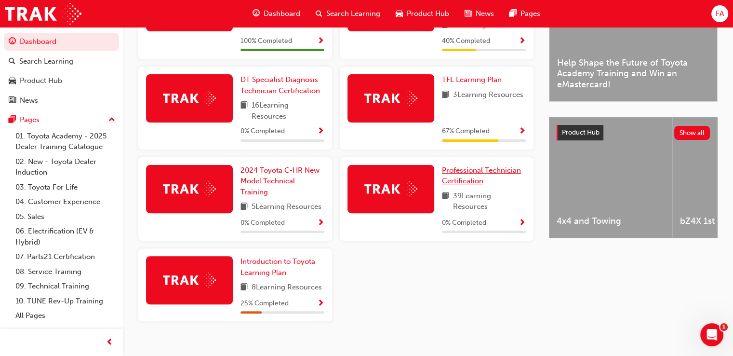
click at [486, 176] on span "Professional Technician Certification" at bounding box center [481, 176] width 79 height 20
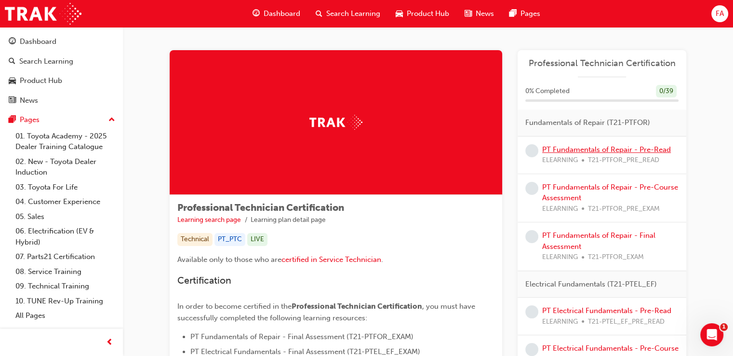
click at [587, 151] on link "PT Fundamentals of Repair - Pre-Read" at bounding box center [606, 149] width 129 height 9
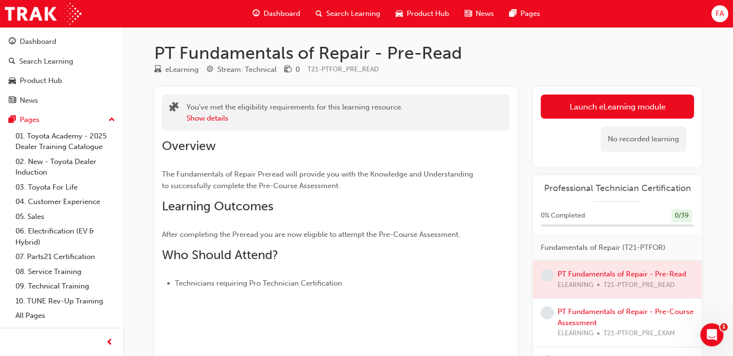
click at [568, 119] on div "No recorded learning" at bounding box center [616, 139] width 153 height 41
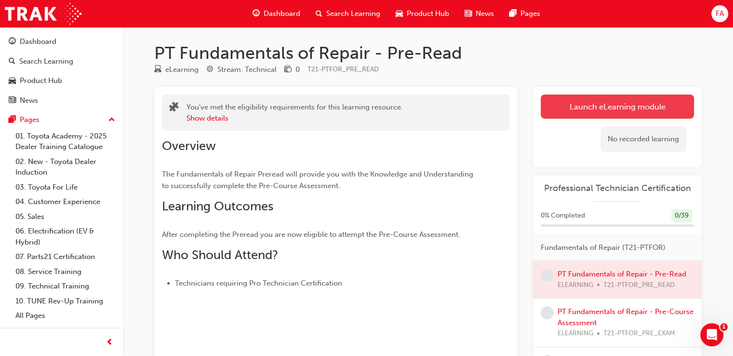
click at [568, 112] on link "Launch eLearning module" at bounding box center [616, 106] width 153 height 24
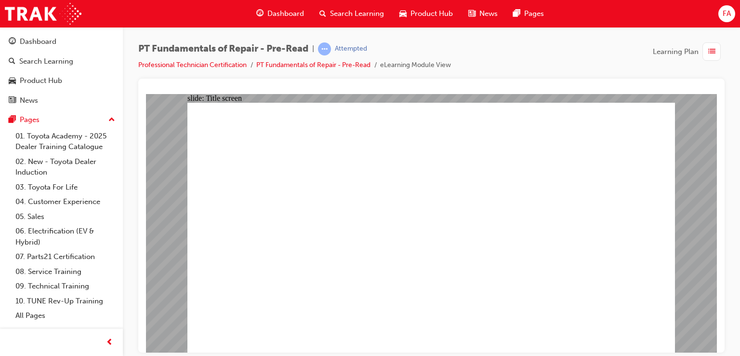
click at [726, 266] on div "PT Fundamentals of Repair - Pre-Read | Attempted Professional Technician Certif…" at bounding box center [431, 179] width 617 height 304
drag, startPoint x: 737, startPoint y: 257, endPoint x: 738, endPoint y: 279, distance: 21.7
click at [732, 279] on div "PT Fundamentals of Repair - Pre-Read | Attempted Professional Technician Certif…" at bounding box center [431, 179] width 617 height 304
drag, startPoint x: 724, startPoint y: 260, endPoint x: 724, endPoint y: 271, distance: 11.1
click at [724, 271] on div at bounding box center [431, 216] width 586 height 274
